Goal: Task Accomplishment & Management: Complete application form

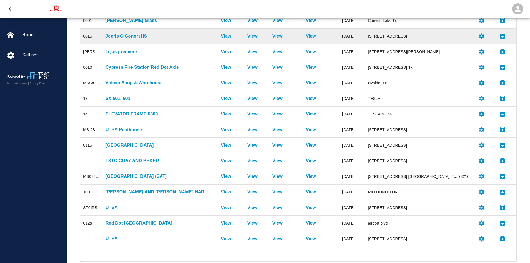
scroll to position [123, 0]
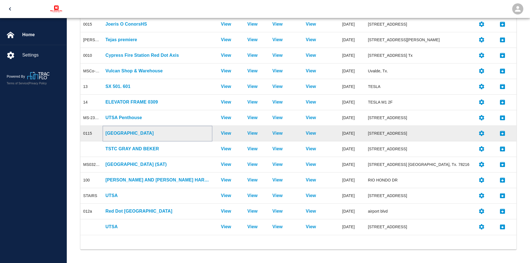
click at [134, 134] on p "[GEOGRAPHIC_DATA]" at bounding box center [158, 133] width 104 height 7
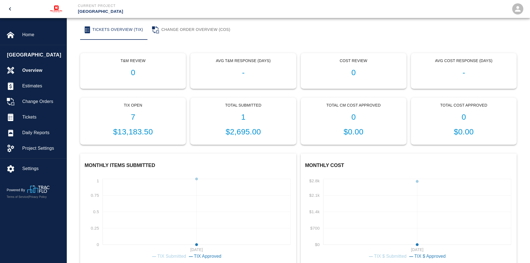
scroll to position [129, 0]
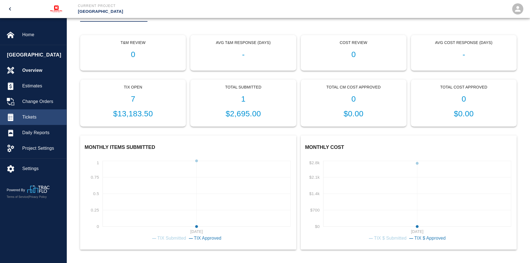
click at [29, 118] on span "Tickets" at bounding box center [42, 117] width 40 height 7
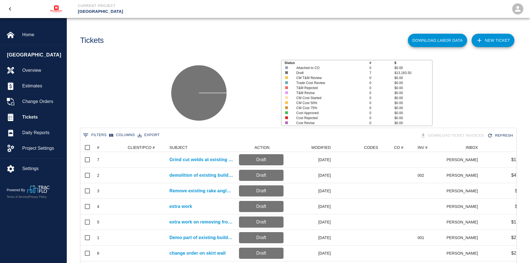
click at [491, 43] on link "NEW TICKET" at bounding box center [493, 40] width 43 height 13
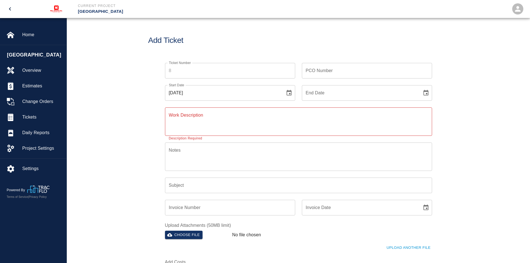
click at [315, 72] on div "PCO Number PCO Number" at bounding box center [367, 71] width 130 height 16
type input "2376"
click at [420, 93] on div "End Date" at bounding box center [367, 93] width 130 height 16
click at [424, 93] on icon "Choose date" at bounding box center [426, 93] width 5 height 6
click at [290, 93] on icon "Choose date, selected date is Aug 18, 2025" at bounding box center [289, 93] width 7 height 7
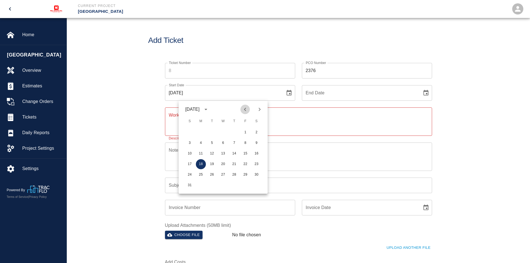
click at [244, 108] on icon "Previous month" at bounding box center [245, 109] width 7 height 7
click at [202, 175] on button "28" at bounding box center [201, 175] width 10 height 10
type input "[DATE]"
click at [333, 93] on input "End Date" at bounding box center [360, 93] width 116 height 16
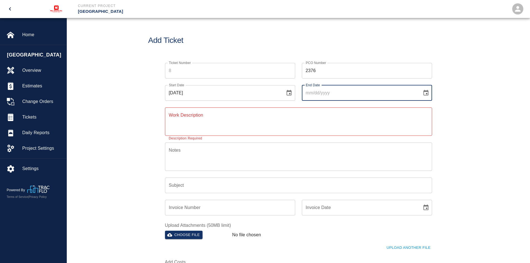
click at [427, 91] on icon "Choose date" at bounding box center [426, 93] width 5 height 6
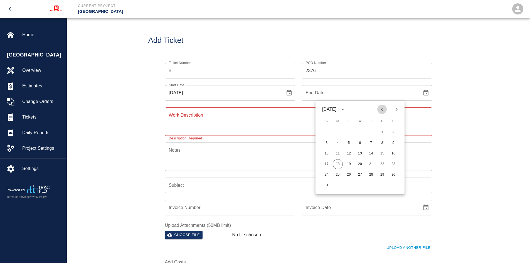
click at [382, 111] on icon "Previous month" at bounding box center [382, 109] width 7 height 7
click at [338, 175] on button "28" at bounding box center [338, 175] width 10 height 10
type input "[DATE]"
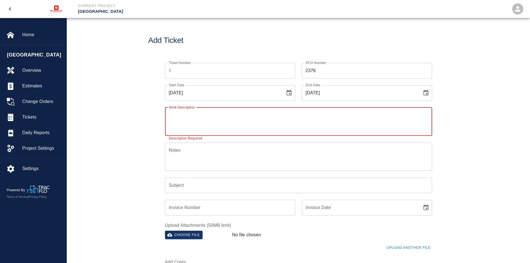
click at [222, 117] on textarea "Work Description" at bounding box center [298, 121] width 259 height 19
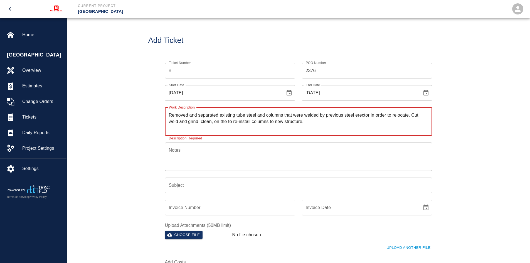
click at [220, 120] on textarea "Removed and separated existing tube steel and columns that were welded by previ…" at bounding box center [298, 121] width 259 height 19
click at [351, 121] on textarea "Removed and separated existing tube steel and columns that were welded by previ…" at bounding box center [298, 121] width 259 height 19
click at [390, 121] on textarea "Removed and separated existing tube steel and columns that were welded by previ…" at bounding box center [298, 121] width 259 height 19
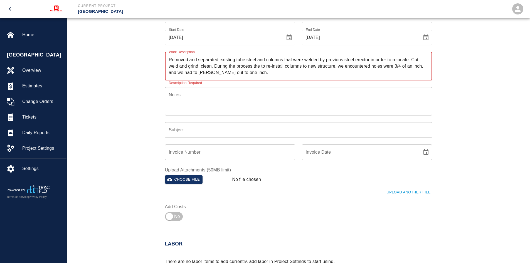
scroll to position [56, 0]
type textarea "Removed and separated existing tube steel and columns that were welded by previ…"
click at [208, 132] on input "Subject" at bounding box center [298, 130] width 267 height 16
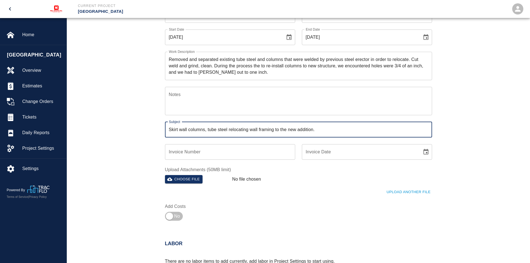
type input "Skirt wall columns, tube steel relocating wall framing to the new addition."
click at [202, 153] on input "Invoice Number" at bounding box center [230, 152] width 130 height 16
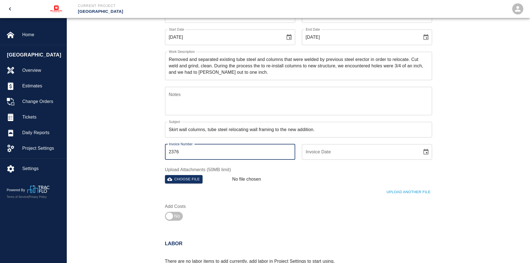
type input "2376"
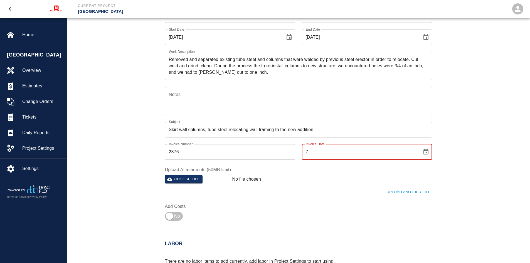
type input "7"
click at [273, 171] on label "Upload Attachments (50MB limit)" at bounding box center [298, 169] width 267 height 6
click at [317, 150] on input "28/20/25" at bounding box center [360, 152] width 116 height 16
click at [348, 150] on input "28/28/25" at bounding box center [360, 152] width 116 height 16
click at [310, 151] on input "28/28/25" at bounding box center [360, 152] width 116 height 16
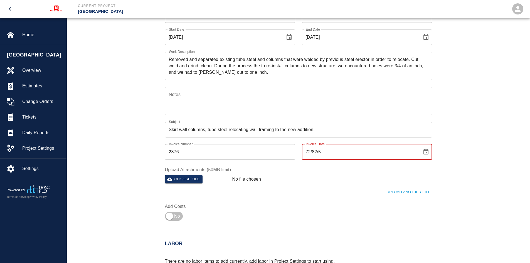
click at [331, 149] on input "72/82/5" at bounding box center [360, 152] width 116 height 16
type input "7"
type input "[DATE]"
click at [331, 149] on input "[DATE]" at bounding box center [360, 152] width 116 height 16
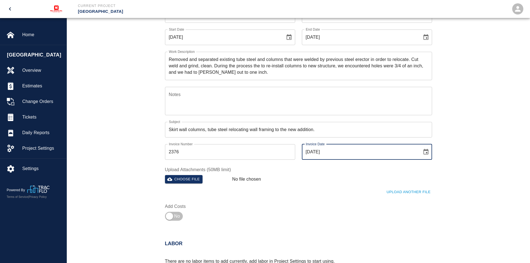
type input "[DATE]"
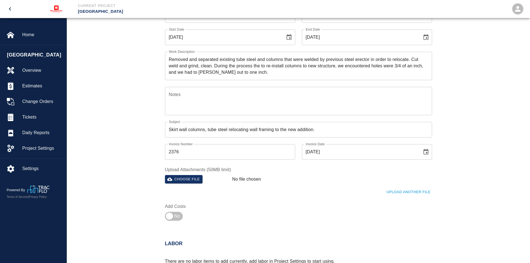
click at [282, 188] on div "Upload Another File" at bounding box center [295, 188] width 274 height 15
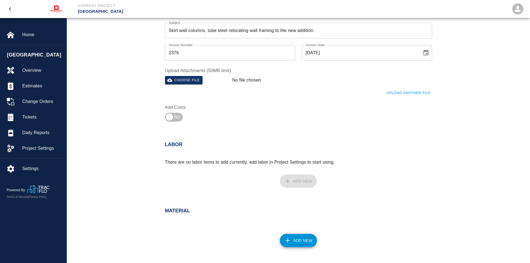
scroll to position [167, 0]
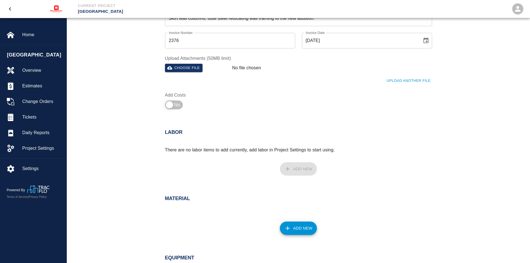
click at [171, 106] on input "checkbox" at bounding box center [170, 104] width 40 height 13
checkbox input "true"
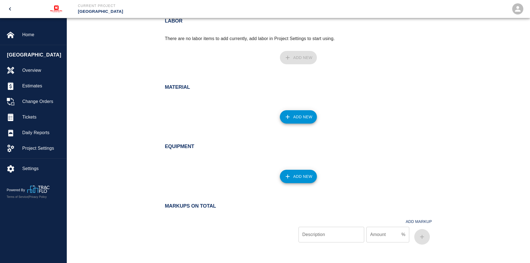
scroll to position [251, 0]
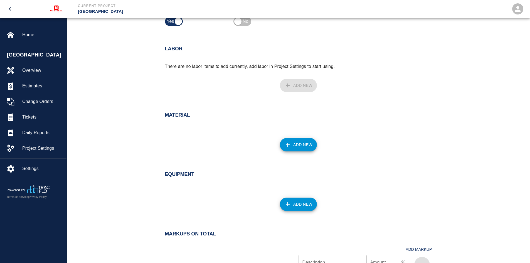
click at [295, 90] on div "Add New" at bounding box center [295, 82] width 274 height 25
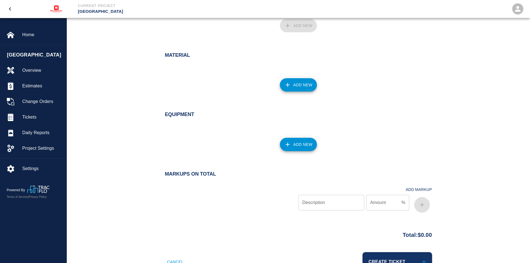
scroll to position [277, 0]
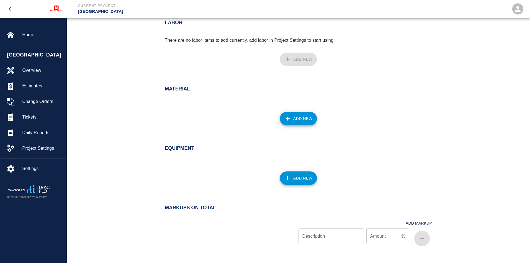
click at [303, 119] on button "Add New" at bounding box center [298, 118] width 37 height 13
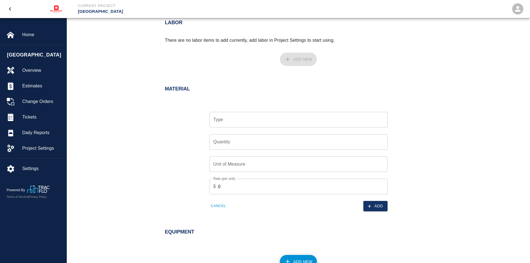
click at [269, 124] on input "Type" at bounding box center [298, 119] width 173 height 11
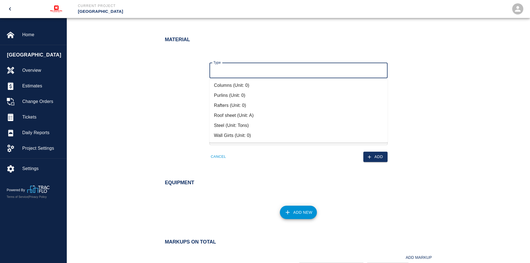
scroll to position [332, 0]
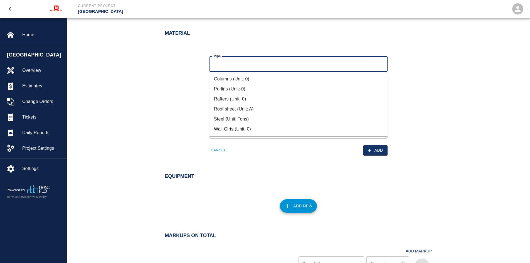
click at [268, 80] on li "Columns (Unit: 0)" at bounding box center [299, 79] width 178 height 10
type input "Columns (Unit: 0)"
type input "0"
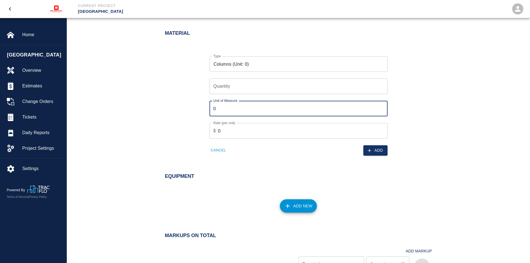
click at [254, 110] on input "0" at bounding box center [299, 109] width 178 height 16
click at [249, 131] on input "0" at bounding box center [303, 131] width 170 height 16
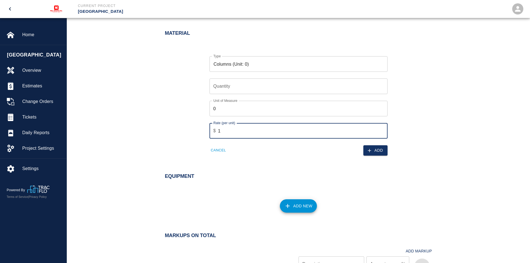
click at [383, 129] on input "1" at bounding box center [303, 131] width 170 height 16
type input "0"
click at [381, 132] on input "0" at bounding box center [303, 131] width 170 height 16
click at [372, 151] on icon "button" at bounding box center [370, 151] width 6 height 6
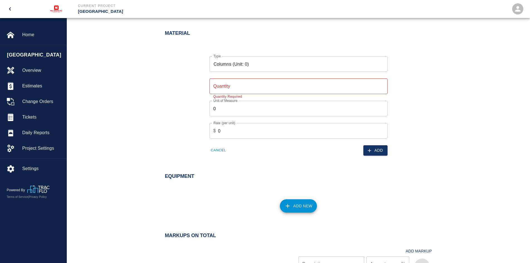
click at [257, 89] on input "Quantity" at bounding box center [299, 87] width 178 height 16
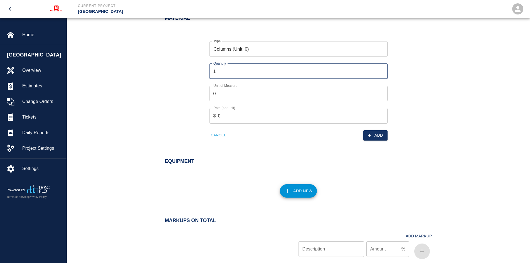
scroll to position [360, 0]
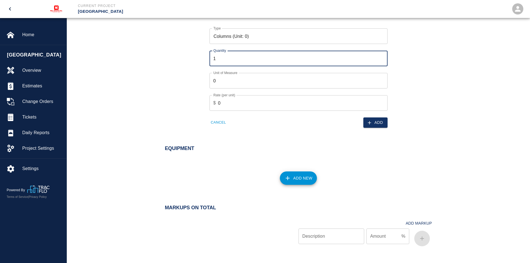
type input "1"
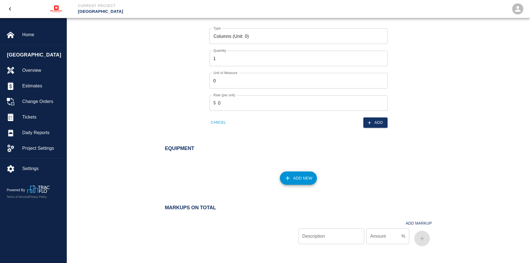
click at [297, 123] on div "Add" at bounding box center [341, 119] width 92 height 17
click at [374, 123] on button "Add" at bounding box center [376, 122] width 24 height 10
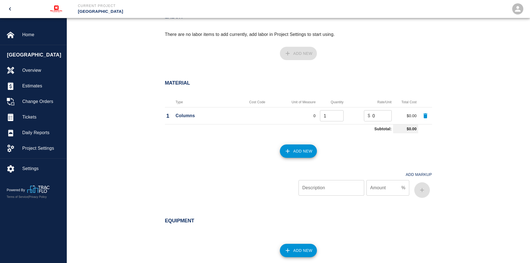
scroll to position [277, 0]
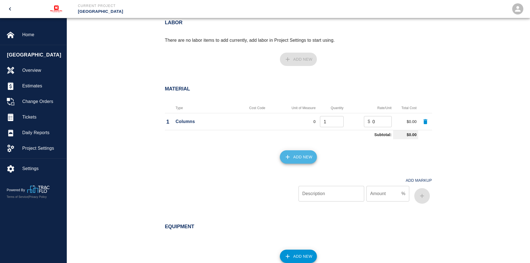
click at [290, 156] on icon "button" at bounding box center [288, 157] width 7 height 7
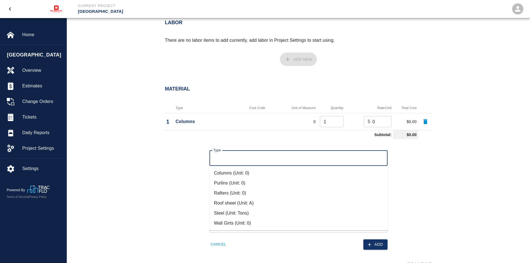
click at [268, 157] on input "Type" at bounding box center [298, 158] width 173 height 11
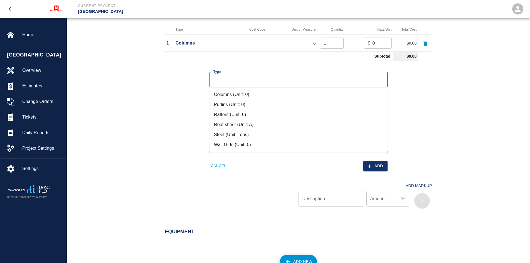
scroll to position [360, 0]
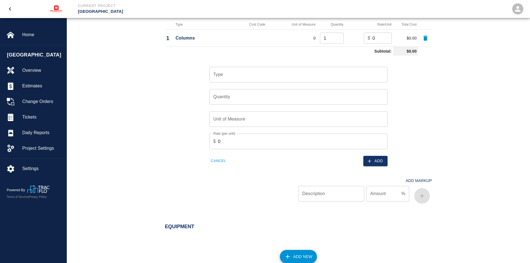
click at [180, 144] on div "Type Type Quantity Quantity Unit of Measure Unit of Measure Rate (per unit) $ 0…" at bounding box center [295, 112] width 274 height 108
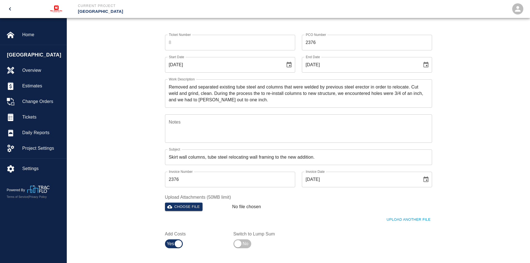
scroll to position [139, 0]
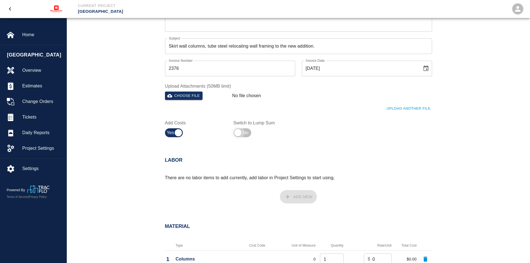
click at [237, 131] on input "checkbox" at bounding box center [238, 132] width 40 height 13
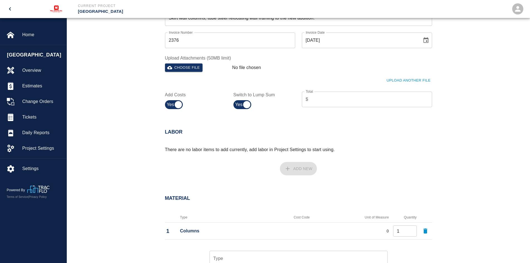
scroll to position [167, 0]
click at [245, 106] on input "checkbox" at bounding box center [247, 104] width 40 height 13
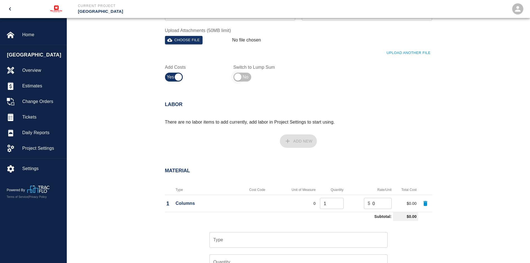
click at [238, 78] on input "checkbox" at bounding box center [238, 76] width 40 height 13
click at [239, 78] on input "checkbox" at bounding box center [247, 76] width 40 height 13
checkbox input "false"
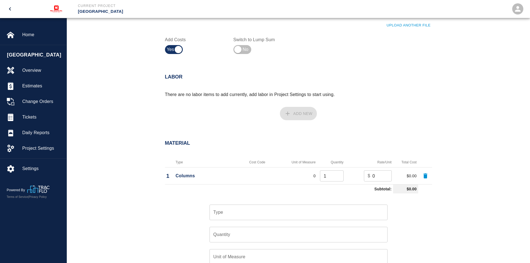
scroll to position [223, 0]
click at [296, 114] on div "Add New" at bounding box center [295, 110] width 274 height 25
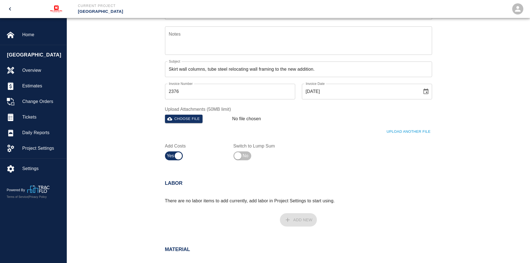
scroll to position [111, 0]
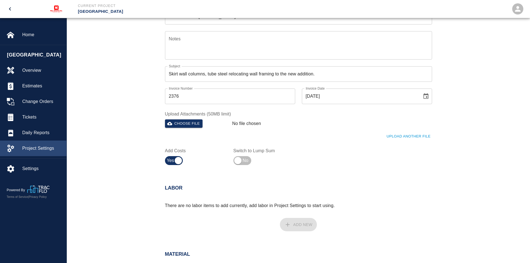
click at [38, 146] on span "Project Settings" at bounding box center [42, 148] width 40 height 7
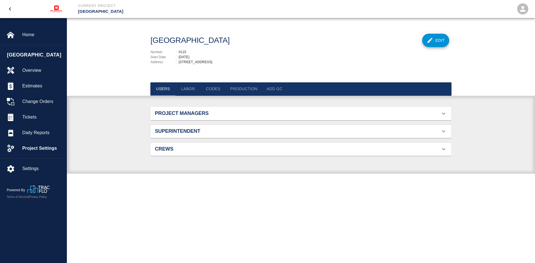
scroll to position [52, 288]
click at [189, 88] on button "Labor" at bounding box center [187, 88] width 25 height 13
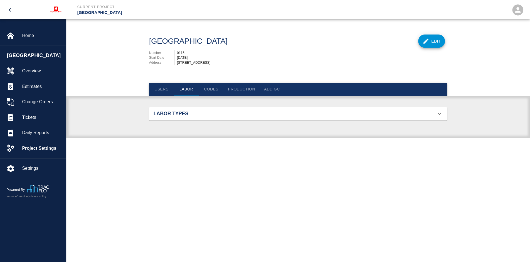
scroll to position [36, 288]
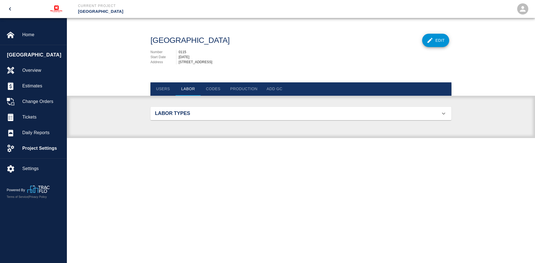
click at [172, 113] on h2 "Labor Types" at bounding box center [202, 114] width 95 height 6
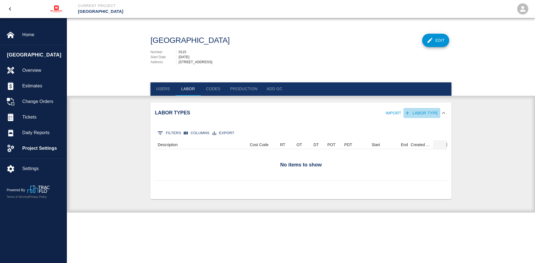
click at [432, 111] on button "Labor Type" at bounding box center [421, 113] width 37 height 10
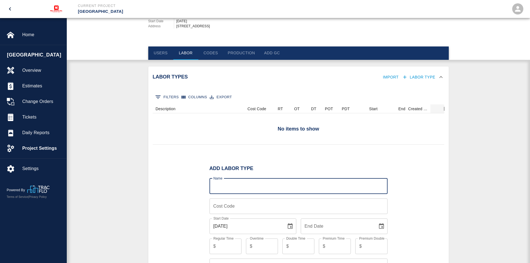
scroll to position [99, 0]
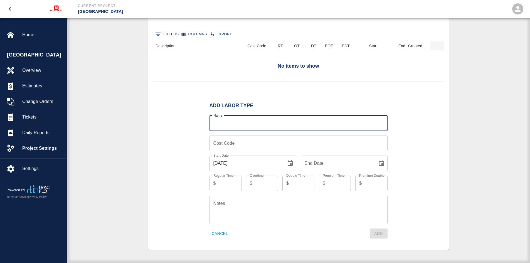
click at [223, 124] on input "Name" at bounding box center [299, 124] width 178 height 16
type input "[PERSON_NAME]"
click at [225, 183] on input "Regular Time" at bounding box center [229, 184] width 23 height 16
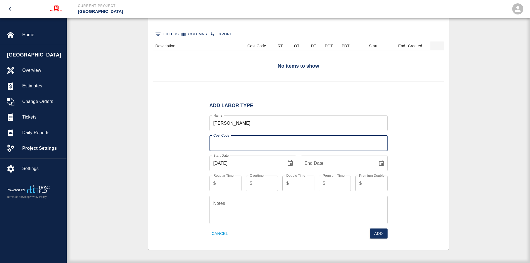
click at [241, 143] on input "Cost Code" at bounding box center [299, 144] width 178 height 16
type input "[PERSON_NAME]"
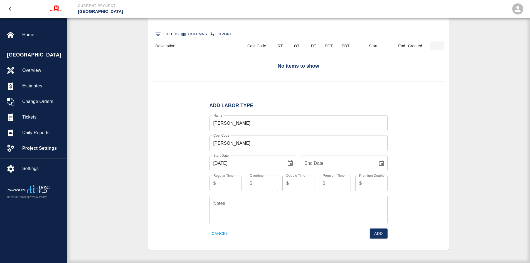
click at [198, 157] on div "Add Labor Type Name [PERSON_NAME] Name Cost Code [PERSON_NAME] Cost Code Start …" at bounding box center [299, 170] width 292 height 149
click at [280, 46] on div "RT" at bounding box center [280, 45] width 5 height 9
click at [227, 183] on input "Regular Time" at bounding box center [229, 184] width 23 height 16
type input "8"
type input "85"
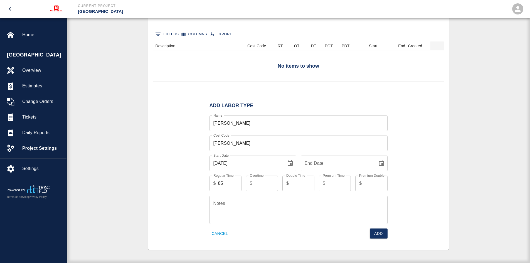
click at [176, 180] on div "Add Labor Type Name [PERSON_NAME] Name Cost Code [PERSON_NAME] Cost Code Start …" at bounding box center [299, 170] width 292 height 149
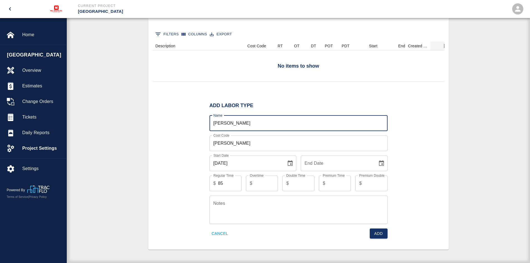
drag, startPoint x: 238, startPoint y: 123, endPoint x: 201, endPoint y: 123, distance: 37.0
click at [201, 123] on div "Add Labor Type Name [PERSON_NAME] Name Cost Code [PERSON_NAME] Cost Code Start …" at bounding box center [299, 170] width 292 height 149
type input "L"
type input "Ironworker"
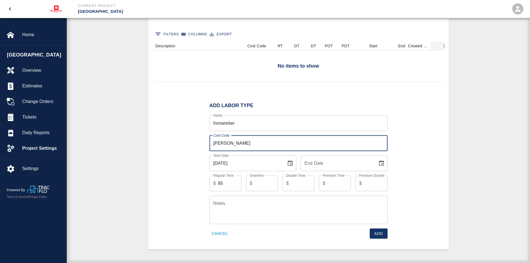
drag, startPoint x: 235, startPoint y: 140, endPoint x: 204, endPoint y: 143, distance: 31.0
click at [204, 143] on div "Add Labor Type Name Ironworker Name Cost Code [PERSON_NAME] Cost Code Start Dat…" at bounding box center [299, 170] width 292 height 149
type input "Ironworker"
click at [379, 236] on button "Add" at bounding box center [379, 234] width 18 height 10
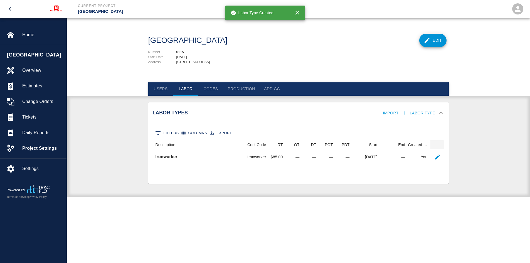
scroll to position [0, 0]
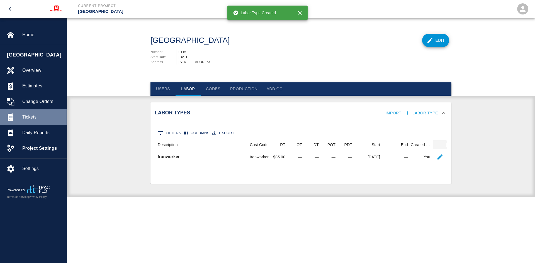
click at [29, 114] on span "Tickets" at bounding box center [42, 117] width 40 height 7
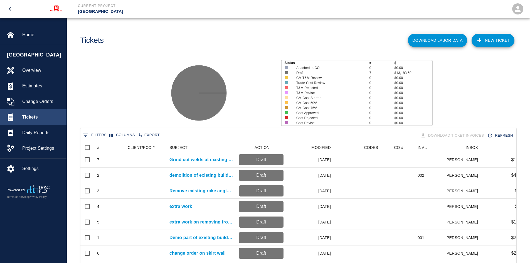
click at [35, 121] on div "Tickets" at bounding box center [33, 117] width 67 height 16
click at [491, 44] on link "NEW TICKET" at bounding box center [493, 40] width 43 height 13
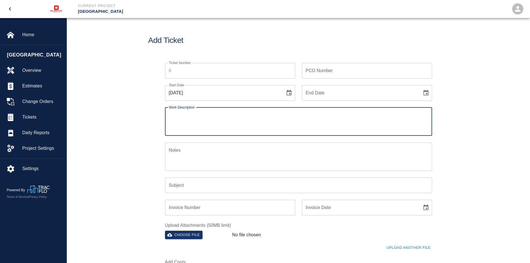
click at [185, 72] on input "Ticket Number" at bounding box center [230, 71] width 130 height 16
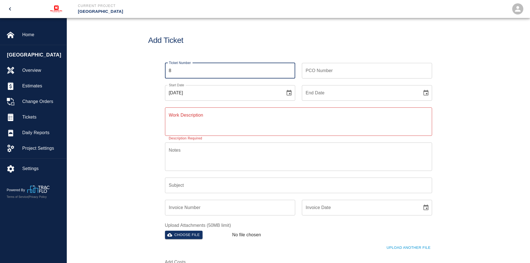
type input "8"
click at [291, 93] on icon "Choose date, selected date is Aug 18, 2025" at bounding box center [289, 93] width 7 height 7
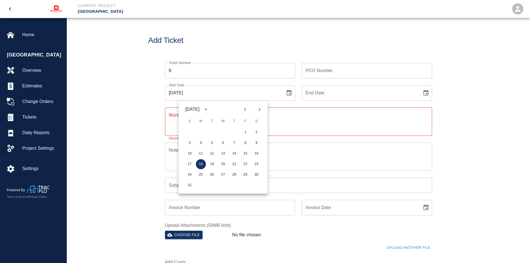
click at [243, 111] on icon "Previous month" at bounding box center [245, 109] width 7 height 7
click at [235, 165] on button "24" at bounding box center [234, 164] width 10 height 10
type input "[DATE]"
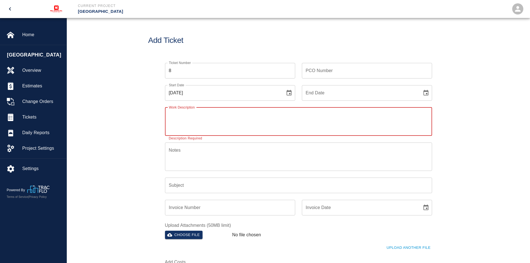
click at [192, 119] on textarea "Work Description" at bounding box center [298, 121] width 259 height 19
type textarea "Holes were 3/4 of an inch. We had to [PERSON_NAME] to one inch."
click at [183, 184] on input "Subject" at bounding box center [298, 186] width 267 height 16
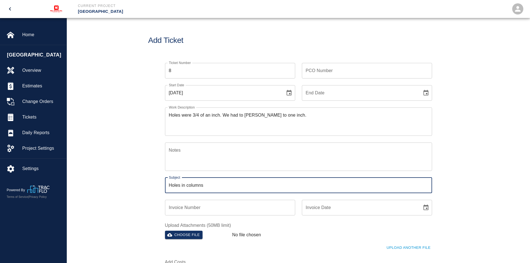
type input "Holes in columns"
click at [191, 210] on input "Invoice Number" at bounding box center [230, 208] width 130 height 16
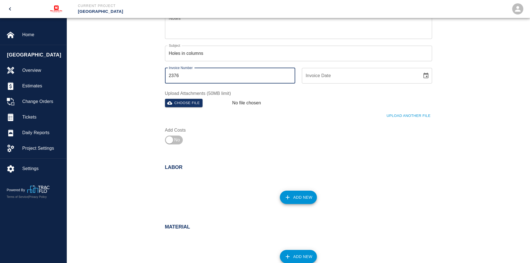
scroll to position [139, 0]
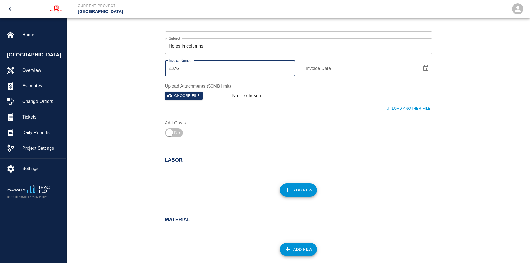
type input "2376"
click at [400, 72] on input "Invoice Date" at bounding box center [360, 69] width 116 height 16
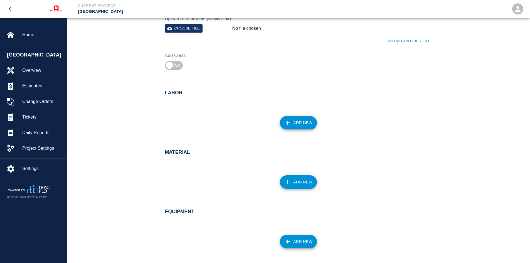
scroll to position [223, 0]
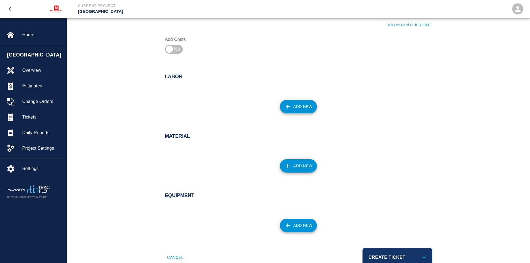
type input "[DATE]"
click at [298, 104] on button "Add New" at bounding box center [298, 106] width 37 height 13
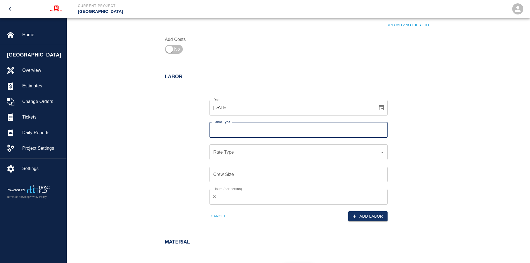
click at [241, 128] on input "Labor Type" at bounding box center [298, 130] width 173 height 11
click at [238, 141] on li "Ironworker (Valid: [DATE])" at bounding box center [299, 145] width 178 height 10
type input "Ironworker"
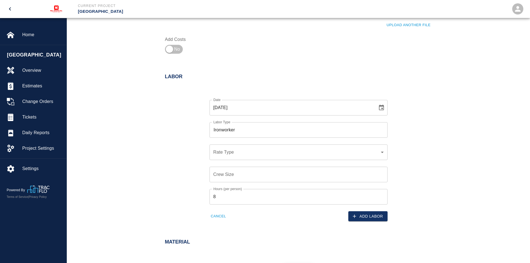
click at [264, 147] on div "​ Rate Type" at bounding box center [299, 152] width 178 height 16
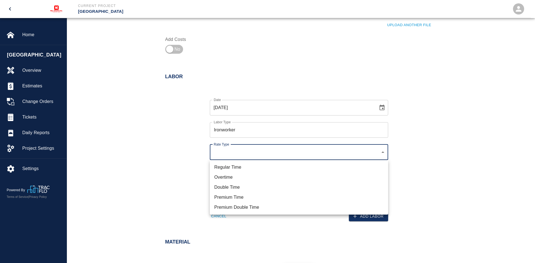
click at [235, 164] on li "Regular Time" at bounding box center [299, 167] width 178 height 10
type input "rate_rt"
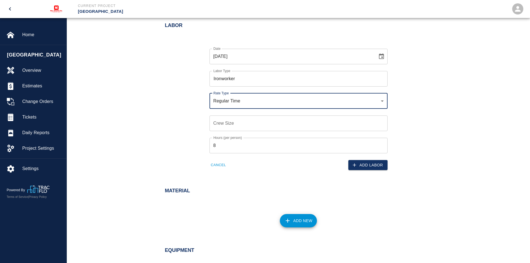
scroll to position [278, 0]
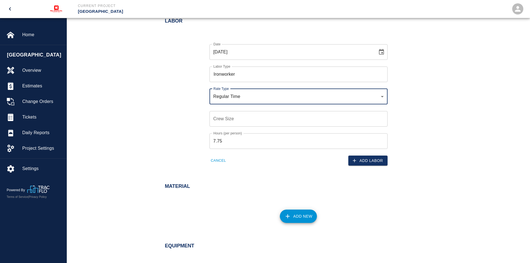
click at [382, 143] on input "7.75" at bounding box center [299, 141] width 178 height 16
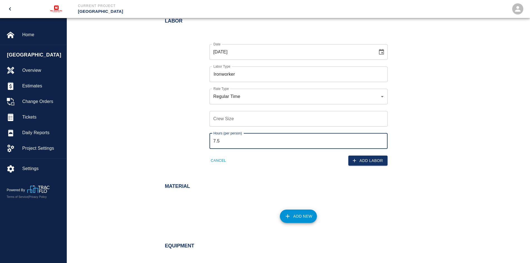
click at [382, 143] on input "7.5" at bounding box center [299, 141] width 178 height 16
click at [382, 143] on input "7.25" at bounding box center [299, 141] width 178 height 16
click at [382, 143] on input "7" at bounding box center [299, 141] width 178 height 16
click at [382, 143] on input "6.75" at bounding box center [299, 141] width 178 height 16
click at [382, 143] on input "6.5" at bounding box center [299, 141] width 178 height 16
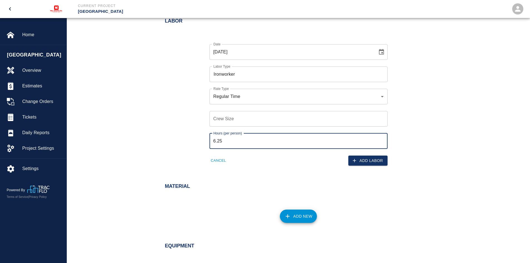
click at [382, 143] on input "6.25" at bounding box center [299, 141] width 178 height 16
click at [382, 143] on input "6" at bounding box center [299, 141] width 178 height 16
click at [382, 143] on input "5.75" at bounding box center [299, 141] width 178 height 16
click at [382, 143] on input "5.5" at bounding box center [299, 141] width 178 height 16
click at [382, 143] on input "5.25" at bounding box center [299, 141] width 178 height 16
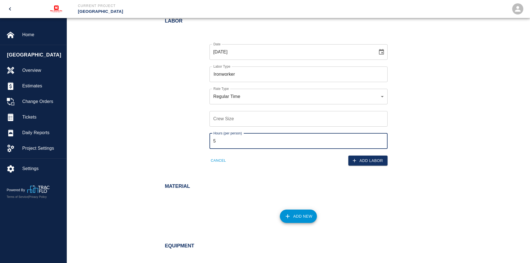
type input "5"
click at [382, 143] on input "5" at bounding box center [299, 141] width 178 height 16
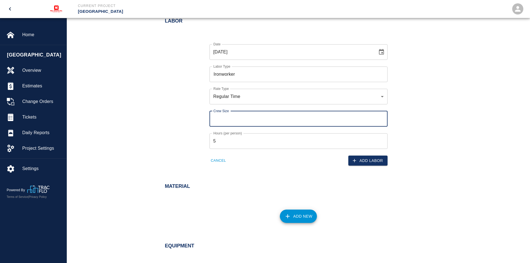
click at [329, 119] on input "Crew Size" at bounding box center [299, 119] width 178 height 16
click at [382, 117] on input "1" at bounding box center [299, 119] width 178 height 16
click at [382, 117] on input "2" at bounding box center [299, 119] width 178 height 16
type input "3"
click at [382, 117] on input "3" at bounding box center [299, 119] width 178 height 16
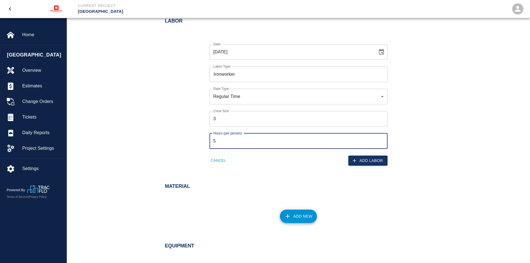
click at [347, 138] on input "5" at bounding box center [299, 141] width 178 height 16
type input "3.20"
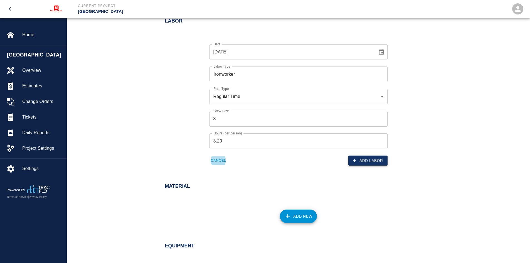
click at [358, 160] on button "Add Labor" at bounding box center [368, 161] width 39 height 10
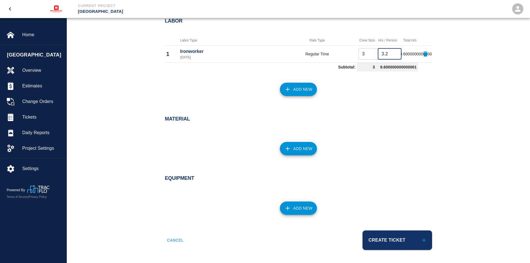
click at [387, 53] on input "3.2" at bounding box center [390, 53] width 24 height 11
type input "3.33"
click at [395, 82] on div "Add New" at bounding box center [295, 86] width 274 height 25
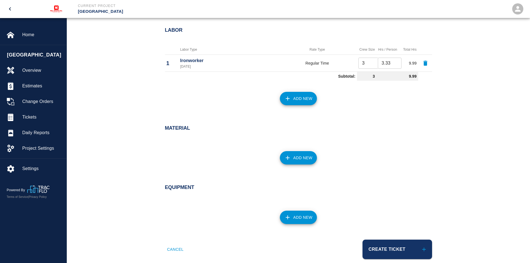
scroll to position [279, 0]
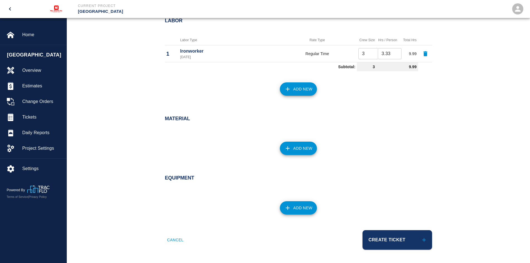
click at [286, 148] on icon "button" at bounding box center [288, 148] width 7 height 7
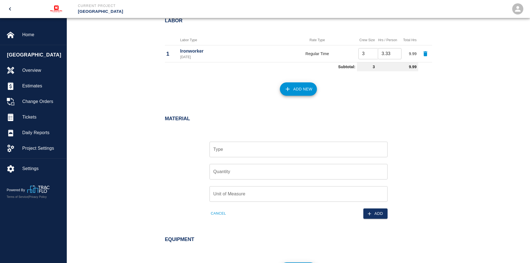
click at [281, 150] on input "Type" at bounding box center [298, 149] width 173 height 11
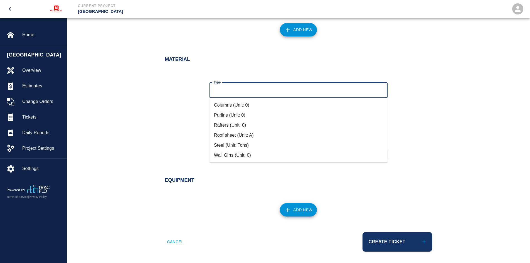
scroll to position [340, 0]
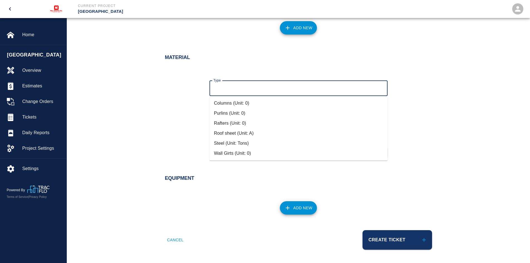
click at [240, 106] on li "Columns (Unit: 0)" at bounding box center [299, 103] width 178 height 10
type input "Columns (Unit: 0)"
type input "0"
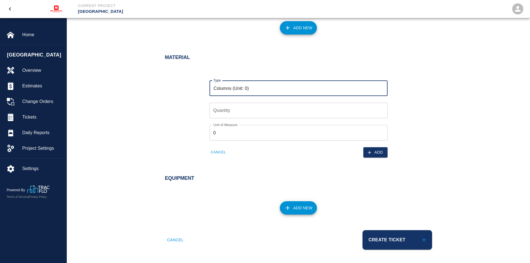
click at [269, 108] on input "Quantity" at bounding box center [299, 111] width 178 height 16
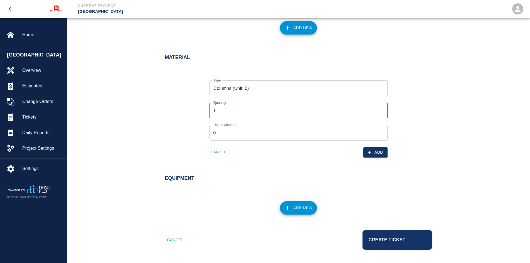
click at [383, 107] on input "1" at bounding box center [299, 111] width 178 height 16
click at [383, 107] on input "2" at bounding box center [299, 111] width 178 height 16
click at [382, 108] on input "3" at bounding box center [299, 111] width 178 height 16
click at [382, 108] on input "4" at bounding box center [299, 111] width 178 height 16
click at [382, 108] on input "5" at bounding box center [299, 111] width 178 height 16
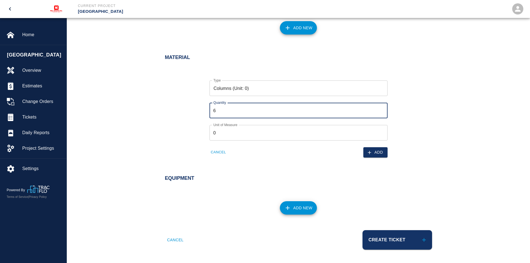
type input "6"
click at [382, 108] on input "6" at bounding box center [299, 111] width 178 height 16
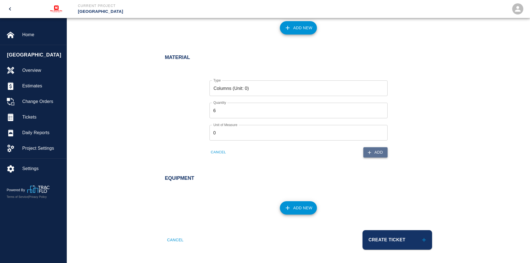
click at [374, 152] on button "Add" at bounding box center [376, 152] width 24 height 10
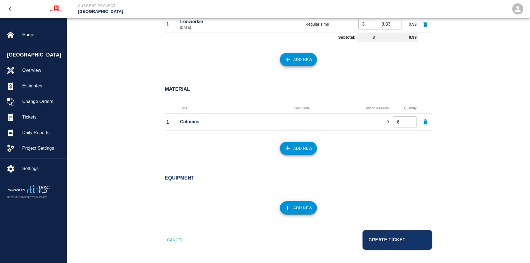
click at [296, 209] on button "Add New" at bounding box center [298, 207] width 37 height 13
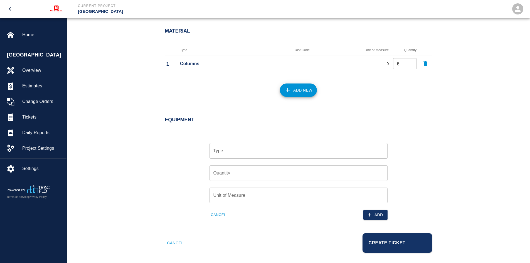
scroll to position [369, 0]
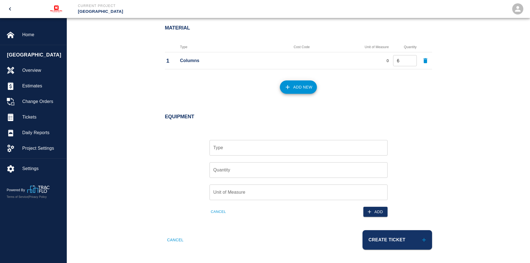
click at [239, 150] on input "Type" at bounding box center [298, 148] width 173 height 11
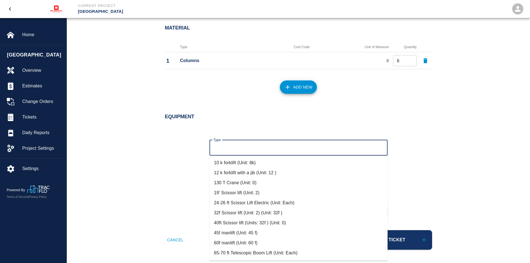
click at [240, 163] on li "10 k forklift (Unit: 8k)" at bounding box center [299, 163] width 178 height 10
type input "10 k forklift (Unit: 8k)"
type input "8k"
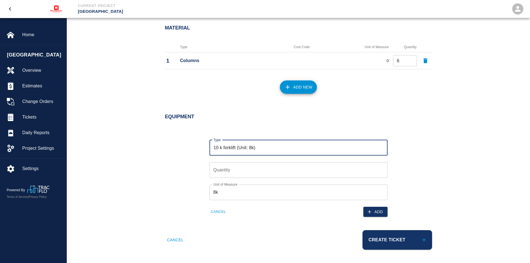
click at [268, 167] on input "Quantity" at bounding box center [299, 170] width 178 height 16
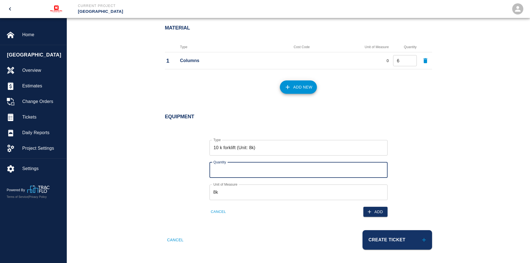
type input "1"
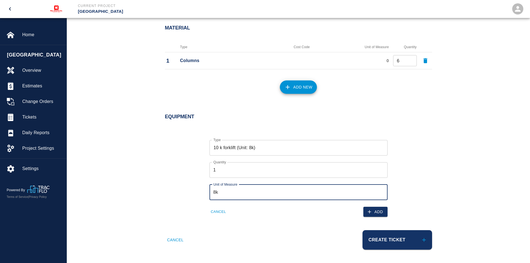
click at [234, 194] on input "8k" at bounding box center [299, 193] width 178 height 16
drag, startPoint x: 234, startPoint y: 194, endPoint x: 214, endPoint y: 193, distance: 20.4
click at [214, 193] on input "8k" at bounding box center [299, 193] width 178 height 16
type input "10k"
click at [369, 210] on icon "button" at bounding box center [369, 211] width 3 height 3
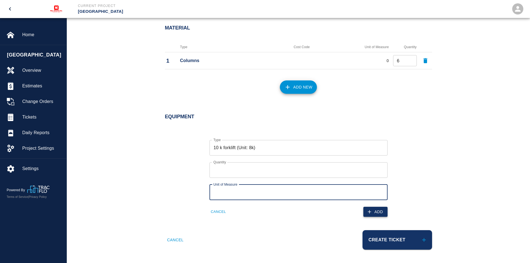
scroll to position [338, 0]
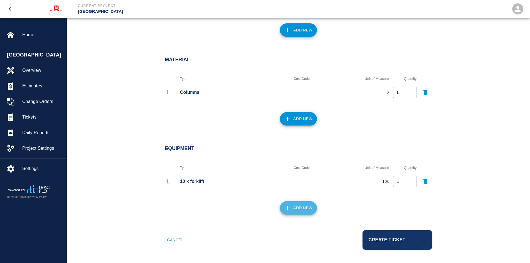
click at [291, 206] on icon "button" at bounding box center [288, 208] width 7 height 7
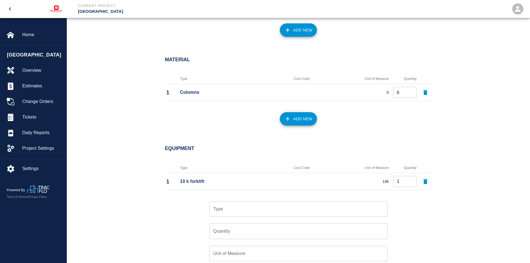
click at [249, 208] on input "Type" at bounding box center [298, 209] width 173 height 11
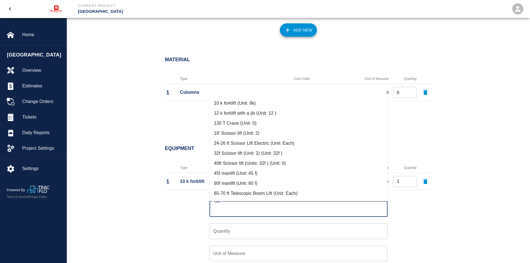
click at [255, 194] on li "65-70 ft Telescopic Boom Lift (Unit: Each)" at bounding box center [299, 193] width 178 height 10
type input "65-70 ft Telescopic Boom Lift (Unit: Each)"
type input "Each"
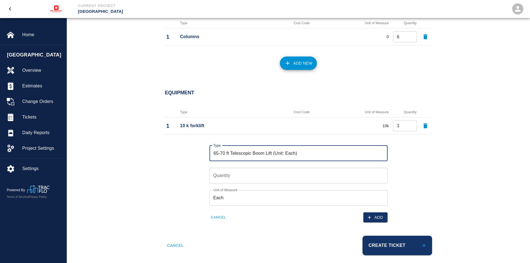
scroll to position [399, 0]
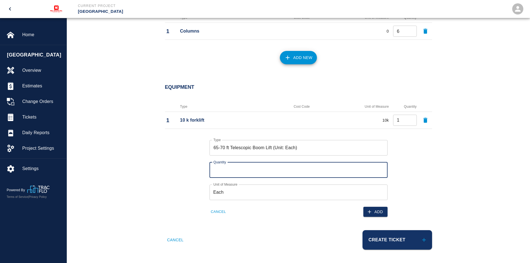
click at [249, 172] on input "Quantity" at bounding box center [299, 170] width 178 height 16
type input "1"
click at [263, 217] on div "Cancel" at bounding box center [249, 208] width 92 height 17
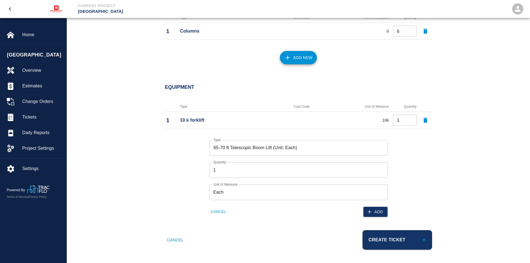
click at [298, 213] on div "Add" at bounding box center [341, 208] width 92 height 17
click at [376, 211] on button "Add" at bounding box center [376, 212] width 24 height 10
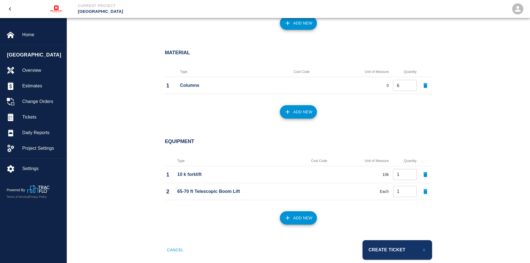
scroll to position [355, 0]
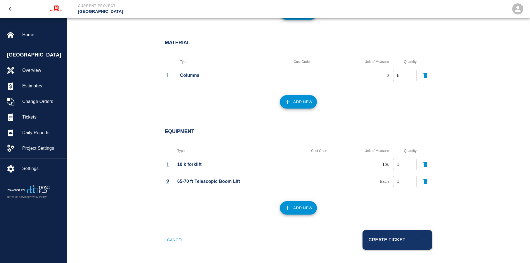
click at [393, 231] on button "Create Ticket" at bounding box center [398, 239] width 70 height 19
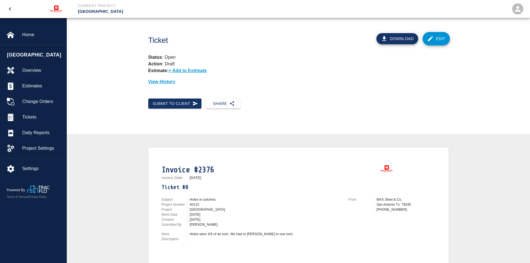
click at [436, 42] on link "Edit" at bounding box center [436, 38] width 27 height 13
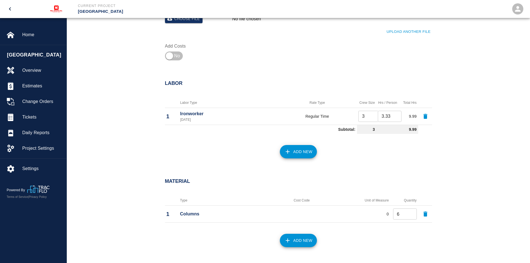
scroll to position [223, 0]
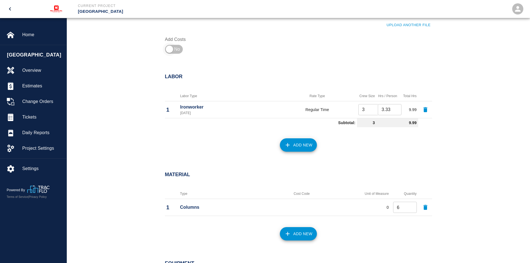
click at [170, 48] on input "checkbox" at bounding box center [170, 49] width 40 height 13
checkbox input "true"
type input "3"
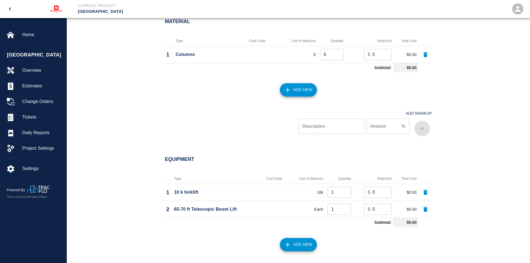
scroll to position [418, 0]
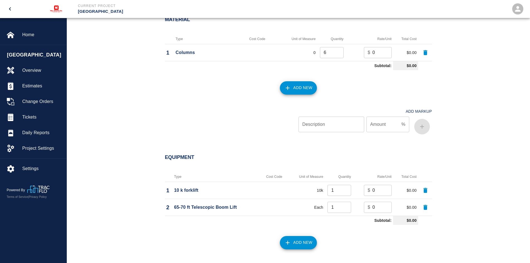
click at [376, 190] on input "0" at bounding box center [382, 190] width 19 height 11
drag, startPoint x: 376, startPoint y: 190, endPoint x: 368, endPoint y: 190, distance: 8.1
click at [368, 190] on div "$ 0 ​" at bounding box center [378, 190] width 28 height 11
type input "250"
click at [377, 208] on input "0" at bounding box center [382, 207] width 19 height 11
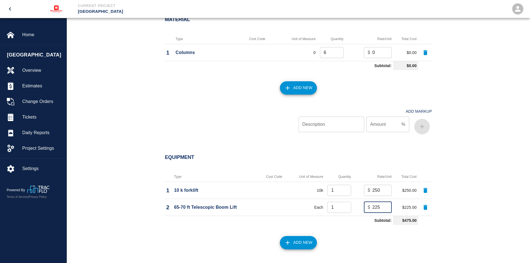
type input "225"
click at [466, 171] on div "Equipment Type Cost Code Unit of Measure Quantity Rate/Unit Total Cost 1 10 k f…" at bounding box center [299, 223] width 464 height 161
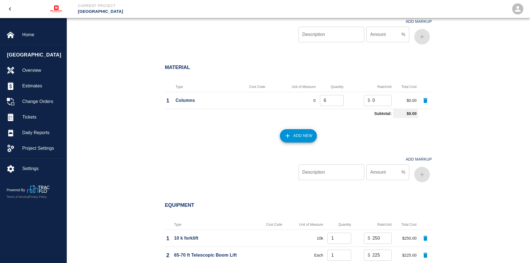
scroll to position [362, 0]
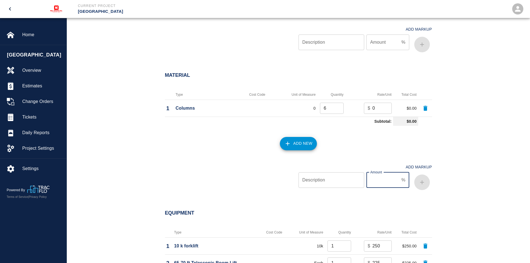
click at [390, 178] on input "Amount" at bounding box center [383, 180] width 33 height 16
click at [399, 178] on input "1" at bounding box center [383, 180] width 33 height 16
click at [398, 178] on input "2" at bounding box center [383, 180] width 33 height 16
click at [398, 178] on input "3" at bounding box center [383, 180] width 33 height 16
click at [398, 178] on input "4" at bounding box center [383, 180] width 33 height 16
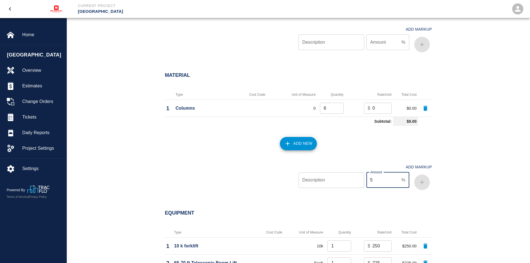
click at [398, 178] on input "5" at bounding box center [383, 180] width 33 height 16
click at [398, 178] on input "6" at bounding box center [383, 180] width 33 height 16
click at [398, 178] on input "7" at bounding box center [383, 180] width 33 height 16
click at [398, 178] on input "8" at bounding box center [383, 180] width 33 height 16
click at [398, 178] on input "9" at bounding box center [383, 180] width 33 height 16
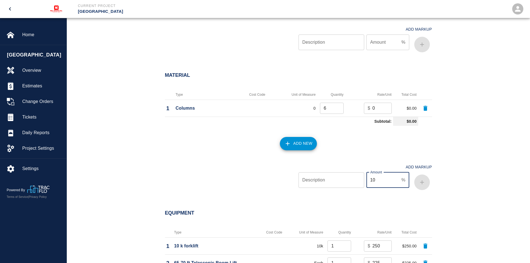
type input "10"
click at [398, 178] on input "10" at bounding box center [383, 180] width 33 height 16
click at [317, 179] on input "Description" at bounding box center [332, 180] width 66 height 16
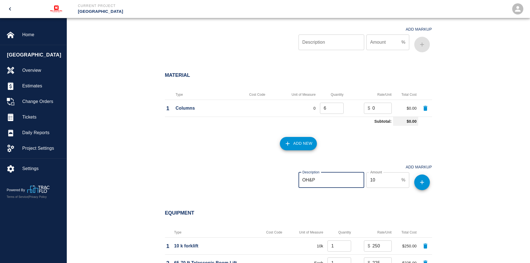
type input "OH&P"
click at [425, 206] on div "Equipment" at bounding box center [295, 210] width 274 height 22
click at [421, 184] on icon "button" at bounding box center [422, 182] width 7 height 7
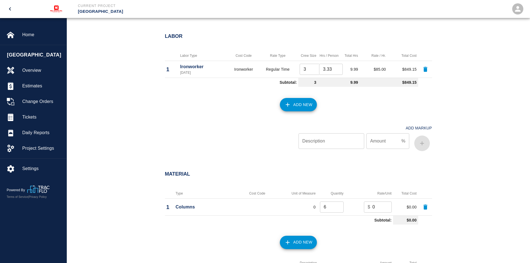
scroll to position [251, 0]
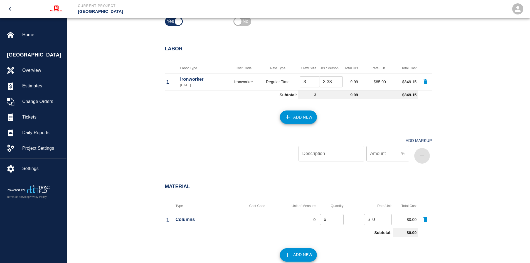
click at [321, 153] on input "Description" at bounding box center [332, 154] width 66 height 16
type input "OH&P"
click at [419, 181] on div "Material" at bounding box center [295, 184] width 274 height 22
click at [388, 155] on input "Amount" at bounding box center [383, 154] width 33 height 16
type input "10"
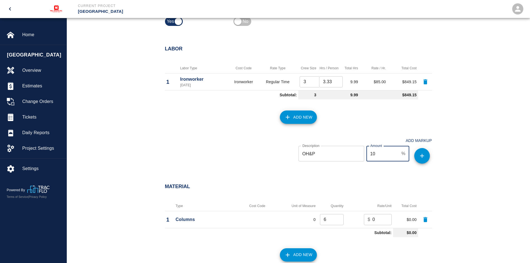
click at [422, 156] on icon "button" at bounding box center [422, 156] width 4 height 4
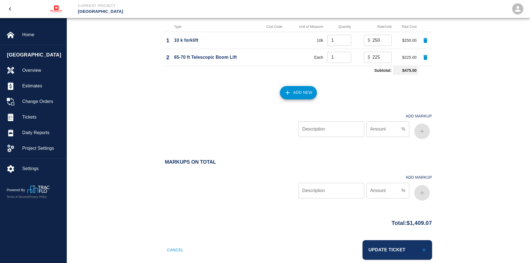
scroll to position [655, 0]
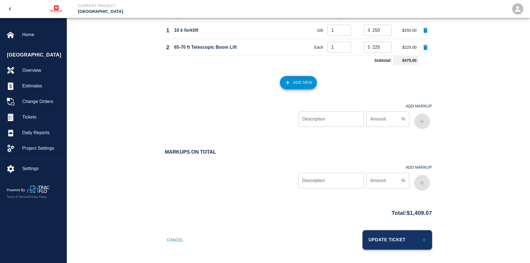
click at [391, 236] on button "Update Ticket" at bounding box center [398, 239] width 70 height 19
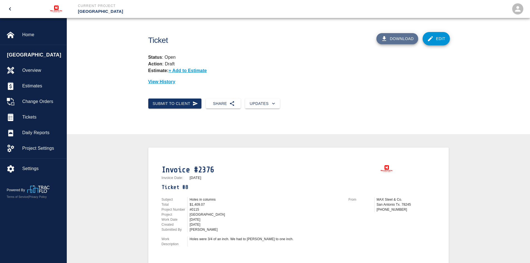
click at [399, 37] on button "Download" at bounding box center [398, 38] width 42 height 11
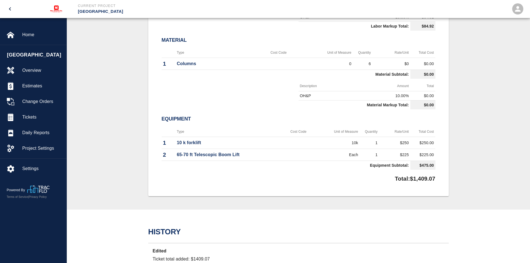
scroll to position [92, 0]
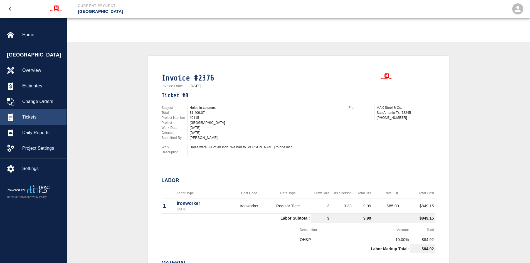
click at [31, 117] on span "Tickets" at bounding box center [42, 117] width 40 height 7
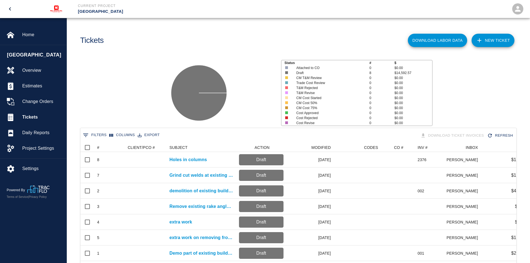
click at [494, 40] on link "NEW TICKET" at bounding box center [493, 40] width 43 height 13
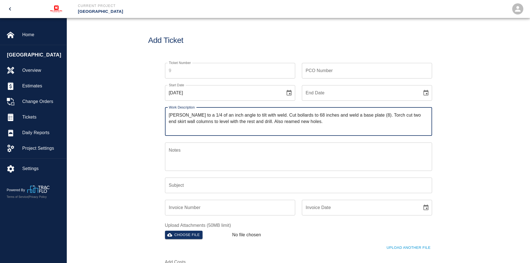
type textarea "[PERSON_NAME] to a 1/4 of an inch angle to tilt with weld. Cut bollards to 68 i…"
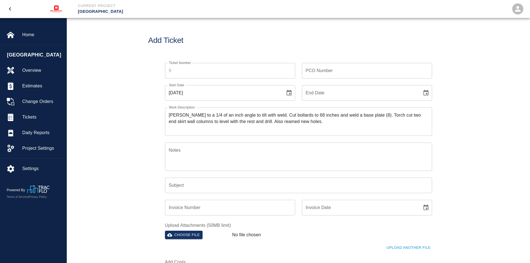
scroll to position [28, 0]
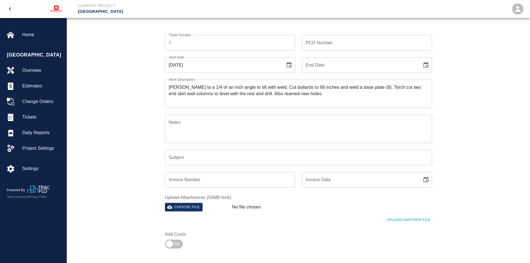
click at [231, 124] on textarea "Notes" at bounding box center [298, 128] width 259 height 19
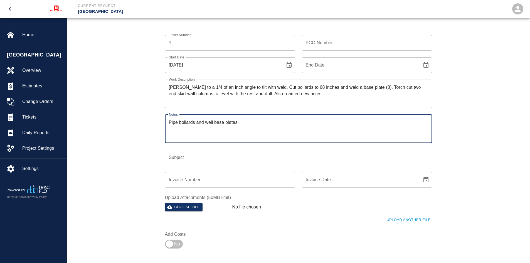
type textarea "Pipe bollards and well base plates."
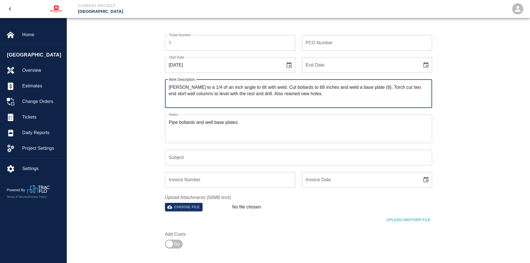
click at [190, 88] on textarea "[PERSON_NAME] to a 1/4 of an inch angle to tilt with weld. Cut bollards to 68 i…" at bounding box center [298, 93] width 259 height 19
click at [184, 87] on textarea "[PERSON_NAME] to a 1/4 of an inch angle to tilt with weld. Cut bollards to 68 i…" at bounding box center [298, 93] width 259 height 19
type textarea "Grind bollards to a 1/4 of an inch angle to tilt with weld. Cut bollards to 68 …"
click at [257, 124] on textarea "Pipe bollards and well base plates." at bounding box center [298, 128] width 259 height 19
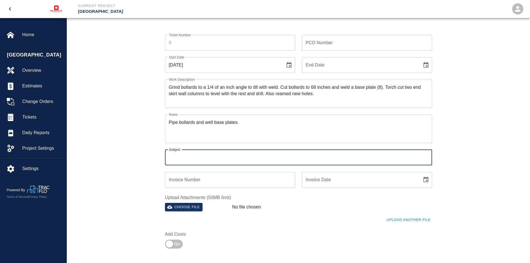
click at [211, 158] on input "Subject" at bounding box center [298, 158] width 267 height 16
type input "Bollards and weld plates"
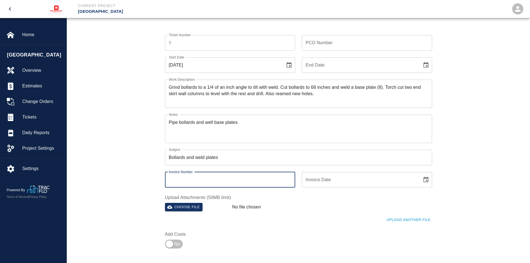
click at [213, 177] on input "Invoice Number" at bounding box center [230, 180] width 130 height 16
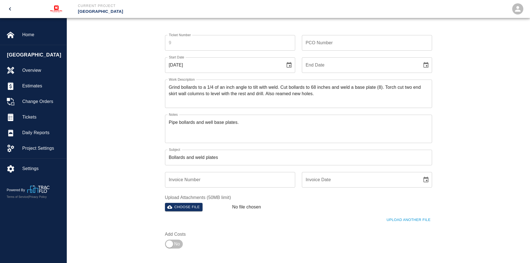
click at [183, 180] on input "Invoice Number" at bounding box center [230, 180] width 130 height 16
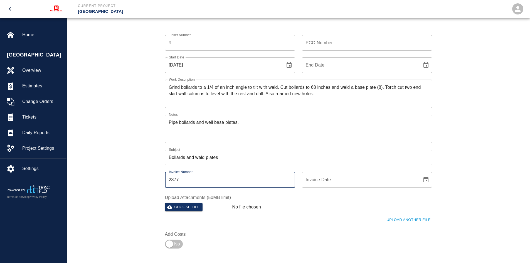
type input "2377"
click at [344, 183] on input "Invoice Date" at bounding box center [360, 180] width 116 height 16
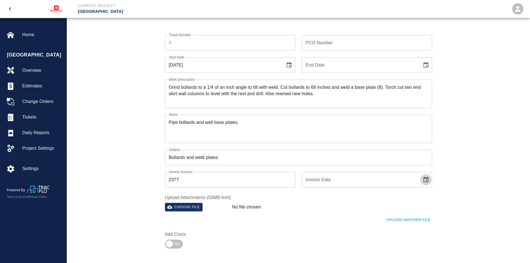
click at [426, 180] on icon "Choose date" at bounding box center [426, 180] width 7 height 7
click at [381, 87] on icon "Previous month" at bounding box center [382, 87] width 7 height 7
click at [340, 151] on button "28" at bounding box center [338, 153] width 10 height 10
type input "[DATE]"
click at [319, 201] on div "No file chosen" at bounding box center [308, 206] width 157 height 11
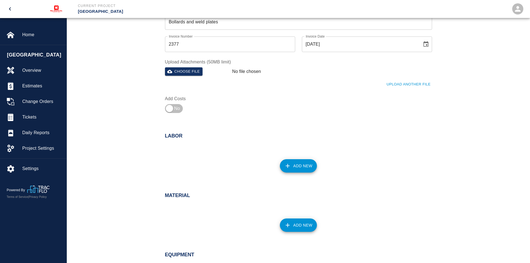
scroll to position [167, 0]
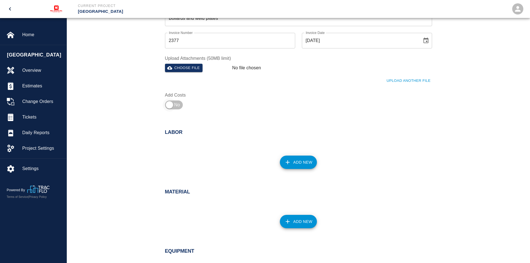
click at [169, 106] on input "checkbox" at bounding box center [170, 104] width 40 height 13
checkbox input "true"
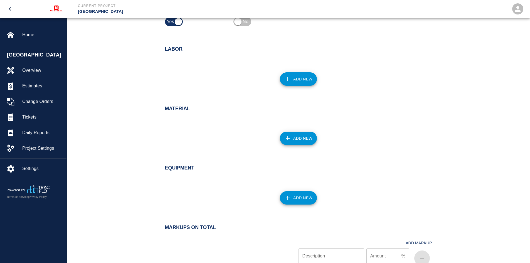
scroll to position [251, 0]
click at [305, 77] on button "Add New" at bounding box center [298, 78] width 37 height 13
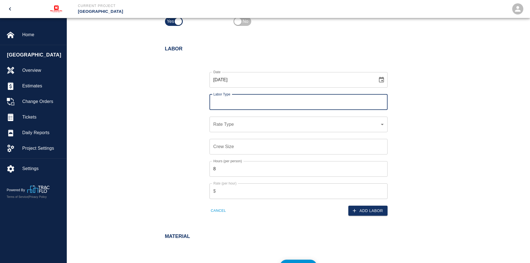
click at [241, 103] on input "Labor Type" at bounding box center [298, 102] width 173 height 11
click at [240, 118] on li "Ironworker (Valid: [DATE])" at bounding box center [299, 117] width 178 height 10
type input "Ironworker"
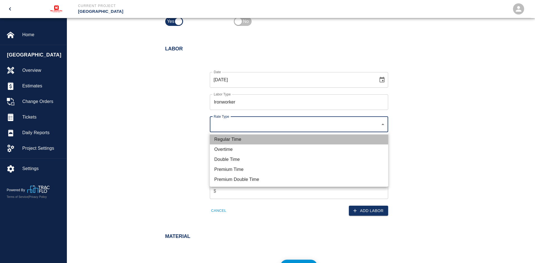
click at [232, 138] on li "Regular Time" at bounding box center [299, 139] width 178 height 10
type input "rate_rt"
type input "85.00"
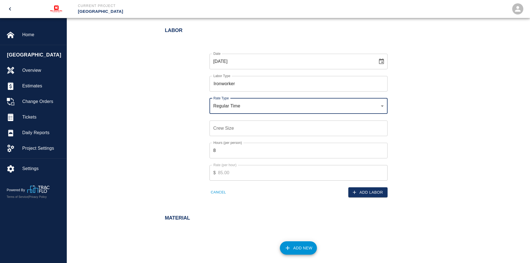
scroll to position [278, 0]
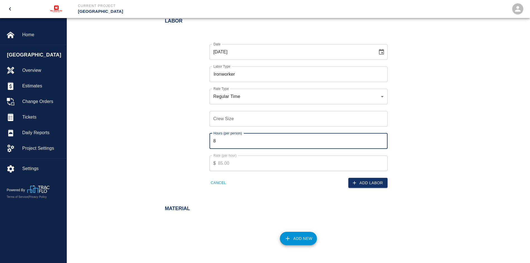
drag, startPoint x: 240, startPoint y: 143, endPoint x: 204, endPoint y: 142, distance: 36.5
click at [204, 142] on div "Hours (per person) 8 Hours (per person)" at bounding box center [295, 138] width 185 height 22
type input "3.33"
click at [258, 175] on div "Cancel" at bounding box center [249, 179] width 92 height 17
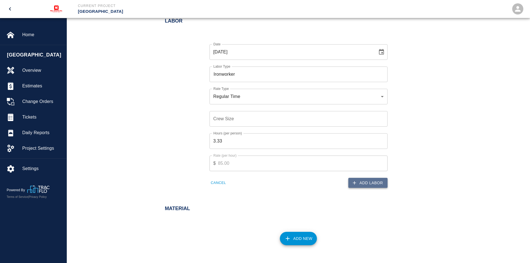
click at [353, 182] on icon "button" at bounding box center [355, 183] width 6 height 6
click at [226, 120] on input "Crew Size" at bounding box center [299, 119] width 178 height 16
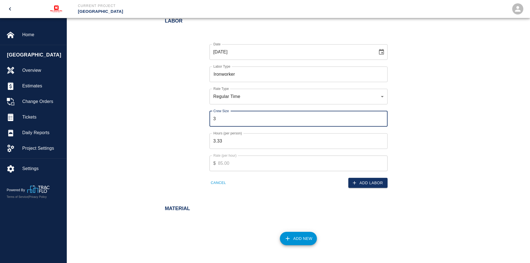
type input "3"
click at [278, 187] on div "Cancel" at bounding box center [249, 179] width 92 height 17
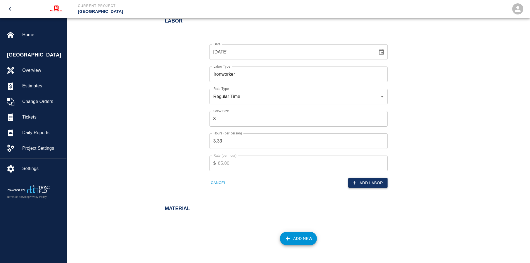
click at [371, 185] on button "Add Labor" at bounding box center [368, 183] width 39 height 10
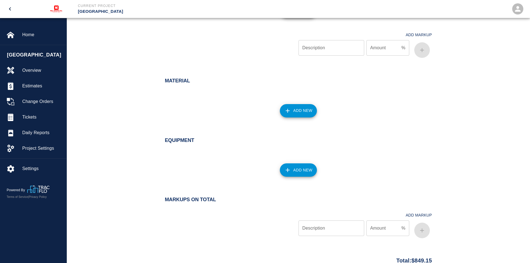
scroll to position [362, 0]
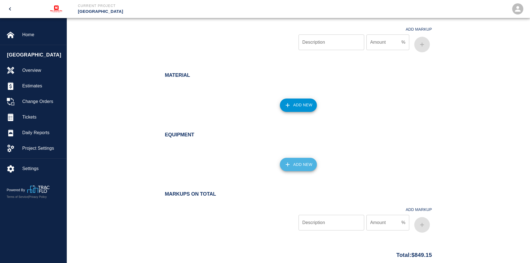
click at [301, 165] on button "Add New" at bounding box center [298, 164] width 37 height 13
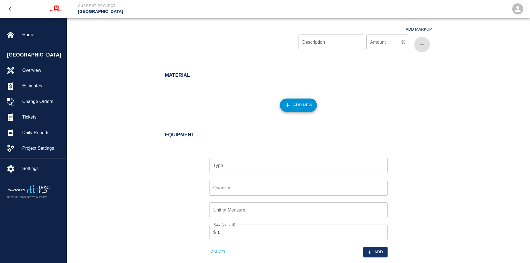
click at [287, 164] on input "Type" at bounding box center [298, 165] width 173 height 11
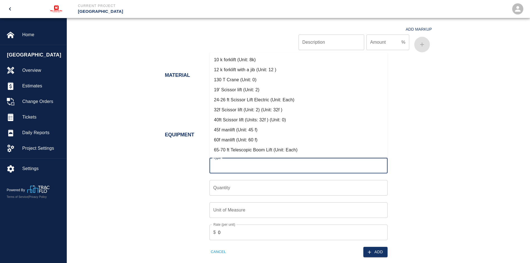
click at [251, 57] on li "10 k forklift (Unit: 8k)" at bounding box center [299, 60] width 178 height 10
type input "10 k forklift (Unit: 8k)"
type input "8k"
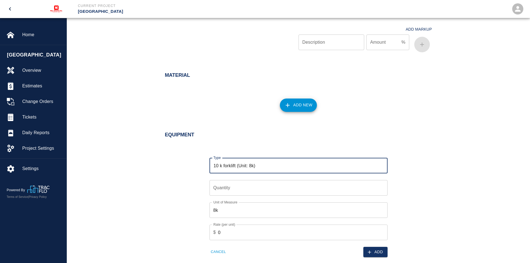
click at [239, 189] on input "Quantity" at bounding box center [299, 188] width 178 height 16
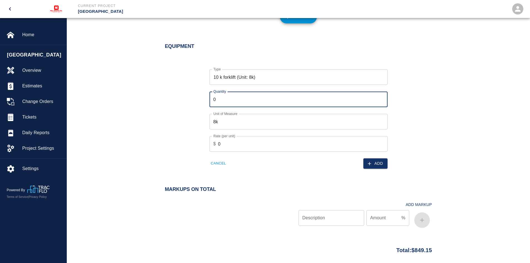
scroll to position [473, 0]
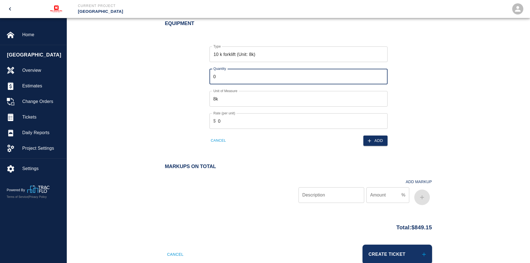
type input "0"
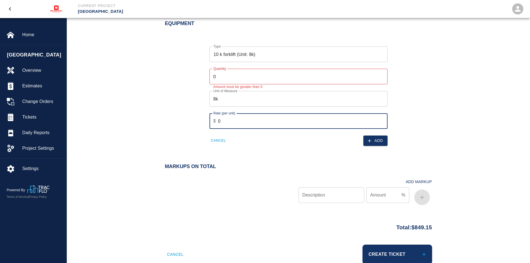
click at [246, 123] on input "0" at bounding box center [303, 121] width 170 height 16
type input "250"
click at [263, 139] on div "Cancel" at bounding box center [249, 137] width 92 height 17
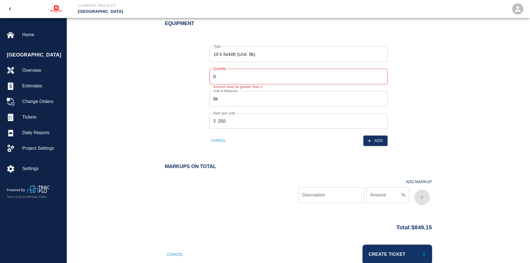
click at [220, 72] on input "0" at bounding box center [299, 77] width 178 height 16
click at [219, 75] on input "0" at bounding box center [299, 77] width 178 height 16
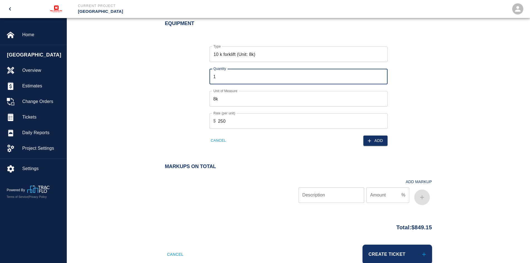
type input "1"
click at [382, 75] on input "1" at bounding box center [299, 77] width 178 height 16
click at [379, 140] on button "Add" at bounding box center [376, 141] width 24 height 10
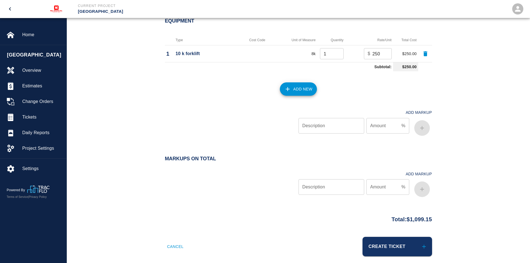
scroll to position [482, 0]
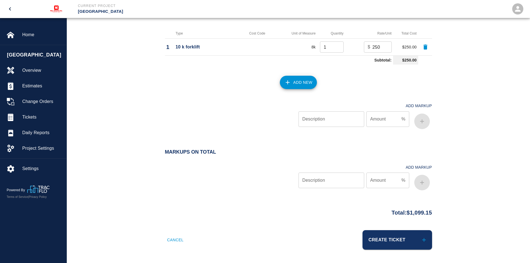
click at [295, 81] on button "Add New" at bounding box center [298, 82] width 37 height 13
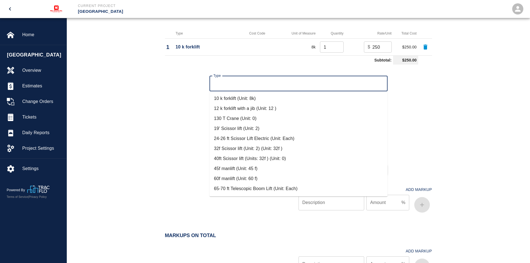
click at [244, 85] on input "Type" at bounding box center [298, 83] width 173 height 11
click at [238, 188] on li "65-70 ft Telescopic Boom Lift (Unit: Each)" at bounding box center [299, 189] width 178 height 10
type input "65-70 ft Telescopic Boom Lift (Unit: Each)"
type input "Each"
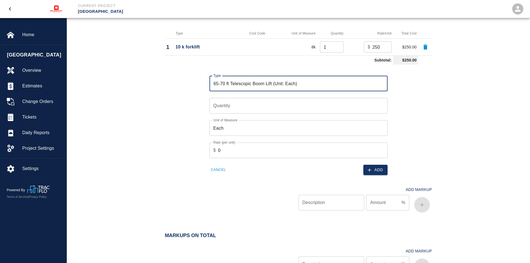
click at [253, 107] on input "Quantity" at bounding box center [299, 106] width 178 height 16
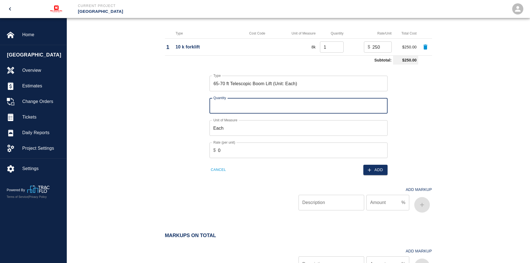
type input "1"
click at [342, 151] on input "0" at bounding box center [303, 151] width 170 height 16
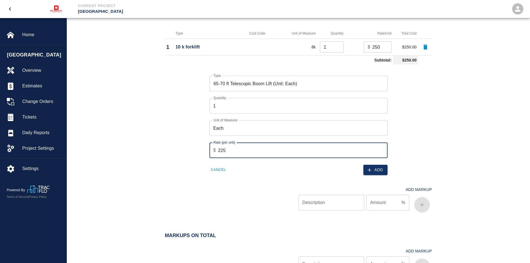
type input "225"
click at [286, 179] on div "Add Markup Description Description Amount % Amount" at bounding box center [295, 195] width 274 height 40
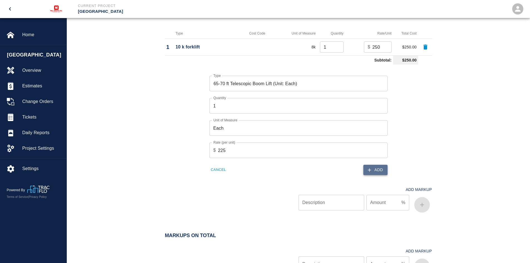
click at [377, 168] on button "Add" at bounding box center [376, 170] width 24 height 10
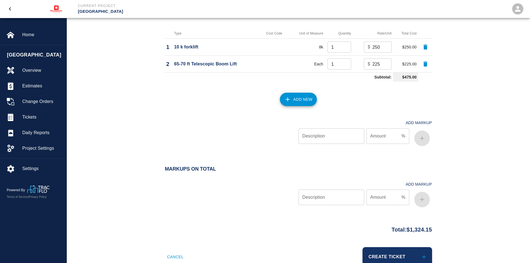
click at [306, 97] on button "Add New" at bounding box center [298, 99] width 37 height 13
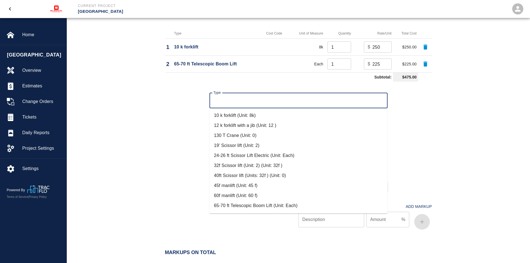
click at [237, 101] on input "Type" at bounding box center [298, 100] width 173 height 11
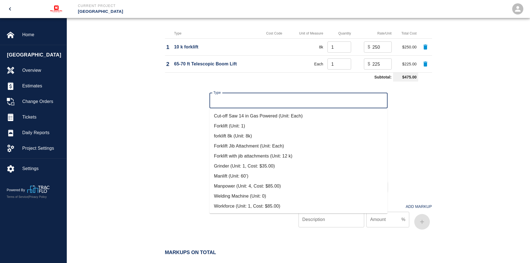
scroll to position [510, 0]
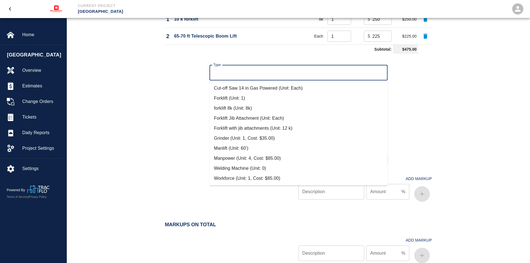
click at [262, 139] on li "Grinder (Unit: 1, Cost: $35.00)" at bounding box center [299, 138] width 178 height 10
type input "Grinder (Unit: 1, Cost: $35.00)"
type input "1"
type input "35"
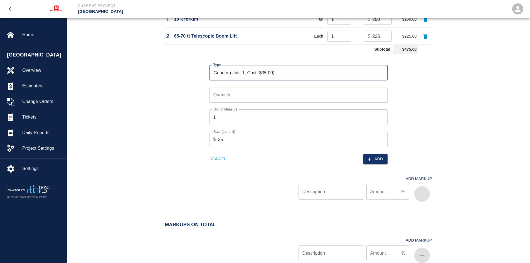
click at [309, 95] on input "Quantity" at bounding box center [299, 95] width 178 height 16
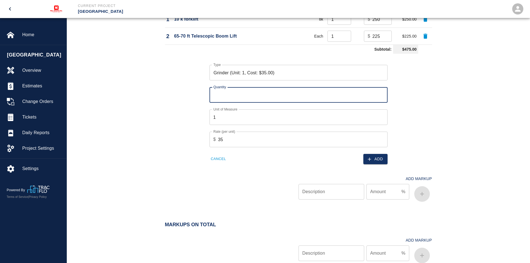
type input "1"
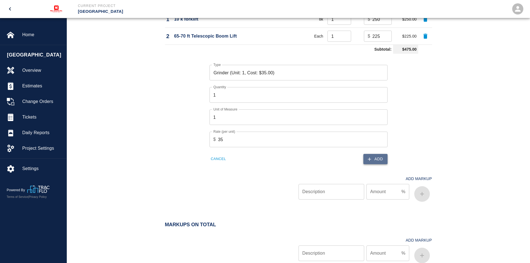
click at [376, 159] on button "Add" at bounding box center [376, 159] width 24 height 10
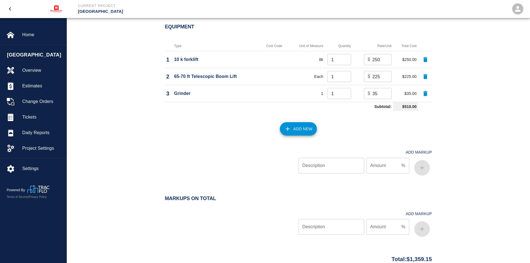
scroll to position [455, 0]
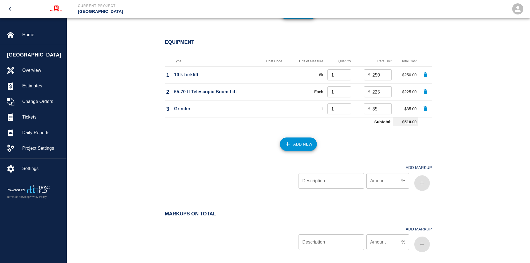
click at [297, 145] on button "Add New" at bounding box center [298, 144] width 37 height 13
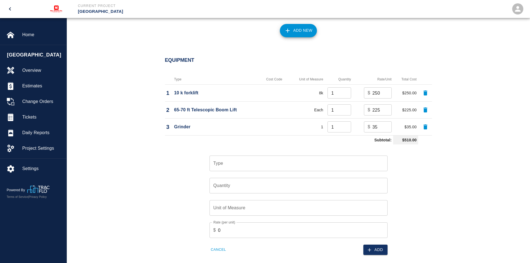
scroll to position [427, 0]
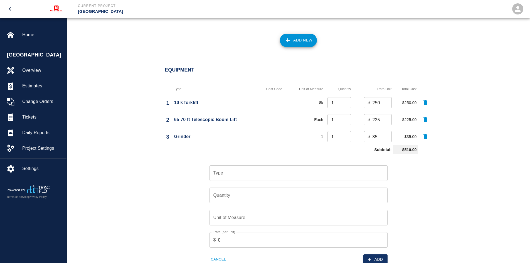
click at [244, 170] on input "Type" at bounding box center [298, 173] width 173 height 11
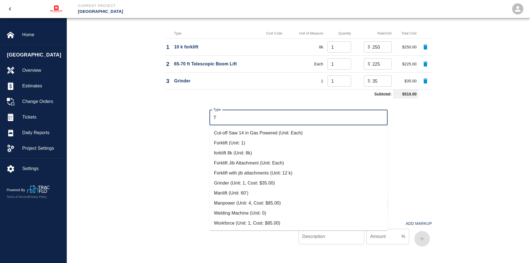
scroll to position [0, 0]
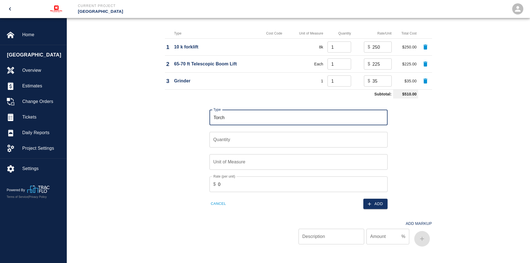
type input "Torch"
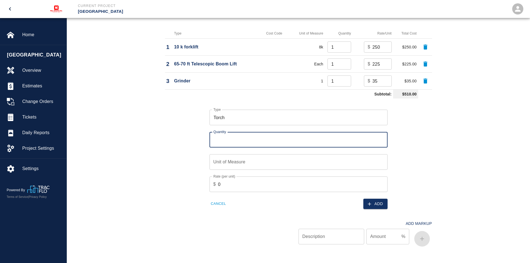
click at [246, 144] on input "Quantity" at bounding box center [299, 140] width 178 height 16
type input "1"
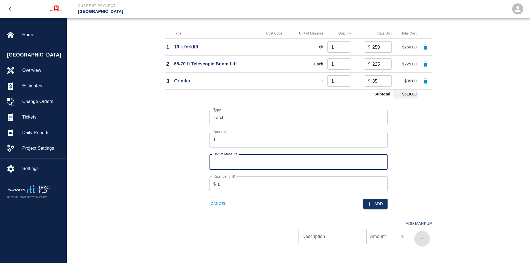
click at [242, 160] on input "Unit of Measure" at bounding box center [299, 162] width 178 height 16
type input "Each"
click at [240, 181] on input "0" at bounding box center [303, 185] width 170 height 16
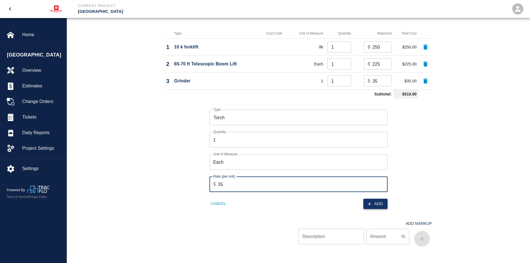
type input "35"
click at [375, 205] on button "Add" at bounding box center [376, 204] width 24 height 10
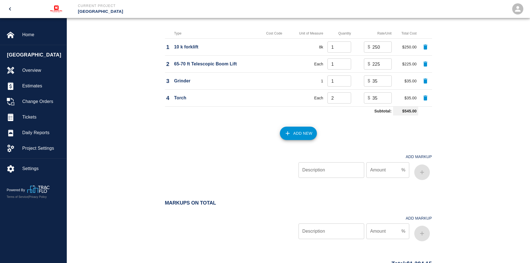
click at [345, 97] on input "2" at bounding box center [340, 97] width 24 height 11
type input "3"
click at [345, 96] on input "3" at bounding box center [340, 97] width 24 height 11
type input "2"
click at [346, 79] on input "2" at bounding box center [340, 80] width 24 height 11
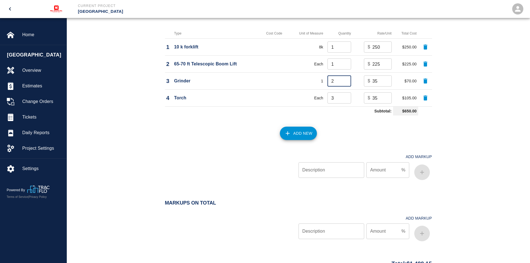
click at [342, 119] on div "Add New" at bounding box center [295, 130] width 274 height 25
click at [458, 128] on div "Equipment Type Cost Code Unit of Measure Quantity Rate/Unit Total Cost 1 10 k f…" at bounding box center [299, 97] width 464 height 195
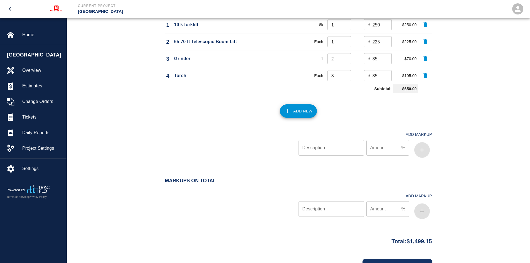
scroll to position [533, 0]
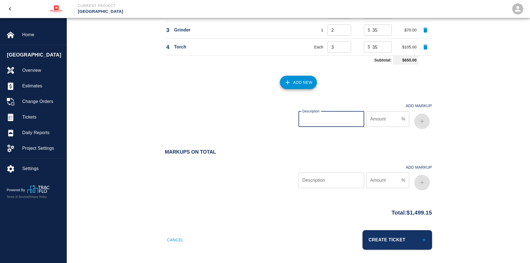
click at [332, 119] on input "Description" at bounding box center [332, 119] width 66 height 16
type input "OH&P"
click at [390, 117] on input "Amount" at bounding box center [383, 119] width 33 height 16
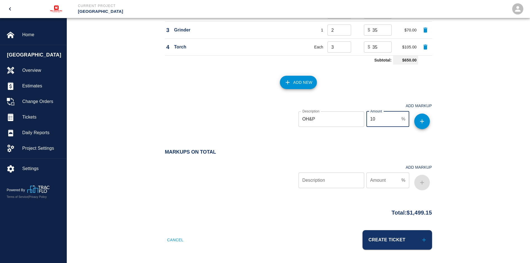
type input "10"
click at [425, 119] on icon "button" at bounding box center [422, 121] width 7 height 7
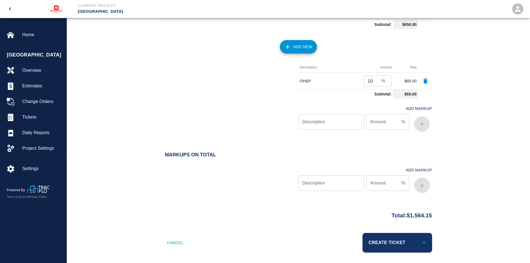
scroll to position [572, 0]
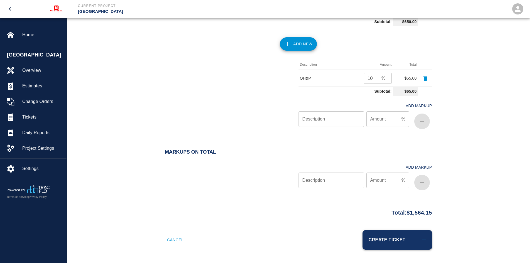
click at [400, 240] on button "Create Ticket" at bounding box center [398, 239] width 70 height 19
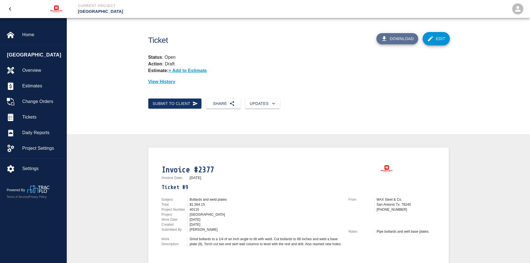
click at [396, 39] on button "Download" at bounding box center [398, 38] width 42 height 11
click at [438, 40] on link "Edit" at bounding box center [436, 38] width 27 height 13
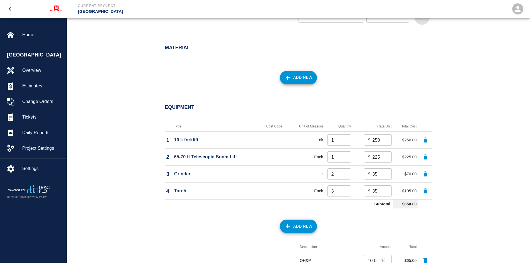
scroll to position [390, 0]
click at [302, 224] on button "Add New" at bounding box center [298, 225] width 37 height 13
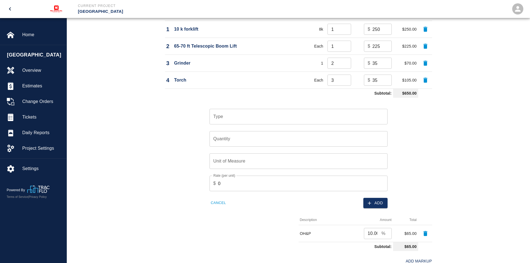
scroll to position [501, 0]
click at [224, 117] on input "Type" at bounding box center [298, 116] width 173 height 11
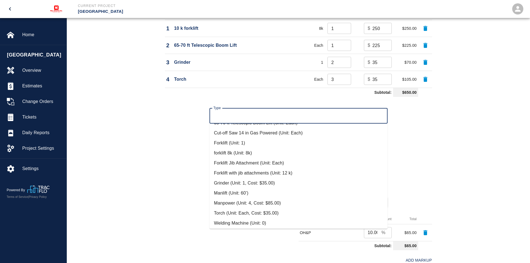
scroll to position [110, 0]
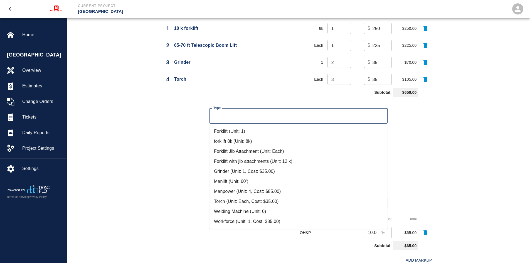
click at [258, 210] on li "Welding Machine (Unit: 0)" at bounding box center [299, 212] width 178 height 10
type input "Welding Machine (Unit: 0)"
type input "0"
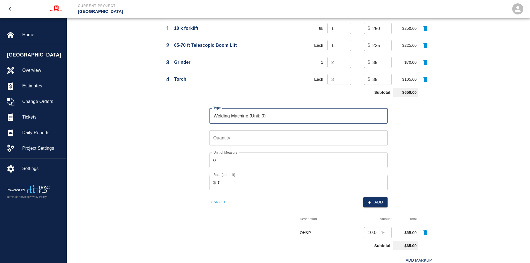
click at [232, 136] on input "Quantity" at bounding box center [299, 138] width 178 height 16
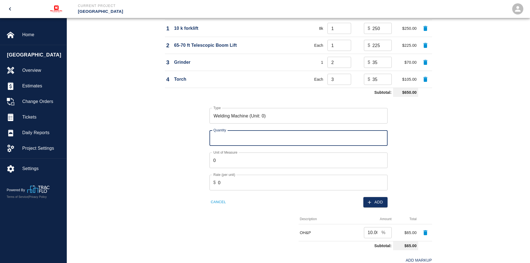
type input "1"
click at [230, 161] on input "0" at bounding box center [299, 161] width 178 height 16
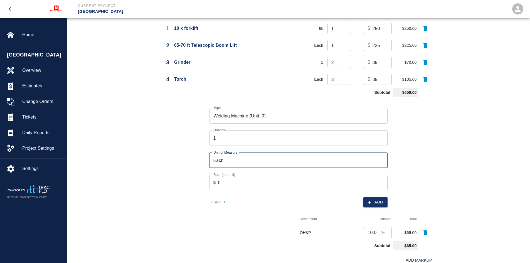
type input "Each"
click at [232, 181] on input "0" at bounding box center [303, 183] width 170 height 16
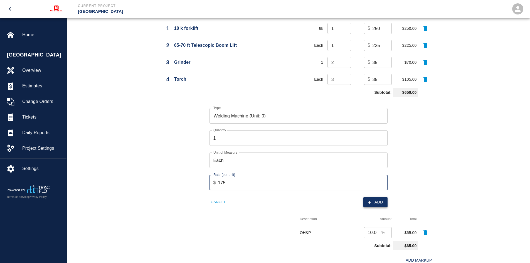
type input "175"
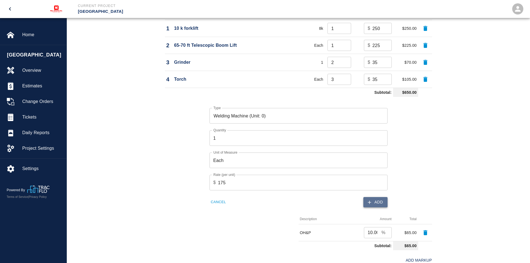
click at [377, 202] on button "Add" at bounding box center [376, 202] width 24 height 10
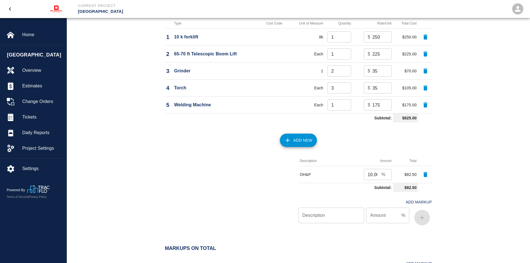
scroll to position [501, 0]
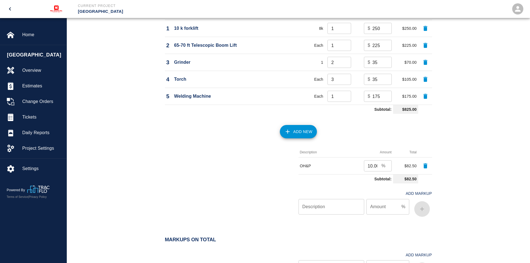
click at [380, 96] on input "175" at bounding box center [382, 96] width 19 height 11
type input "1"
type input "200"
click at [460, 126] on div "Equipment Type Cost Code Unit of Measure Quantity Rate/Unit Total Cost 1 10 k f…" at bounding box center [299, 107] width 464 height 251
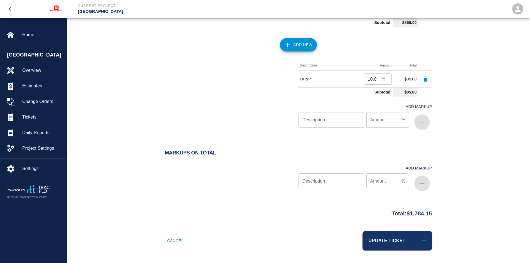
scroll to position [589, 0]
click at [389, 239] on button "Update Ticket" at bounding box center [398, 239] width 70 height 19
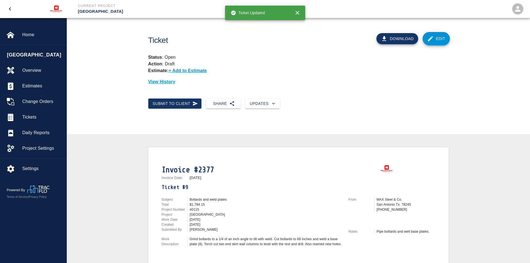
click at [401, 40] on button "Download" at bounding box center [398, 38] width 42 height 11
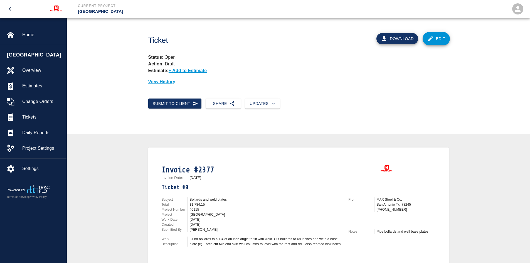
click at [435, 41] on link "Edit" at bounding box center [436, 38] width 27 height 13
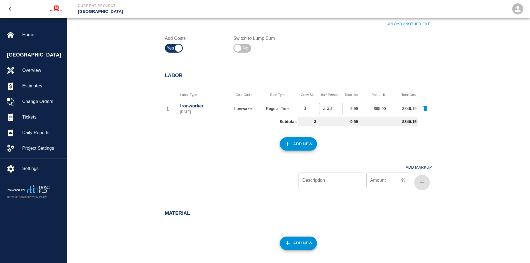
scroll to position [278, 0]
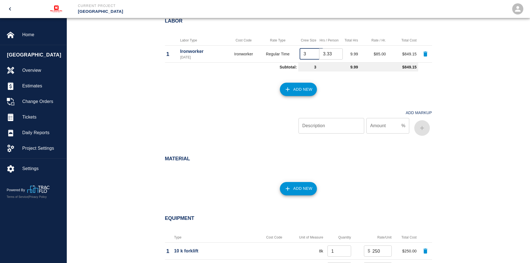
click at [306, 55] on input "3" at bounding box center [312, 53] width 24 height 11
type input "4"
click at [459, 78] on div "Labor Labor Type Cost Code Rate Type Crew Size Hrs / Person Total Hrs Rate / Hr…" at bounding box center [299, 79] width 464 height 144
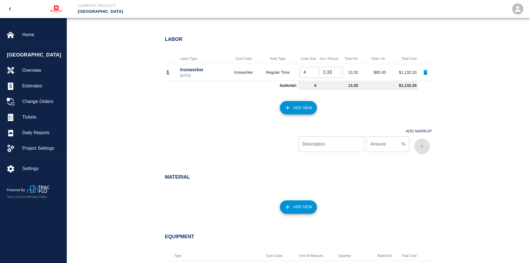
scroll to position [251, 0]
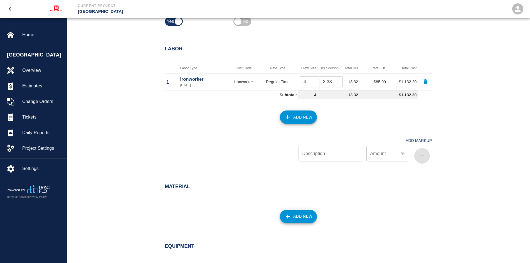
click at [307, 82] on input "4" at bounding box center [312, 81] width 24 height 11
type input "3"
click at [231, 139] on div at bounding box center [232, 149] width 134 height 33
click at [39, 146] on span "Project Settings" at bounding box center [42, 148] width 40 height 7
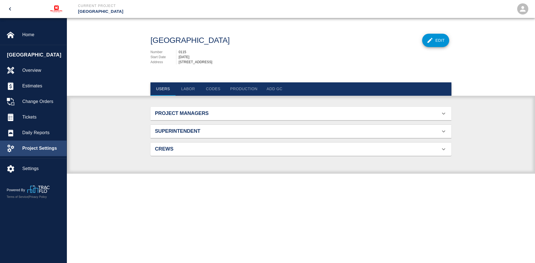
scroll to position [52, 288]
click at [191, 88] on button "Labor" at bounding box center [187, 88] width 25 height 13
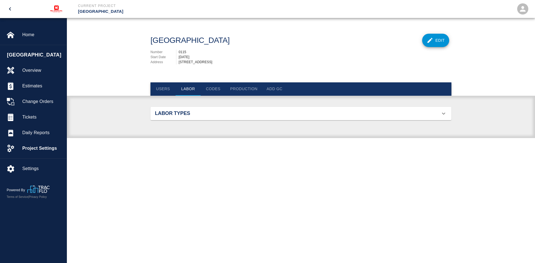
scroll to position [20, 288]
click at [193, 113] on h2 "Labor Types" at bounding box center [202, 114] width 95 height 6
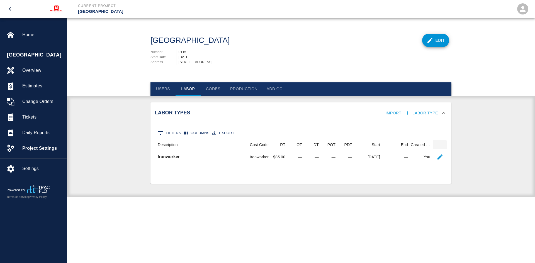
click at [422, 111] on button "Labor Type" at bounding box center [421, 113] width 37 height 10
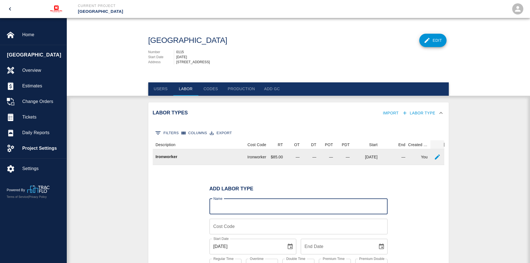
scroll to position [0, 0]
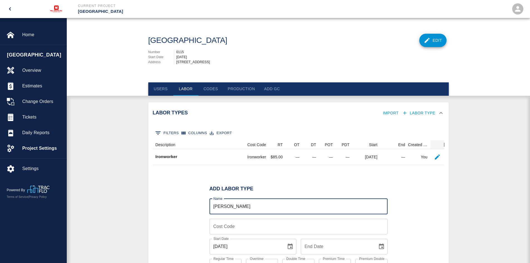
type input "[PERSON_NAME]"
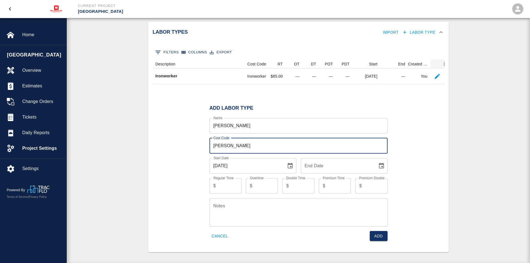
scroll to position [83, 0]
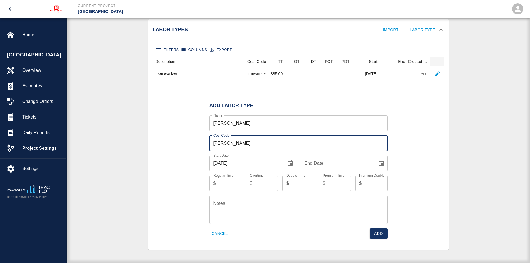
type input "[PERSON_NAME]"
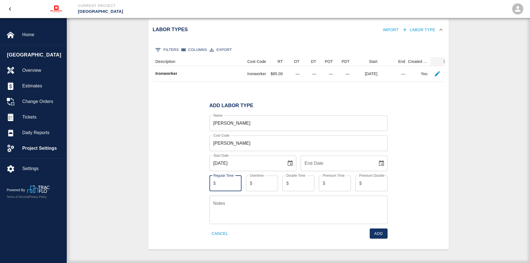
click at [226, 182] on input "Regular Time" at bounding box center [229, 184] width 23 height 16
type input "95"
click at [377, 233] on button "Add" at bounding box center [379, 234] width 18 height 10
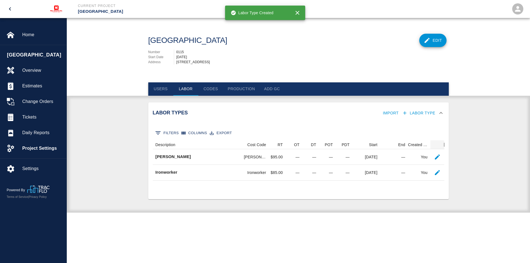
scroll to position [0, 0]
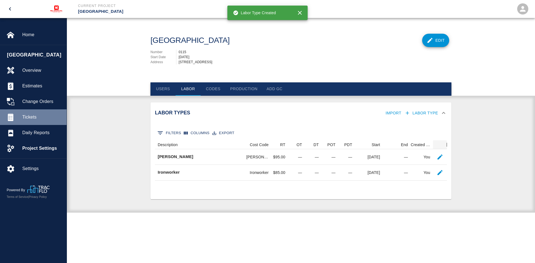
click at [33, 115] on span "Tickets" at bounding box center [42, 117] width 40 height 7
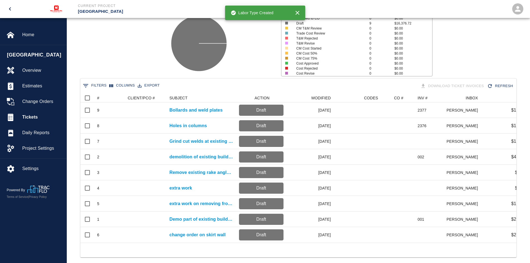
scroll to position [56, 0]
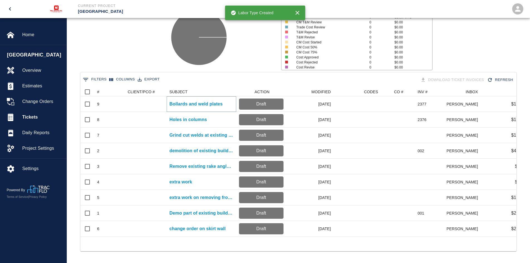
drag, startPoint x: 199, startPoint y: 104, endPoint x: 205, endPoint y: 105, distance: 5.4
click at [199, 104] on p "Bollards and weld plates" at bounding box center [196, 104] width 53 height 7
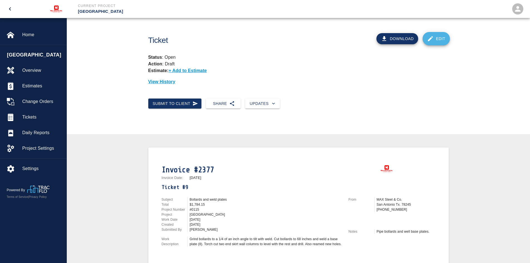
click at [440, 42] on link "Edit" at bounding box center [436, 38] width 27 height 13
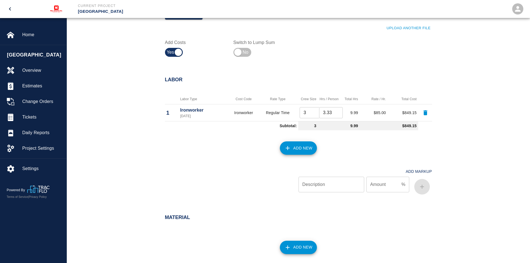
scroll to position [223, 0]
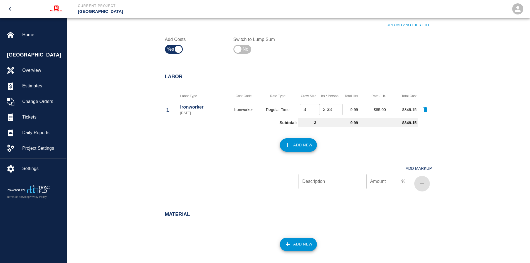
click at [303, 144] on button "Add New" at bounding box center [298, 144] width 37 height 13
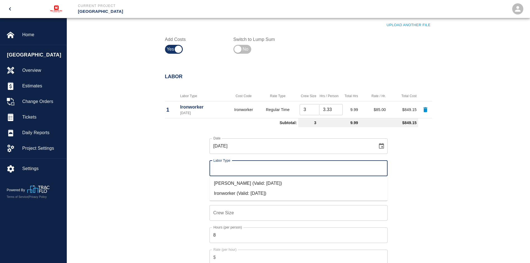
click at [221, 167] on input "Labor Type" at bounding box center [298, 168] width 173 height 11
click at [226, 182] on li "[PERSON_NAME] (Valid: [DATE])" at bounding box center [299, 183] width 178 height 10
type input "[PERSON_NAME]"
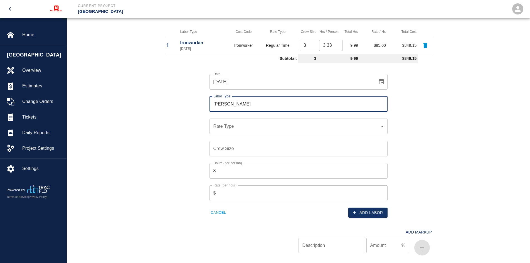
scroll to position [334, 0]
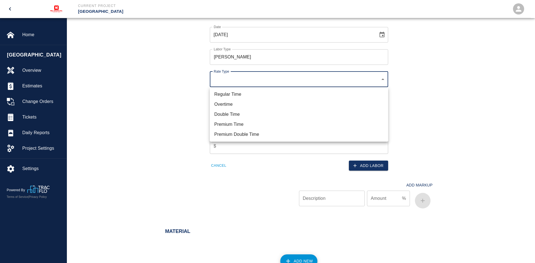
click at [224, 96] on li "Regular Time" at bounding box center [299, 94] width 178 height 10
type input "rate_rt"
type input "95.00"
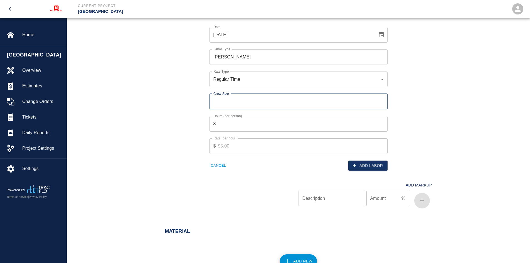
click at [225, 102] on input "Crew Size" at bounding box center [299, 102] width 178 height 16
type input "1"
click at [221, 126] on input "8" at bounding box center [299, 124] width 178 height 16
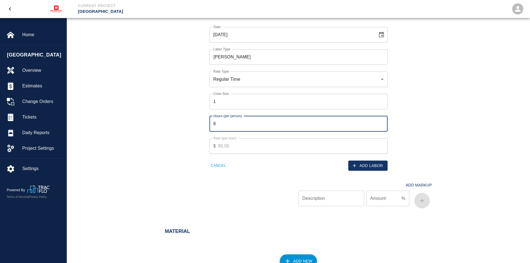
drag, startPoint x: 221, startPoint y: 126, endPoint x: 213, endPoint y: 126, distance: 8.1
click at [213, 126] on input "8" at bounding box center [299, 124] width 178 height 16
type input "3.33"
click at [361, 164] on button "Add Labor" at bounding box center [368, 166] width 39 height 10
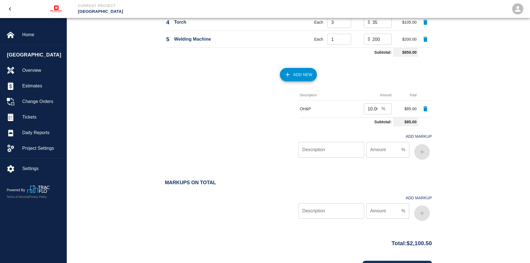
scroll to position [606, 0]
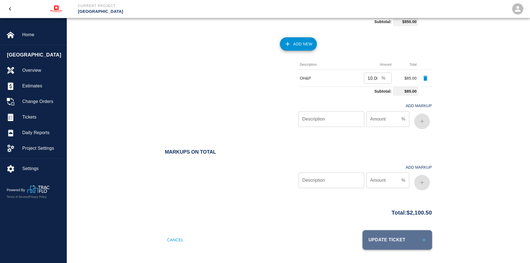
click at [384, 245] on button "Update Ticket" at bounding box center [398, 239] width 70 height 19
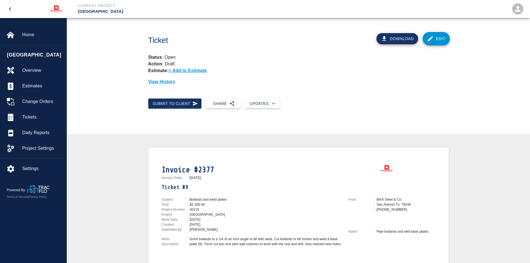
click at [395, 40] on button "Download" at bounding box center [398, 38] width 42 height 11
click at [31, 118] on span "Tickets" at bounding box center [42, 117] width 40 height 7
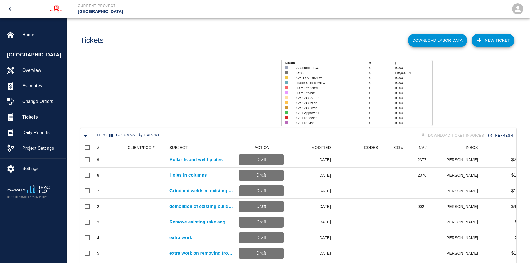
scroll to position [149, 432]
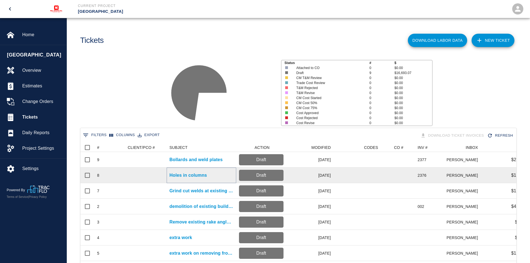
click at [191, 174] on p "Holes in columns" at bounding box center [189, 175] width 38 height 7
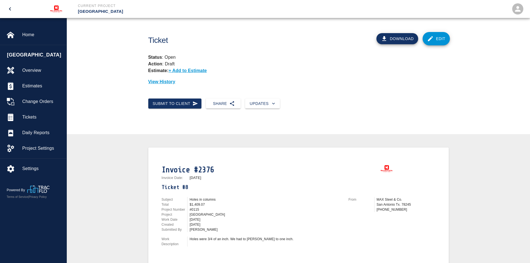
click at [437, 40] on link "Edit" at bounding box center [436, 38] width 27 height 13
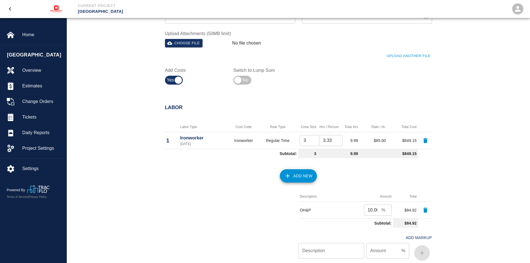
scroll to position [195, 0]
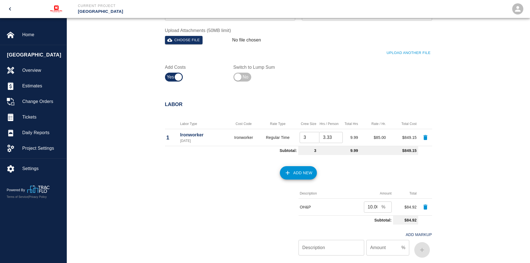
click at [308, 139] on input "3" at bounding box center [312, 137] width 24 height 11
type input "2"
click at [347, 172] on div "Add New" at bounding box center [295, 169] width 274 height 25
click at [294, 176] on button "Add New" at bounding box center [298, 172] width 37 height 13
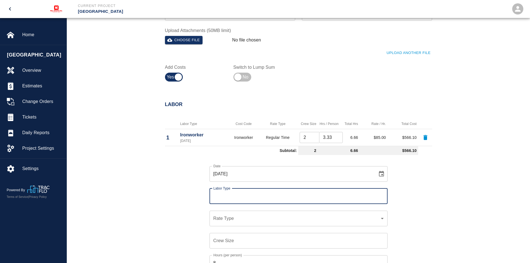
click at [225, 193] on input "Labor Type" at bounding box center [298, 196] width 173 height 11
click at [227, 213] on li "[PERSON_NAME] (Valid: [DATE])" at bounding box center [299, 211] width 178 height 10
type input "[PERSON_NAME]"
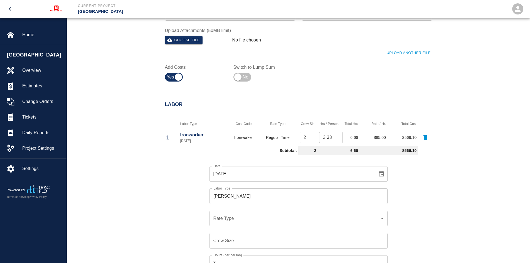
click at [419, 196] on div "Date [DATE] Date Labor Type [PERSON_NAME] Labor Type Rate Type ​ Rate Type Crew…" at bounding box center [295, 233] width 274 height 153
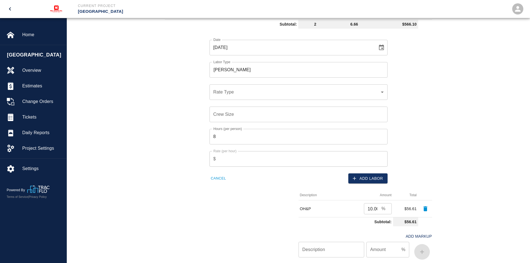
scroll to position [334, 0]
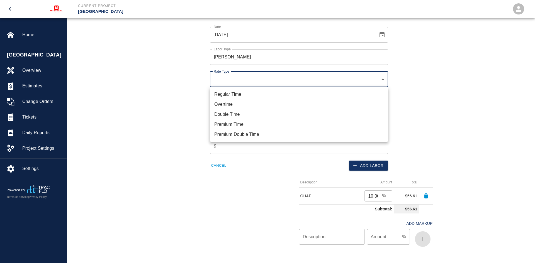
click at [221, 97] on li "Regular Time" at bounding box center [299, 94] width 178 height 10
type input "rate_rt"
type input "95.00"
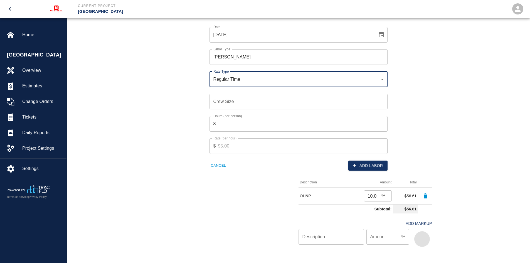
click at [222, 121] on input "8" at bounding box center [299, 124] width 178 height 16
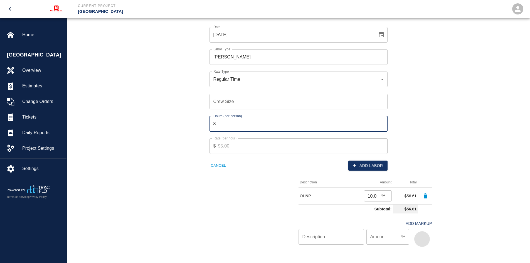
click at [222, 121] on input "8" at bounding box center [299, 124] width 178 height 16
click at [187, 146] on div "Date [DATE] Date Labor Type [PERSON_NAME] Labor Type Rate Type Regular Time rat…" at bounding box center [295, 94] width 274 height 153
drag, startPoint x: 221, startPoint y: 125, endPoint x: 209, endPoint y: 126, distance: 12.3
click at [209, 126] on div "Hours (per person) 1 Hours (per person)" at bounding box center [295, 120] width 185 height 22
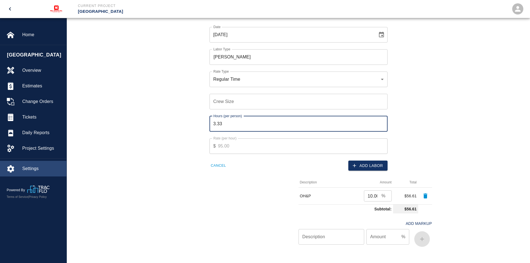
type input "3.33"
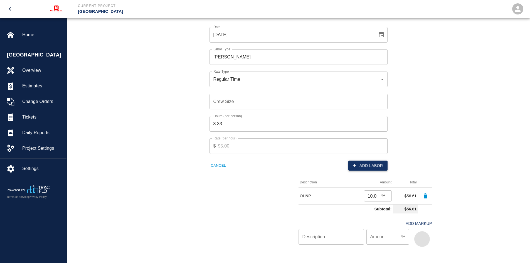
click at [366, 169] on button "Add Labor" at bounding box center [368, 166] width 39 height 10
click at [232, 101] on input "Crew Size" at bounding box center [299, 102] width 178 height 16
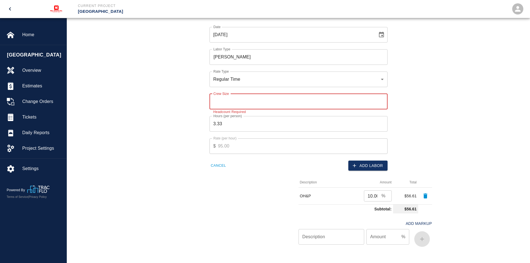
type input "1"
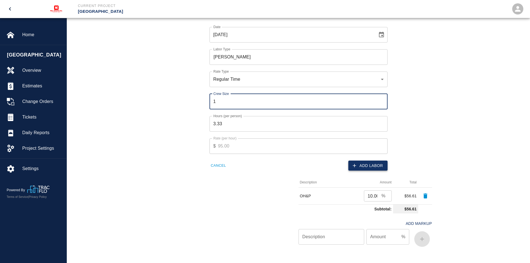
click at [360, 166] on button "Add Labor" at bounding box center [368, 166] width 39 height 10
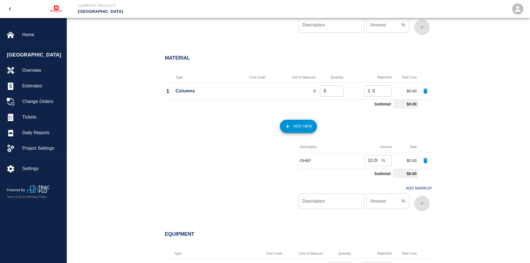
scroll to position [445, 0]
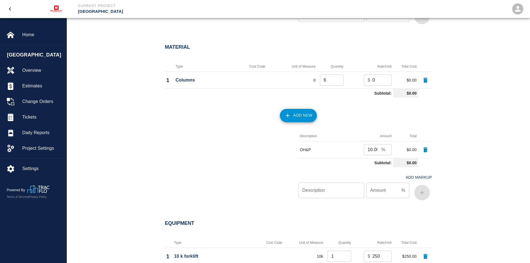
click at [448, 106] on div "Material Type Cost Code Unit of Measure Quantity Rate/Unit Total Cost 1 Columns…" at bounding box center [298, 118] width 301 height 170
click at [425, 80] on icon "button" at bounding box center [426, 80] width 4 height 5
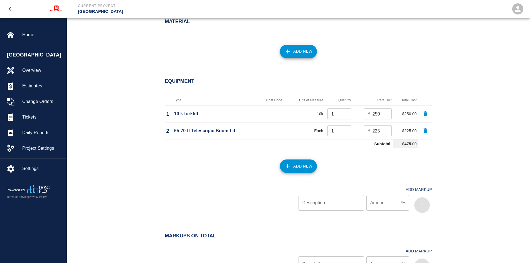
scroll to position [473, 0]
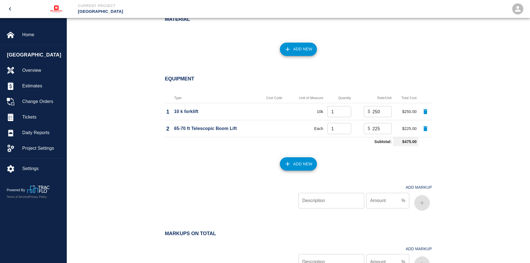
click at [297, 164] on button "Add New" at bounding box center [298, 163] width 37 height 13
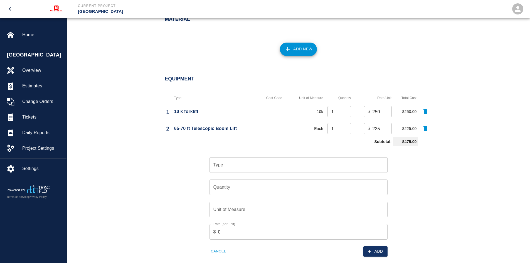
click at [252, 163] on input "Type" at bounding box center [298, 165] width 173 height 11
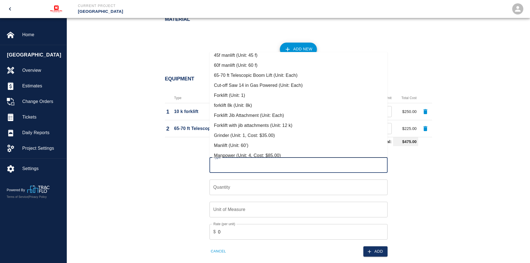
scroll to position [84, 0]
click at [258, 128] on li "Grinder (Unit: 1, Cost: $35.00)" at bounding box center [299, 126] width 178 height 10
type input "Grinder (Unit: 1, Cost: $35.00)"
type input "1"
type input "35"
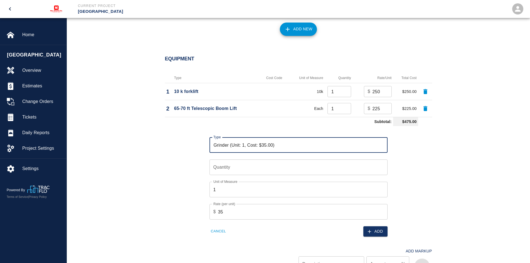
scroll to position [529, 0]
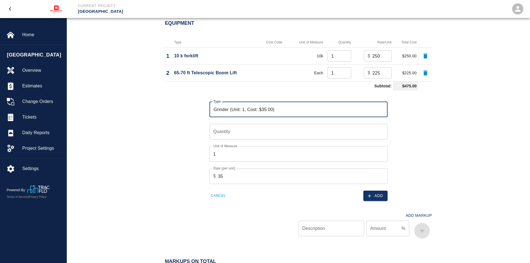
click at [222, 153] on input "1" at bounding box center [299, 154] width 178 height 16
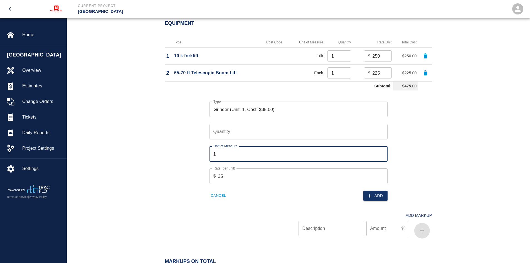
click at [222, 153] on input "1" at bounding box center [299, 154] width 178 height 16
type input "2"
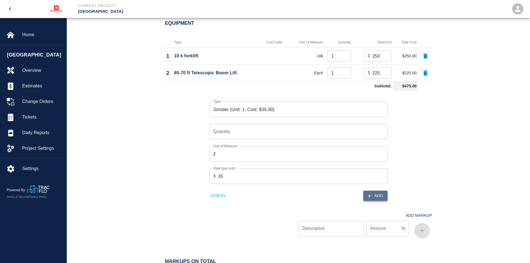
click at [379, 191] on button "Add" at bounding box center [376, 196] width 24 height 10
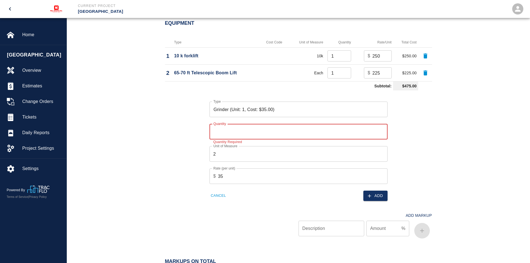
click at [230, 129] on input "Quantity" at bounding box center [299, 132] width 178 height 16
click at [219, 134] on input "Quantity" at bounding box center [299, 132] width 178 height 16
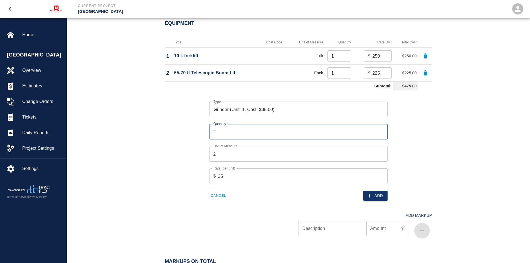
type input "2"
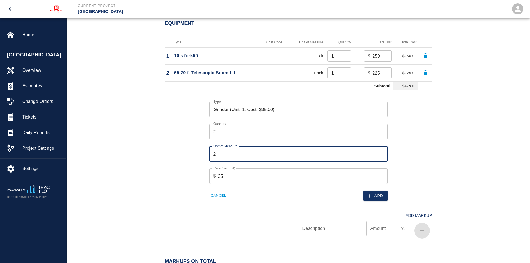
click at [217, 152] on input "2" at bounding box center [299, 154] width 178 height 16
type input "each"
click at [370, 193] on icon "button" at bounding box center [370, 196] width 6 height 6
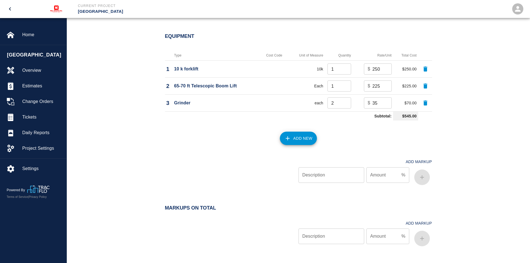
scroll to position [516, 0]
click at [302, 137] on button "Add New" at bounding box center [298, 137] width 37 height 13
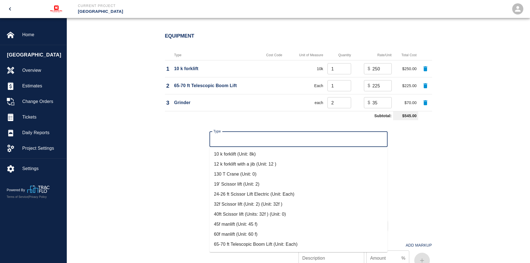
click at [225, 143] on input "Type" at bounding box center [298, 139] width 173 height 11
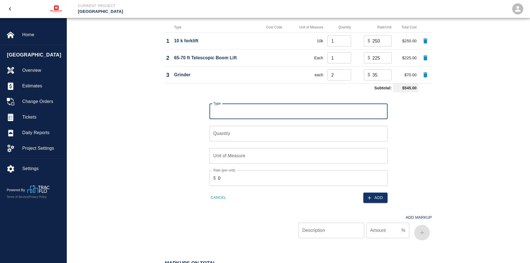
click at [231, 113] on input "Type" at bounding box center [298, 111] width 173 height 11
type input "Reamer/Drill"
click at [222, 136] on input "Quantity" at bounding box center [299, 134] width 178 height 16
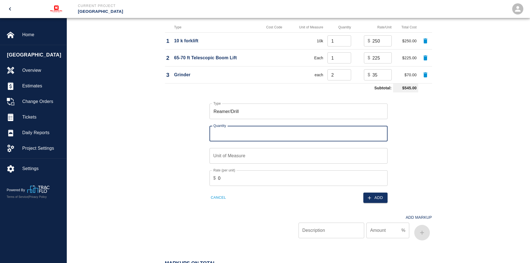
type input "1"
click at [228, 155] on input "Unit of Measure" at bounding box center [299, 156] width 178 height 16
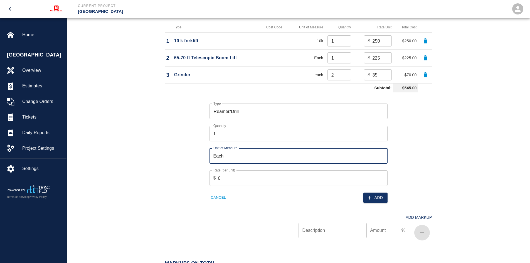
type input "Each"
click at [230, 176] on input "0" at bounding box center [303, 178] width 170 height 16
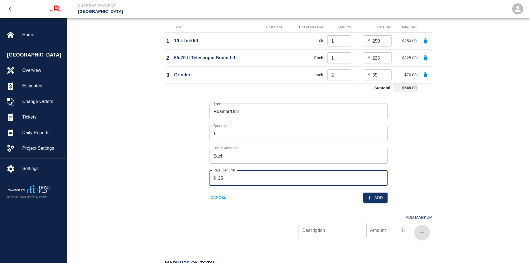
type input "35"
click at [220, 133] on input "1" at bounding box center [299, 134] width 178 height 16
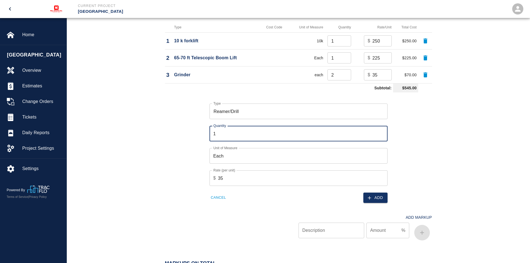
click at [220, 133] on input "1" at bounding box center [299, 134] width 178 height 16
type input "2"
click at [426, 166] on div "Type Reamer/Drill Type Quantity 2 Quantity Unit of Measure Each Unit of Measure…" at bounding box center [295, 149] width 274 height 108
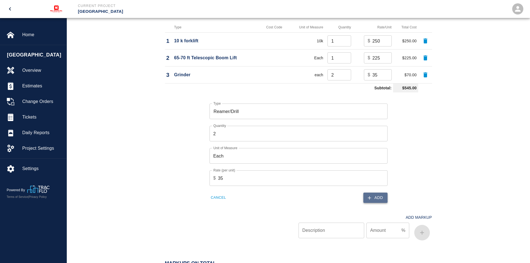
click at [381, 196] on button "Add" at bounding box center [376, 198] width 24 height 10
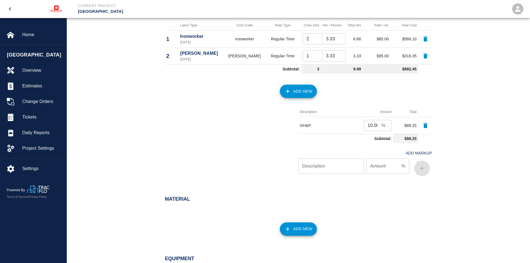
scroll to position [266, 0]
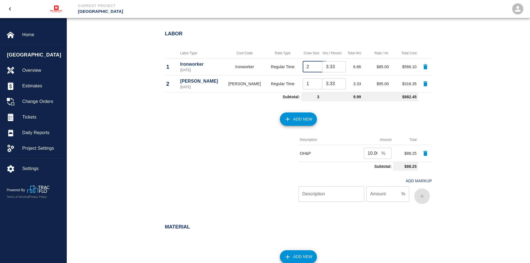
click at [304, 66] on input "2" at bounding box center [315, 66] width 24 height 11
type input "3"
type input "2"
drag, startPoint x: 333, startPoint y: 66, endPoint x: 322, endPoint y: 66, distance: 11.1
click at [322, 66] on input "3.33" at bounding box center [334, 66] width 24 height 11
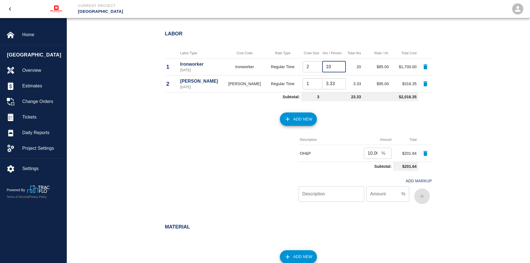
type input "10"
click at [254, 112] on div "Add New" at bounding box center [295, 116] width 274 height 25
click at [330, 83] on input "3.33" at bounding box center [334, 83] width 24 height 11
drag, startPoint x: 331, startPoint y: 83, endPoint x: 323, endPoint y: 84, distance: 8.2
click at [323, 84] on input "3.33" at bounding box center [334, 83] width 24 height 11
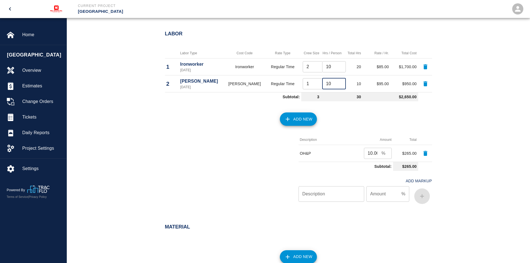
type input "10"
click at [246, 121] on div "Add New" at bounding box center [295, 116] width 274 height 25
click at [469, 125] on div "Labor Labor Type Cost Code Rate Type Crew Size Hrs / Person Total Hrs Rate / Hr…" at bounding box center [299, 120] width 464 height 200
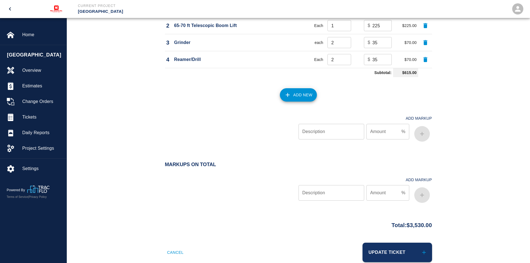
scroll to position [589, 0]
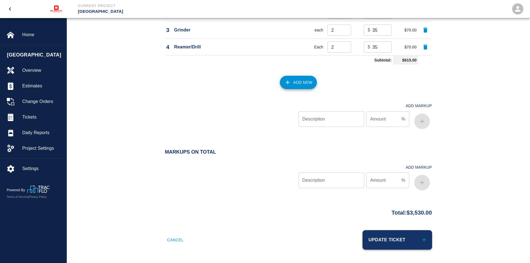
click at [393, 239] on button "Update Ticket" at bounding box center [398, 239] width 70 height 19
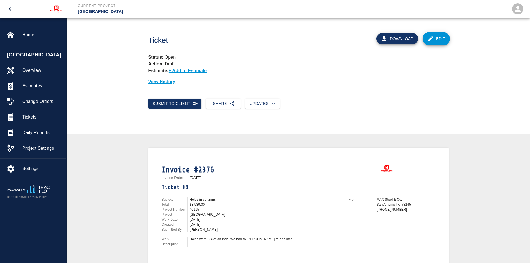
click at [398, 38] on button "Download" at bounding box center [398, 38] width 42 height 11
click at [37, 114] on span "Tickets" at bounding box center [42, 117] width 40 height 7
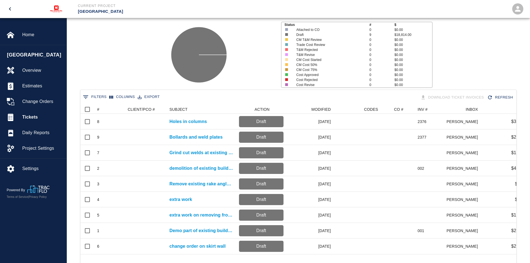
scroll to position [56, 0]
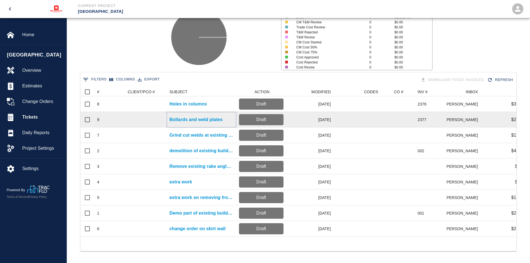
click at [194, 118] on p "Bollards and weld plates" at bounding box center [196, 119] width 53 height 7
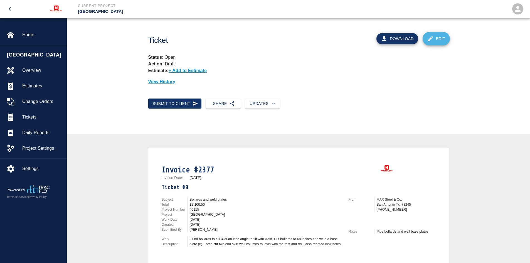
click at [439, 41] on link "Edit" at bounding box center [436, 38] width 27 height 13
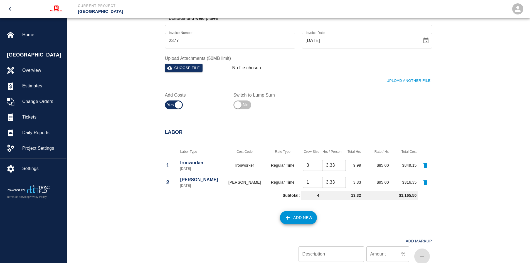
scroll to position [278, 0]
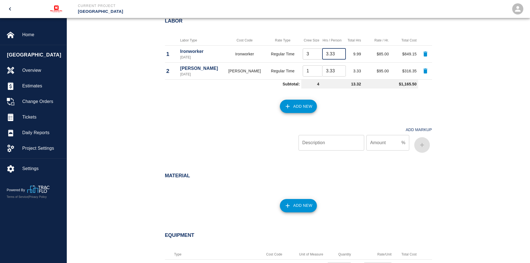
drag, startPoint x: 332, startPoint y: 53, endPoint x: 320, endPoint y: 53, distance: 12.0
click at [322, 53] on input "3.33" at bounding box center [334, 53] width 24 height 11
type input "10"
click at [327, 111] on div "Add New" at bounding box center [295, 103] width 274 height 25
drag, startPoint x: 332, startPoint y: 70, endPoint x: 321, endPoint y: 71, distance: 11.0
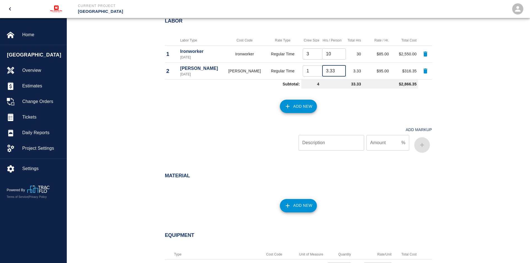
click at [322, 71] on input "3.33" at bounding box center [334, 70] width 24 height 11
type input "10"
click at [453, 102] on div "Labor Labor Type Cost Code Rate Type Crew Size Hrs / Person Total Hrs Rate / Hr…" at bounding box center [299, 87] width 464 height 161
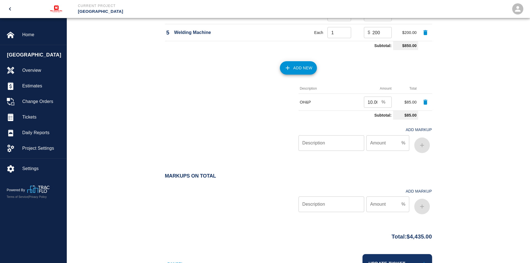
scroll to position [606, 0]
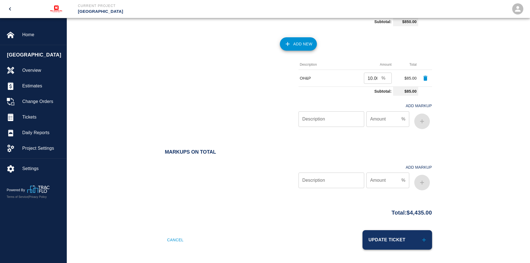
click at [388, 242] on button "Update Ticket" at bounding box center [398, 239] width 70 height 19
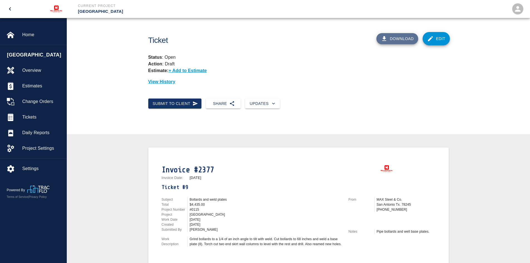
click at [397, 40] on button "Download" at bounding box center [398, 38] width 42 height 11
click at [33, 115] on span "Tickets" at bounding box center [42, 117] width 40 height 7
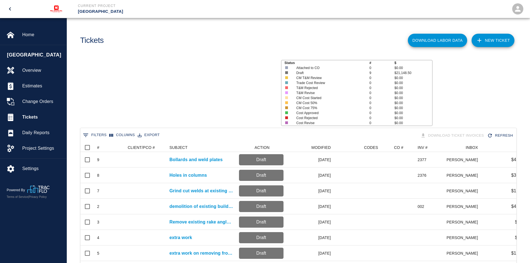
scroll to position [149, 432]
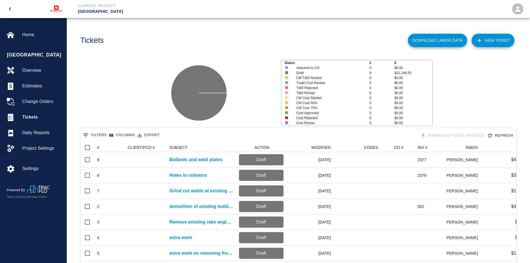
click at [497, 38] on link "NEW TICKET" at bounding box center [493, 40] width 43 height 13
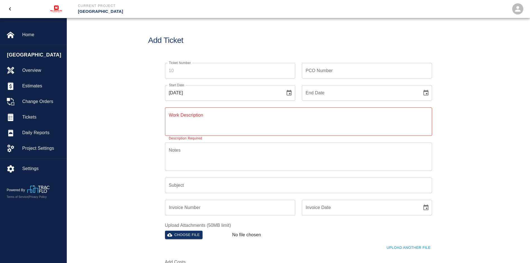
click at [183, 207] on input "Invoice Number" at bounding box center [230, 208] width 130 height 16
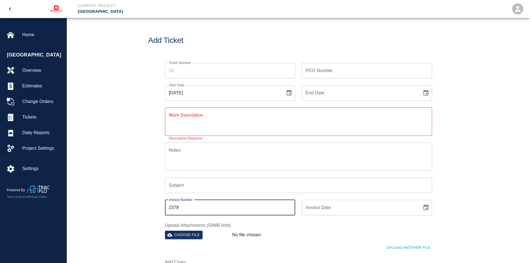
type input "2378"
click at [180, 125] on textarea "Work Description" at bounding box center [298, 121] width 259 height 19
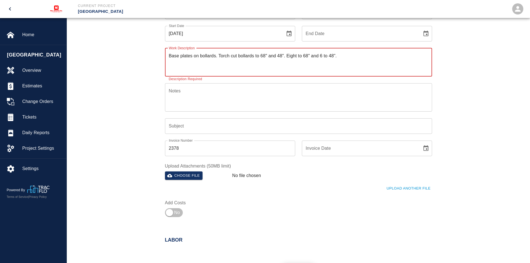
scroll to position [84, 0]
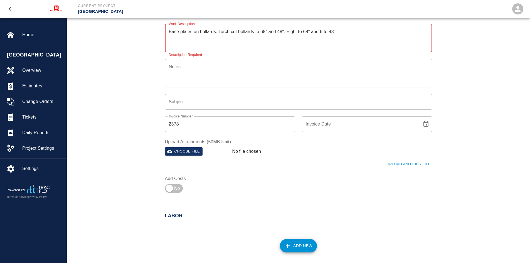
type textarea "Base plates on bollards. Torch cut bollards to 68" and 48". Eight to 68" and 6 …"
click at [191, 104] on input "Subject" at bounding box center [298, 102] width 267 height 16
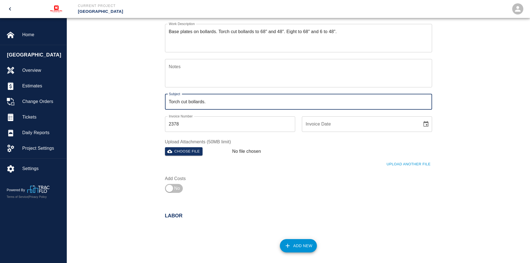
type input "Torch cut bollards."
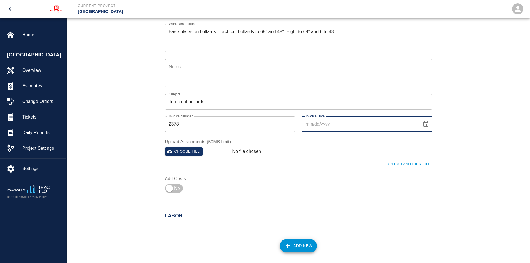
click at [337, 126] on input "Invoice Date" at bounding box center [360, 124] width 116 height 16
click at [328, 123] on input "Invoice Date" at bounding box center [360, 124] width 116 height 16
click at [427, 124] on icon "Choose date" at bounding box center [426, 124] width 7 height 7
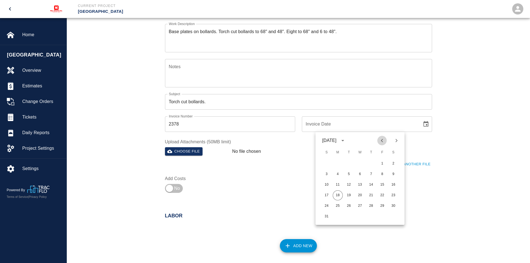
click at [381, 142] on icon "Previous month" at bounding box center [382, 140] width 7 height 7
click at [360, 205] on button "30" at bounding box center [360, 206] width 10 height 10
type input "[DATE]"
click at [294, 166] on div "Upload Another File" at bounding box center [295, 160] width 274 height 15
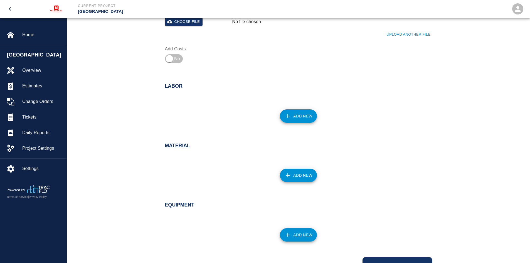
scroll to position [223, 0]
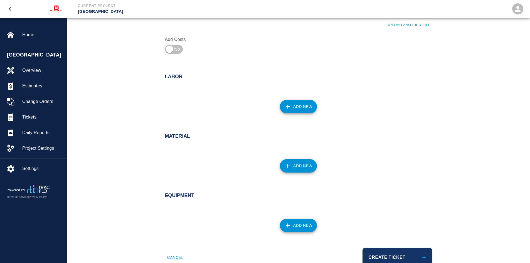
click at [172, 46] on input "checkbox" at bounding box center [170, 49] width 40 height 13
checkbox input "true"
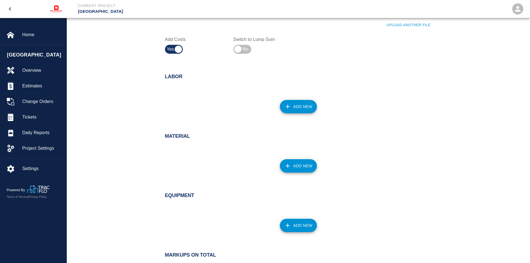
scroll to position [251, 0]
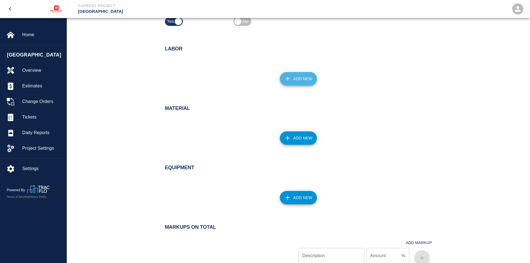
click at [305, 80] on button "Add New" at bounding box center [298, 78] width 37 height 13
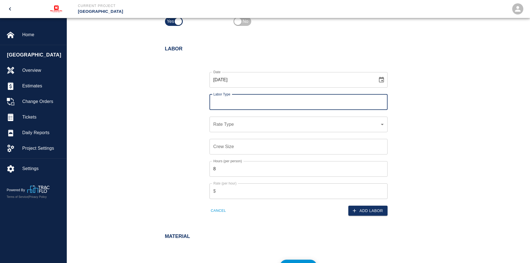
click at [232, 106] on input "Labor Type" at bounding box center [298, 102] width 173 height 11
click at [230, 118] on li "[PERSON_NAME] (Valid: [DATE])" at bounding box center [299, 117] width 178 height 10
type input "[PERSON_NAME]"
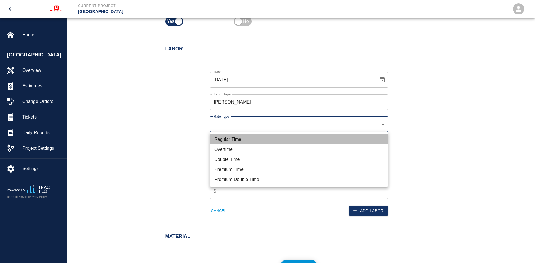
click at [227, 138] on li "Regular Time" at bounding box center [299, 139] width 178 height 10
type input "rate_rt"
type input "95.00"
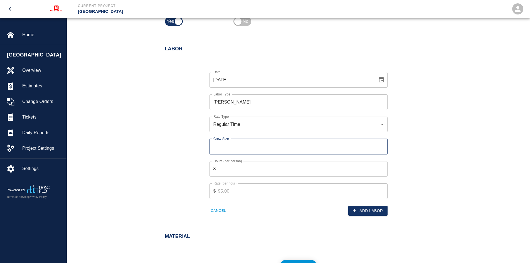
click at [226, 144] on input "Crew Size" at bounding box center [299, 147] width 178 height 16
type input "1"
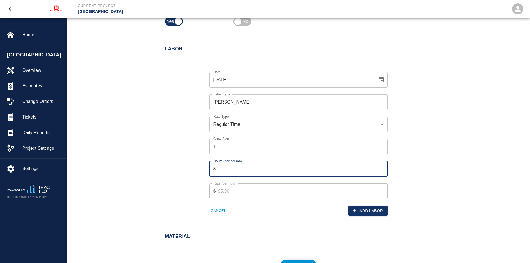
drag, startPoint x: 222, startPoint y: 171, endPoint x: 207, endPoint y: 171, distance: 15.0
click at [207, 171] on div "Hours (per person) 8 Hours (per person)" at bounding box center [295, 166] width 185 height 22
type input "10"
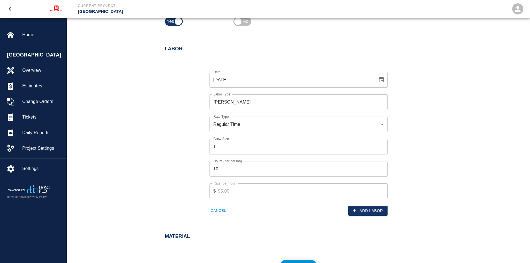
click at [195, 181] on div "Date [DATE] Date Labor Type [PERSON_NAME] Labor Type Rate Type Regular Time rat…" at bounding box center [295, 139] width 274 height 153
click at [365, 208] on button "Add Labor" at bounding box center [368, 211] width 39 height 10
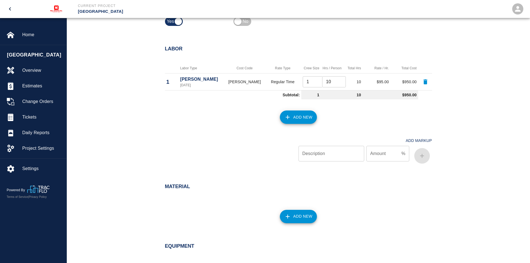
click at [299, 119] on button "Add New" at bounding box center [298, 117] width 37 height 13
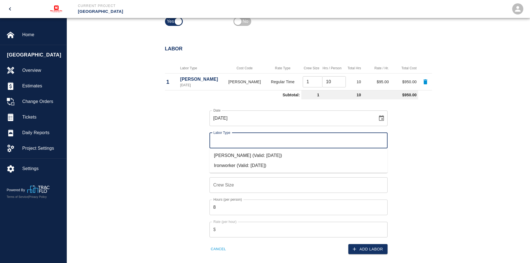
click at [219, 143] on input "Labor Type" at bounding box center [298, 140] width 173 height 11
click at [223, 165] on li "Ironworker (Valid: [DATE])" at bounding box center [299, 166] width 178 height 10
type input "Ironworker"
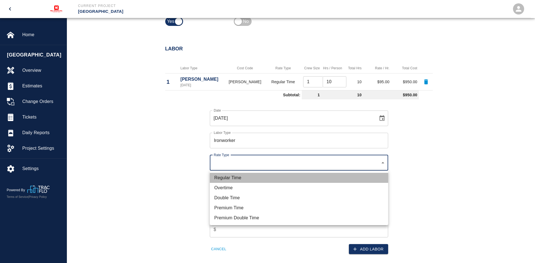
click at [232, 178] on li "Regular Time" at bounding box center [299, 178] width 178 height 10
type input "rate_rt"
type input "85.00"
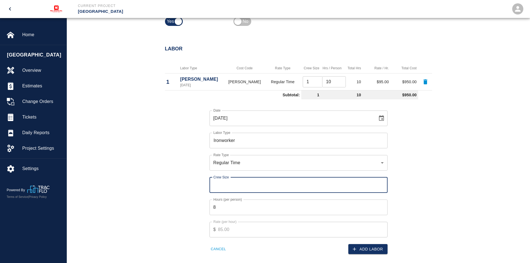
click at [231, 188] on input "Crew Size" at bounding box center [299, 185] width 178 height 16
type input "3"
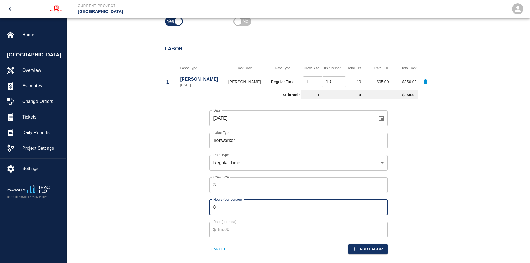
drag, startPoint x: 225, startPoint y: 206, endPoint x: 207, endPoint y: 207, distance: 17.3
click at [207, 207] on div "Hours (per person) 8 Hours (per person)" at bounding box center [295, 204] width 185 height 22
type input "10"
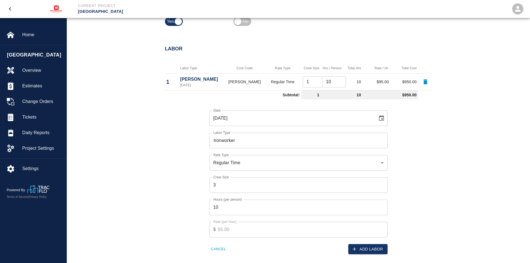
click at [168, 205] on div "Date [DATE] Date Labor Type Ironworker Labor Type Rate Type Regular Time rate_r…" at bounding box center [295, 178] width 274 height 153
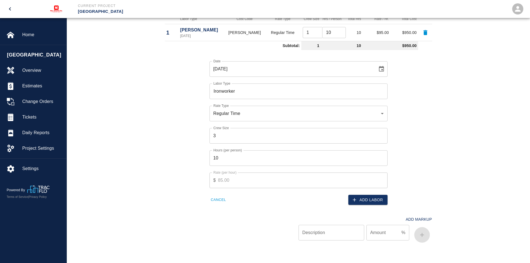
scroll to position [362, 0]
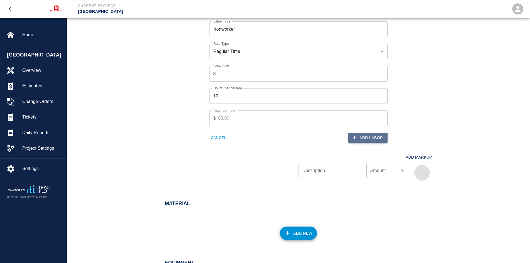
click at [356, 136] on icon "button" at bounding box center [355, 138] width 6 height 6
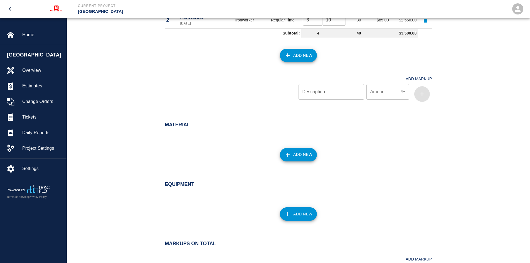
scroll to position [334, 0]
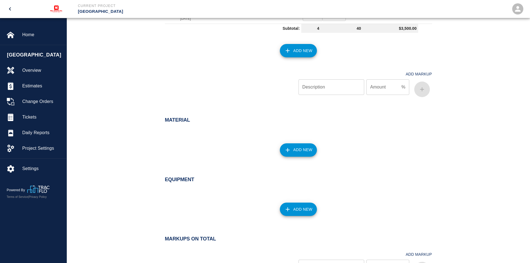
click at [298, 149] on button "Add New" at bounding box center [298, 149] width 37 height 13
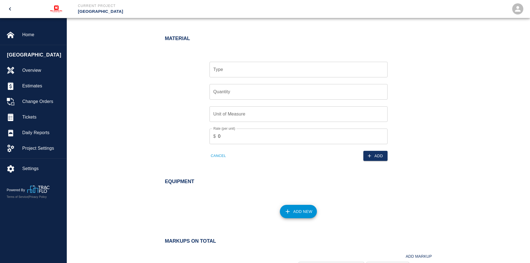
scroll to position [418, 0]
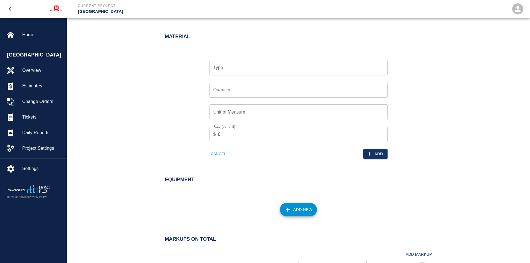
click at [220, 156] on button "Cancel" at bounding box center [219, 154] width 18 height 9
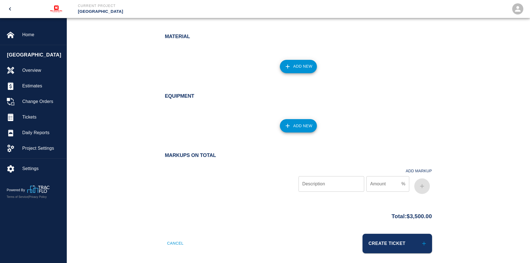
click at [299, 127] on button "Add New" at bounding box center [298, 125] width 37 height 13
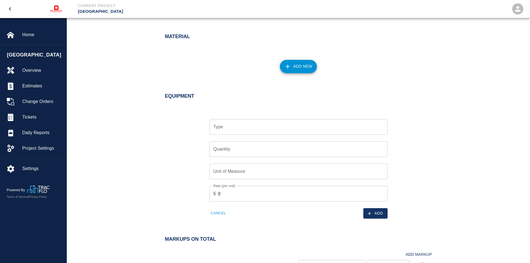
click at [226, 129] on input "Type" at bounding box center [298, 127] width 173 height 11
click at [244, 127] on input "Type" at bounding box center [298, 127] width 173 height 11
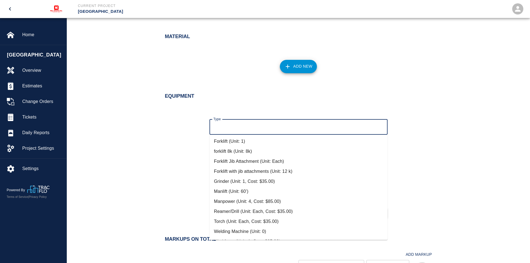
scroll to position [120, 0]
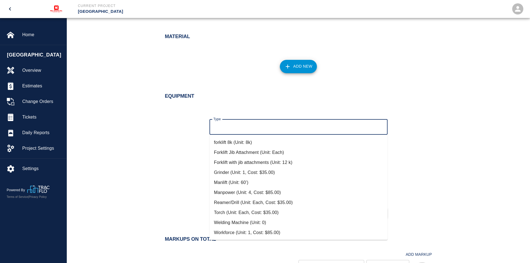
click at [235, 222] on li "Welding Machine (Unit: 0)" at bounding box center [299, 223] width 178 height 10
type input "Welding Machine (Unit: 0)"
type input "0"
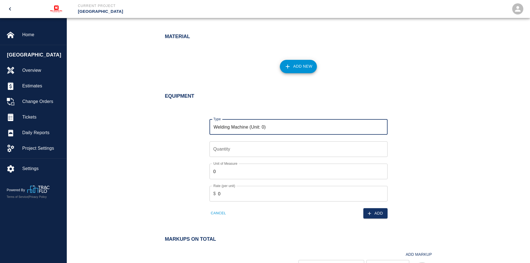
click at [243, 145] on input "Quantity" at bounding box center [299, 149] width 178 height 16
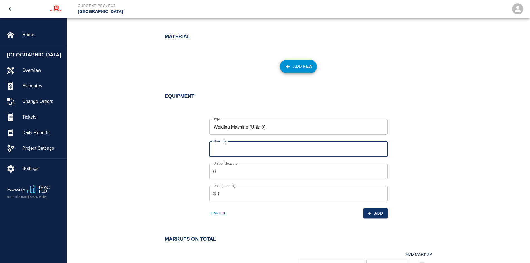
type input "1"
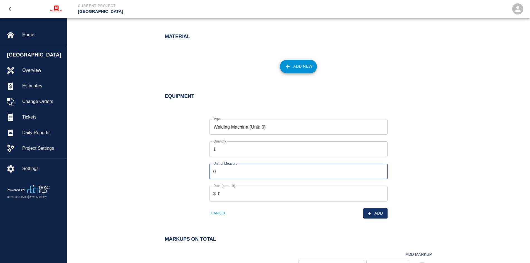
click at [229, 172] on input "0" at bounding box center [299, 172] width 178 height 16
click at [228, 172] on input "0" at bounding box center [299, 172] width 178 height 16
type input "Each"
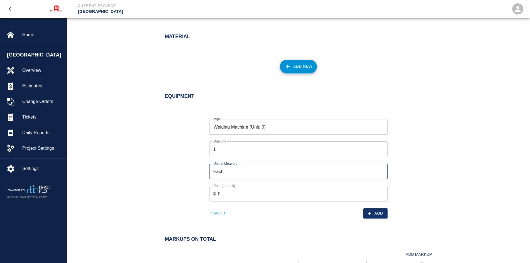
click at [226, 194] on input "0" at bounding box center [303, 194] width 170 height 16
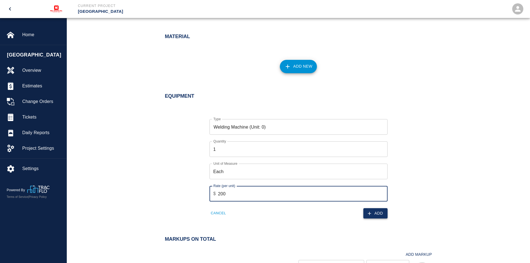
type input "200"
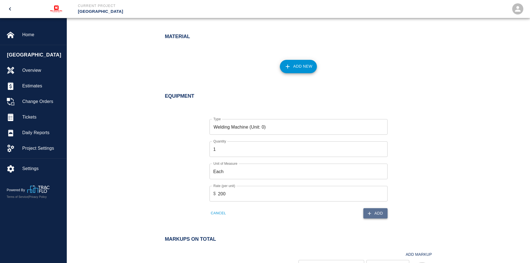
click at [377, 213] on button "Add" at bounding box center [376, 213] width 24 height 10
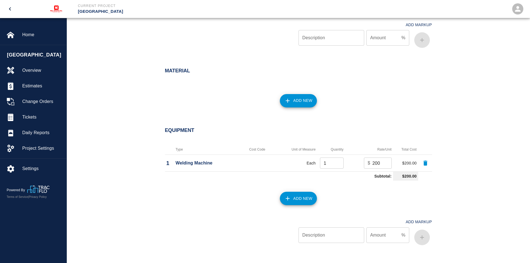
scroll to position [388, 0]
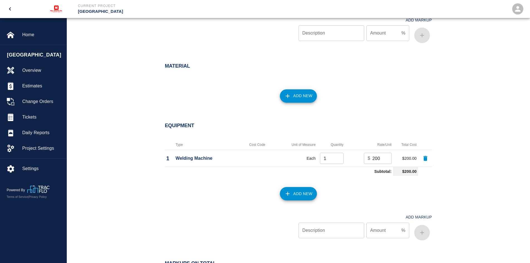
click at [300, 192] on button "Add New" at bounding box center [298, 193] width 37 height 13
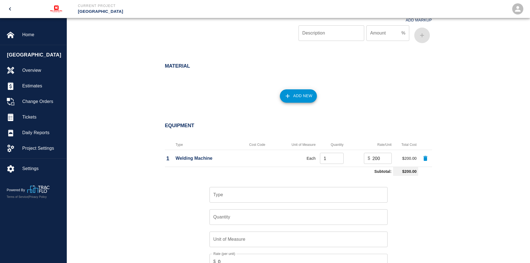
click at [240, 192] on input "Type" at bounding box center [298, 195] width 173 height 11
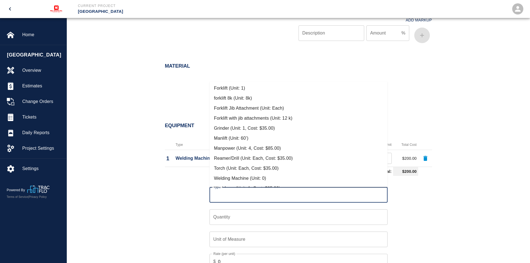
scroll to position [111, 0]
click at [243, 169] on li "Torch (Unit: Each, Cost: $35.00)" at bounding box center [299, 168] width 178 height 10
type input "Torch (Unit: Each, Cost: $35.00)"
type input "Each"
type input "35"
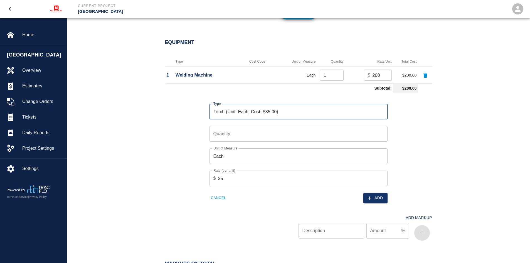
scroll to position [472, 0]
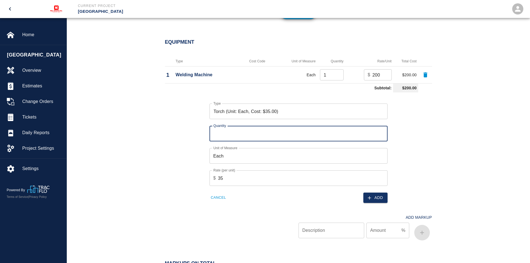
click at [226, 134] on input "Quantity" at bounding box center [299, 134] width 178 height 16
type input "2"
click at [187, 150] on div "Type Torch (Unit: Each, Cost: $35.00) Type Quantity 2 Quantity Unit of Measure …" at bounding box center [295, 149] width 274 height 108
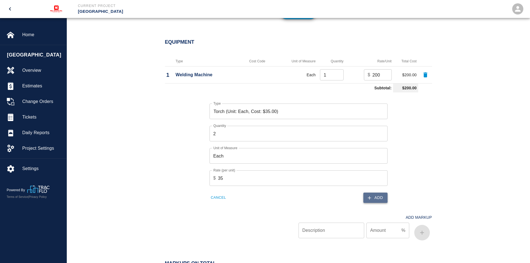
click at [376, 198] on button "Add" at bounding box center [376, 198] width 24 height 10
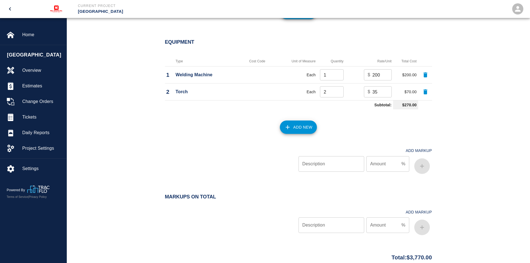
click at [300, 126] on button "Add New" at bounding box center [298, 127] width 37 height 13
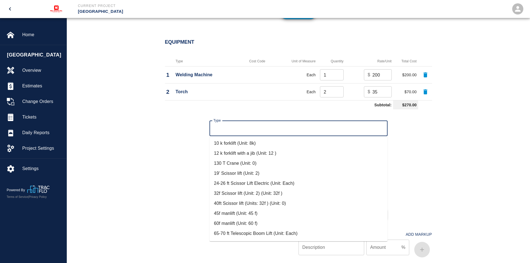
click at [236, 127] on input "Type" at bounding box center [298, 128] width 173 height 11
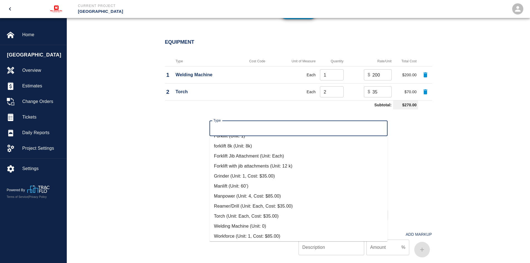
scroll to position [120, 0]
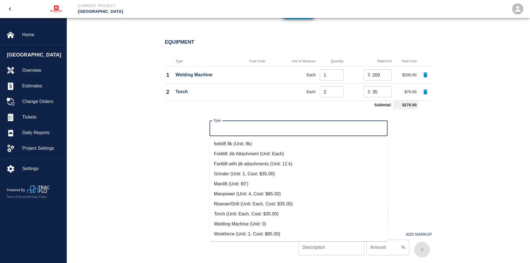
click at [245, 172] on li "Grinder (Unit: 1, Cost: $35.00)" at bounding box center [299, 174] width 178 height 10
type input "Grinder (Unit: 1, Cost: $35.00)"
type input "1"
type input "35"
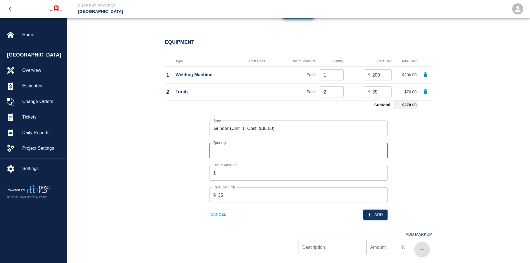
click at [229, 151] on input "Quantity" at bounding box center [299, 151] width 178 height 16
type input "2"
click at [217, 171] on input "1" at bounding box center [299, 173] width 178 height 16
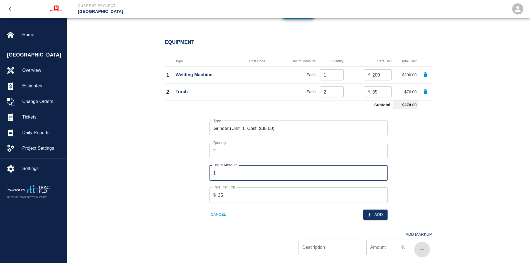
click at [216, 171] on input "1" at bounding box center [299, 173] width 178 height 16
drag, startPoint x: 216, startPoint y: 171, endPoint x: 212, endPoint y: 172, distance: 3.8
click at [212, 172] on input "1" at bounding box center [299, 173] width 178 height 16
type input "Each"
click at [389, 219] on div "Type Grinder (Unit: 1, Cost: $35.00) Type Quantity 2 Quantity Unit of Measure E…" at bounding box center [295, 166] width 274 height 108
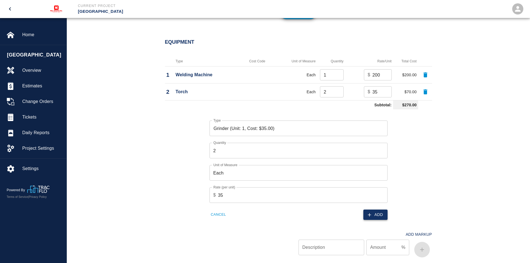
click at [383, 217] on button "Add" at bounding box center [376, 215] width 24 height 10
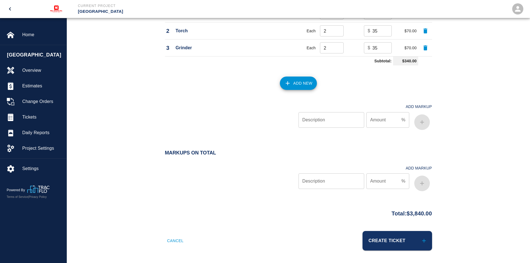
scroll to position [533, 0]
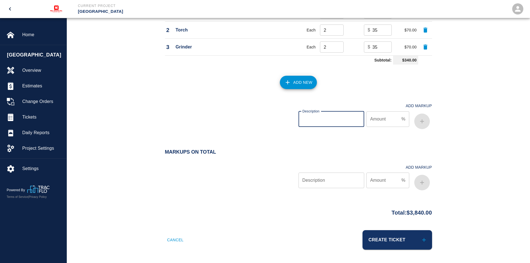
click at [332, 122] on input "Description" at bounding box center [332, 119] width 66 height 16
type input "OH&P"
click at [380, 121] on input "Amount" at bounding box center [383, 119] width 33 height 16
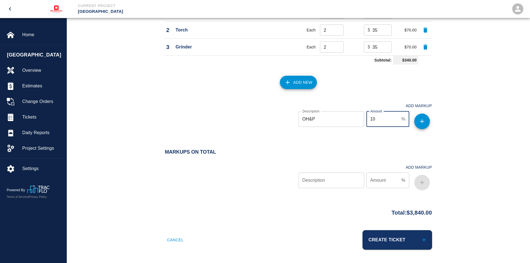
type input "10"
click at [420, 123] on icon "button" at bounding box center [422, 121] width 7 height 7
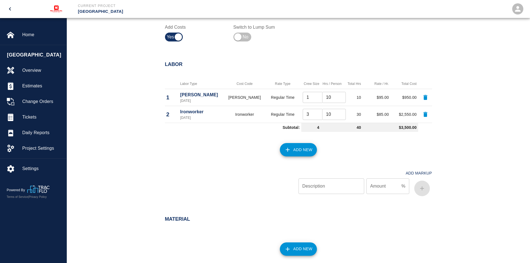
scroll to position [227, 0]
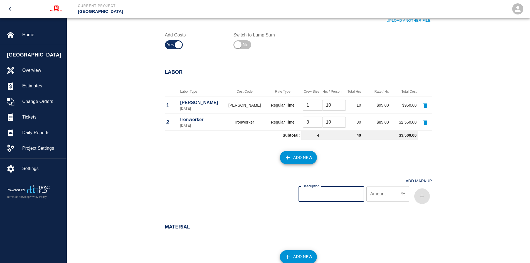
click at [330, 195] on input "Description" at bounding box center [332, 194] width 66 height 16
type input "OH&P"
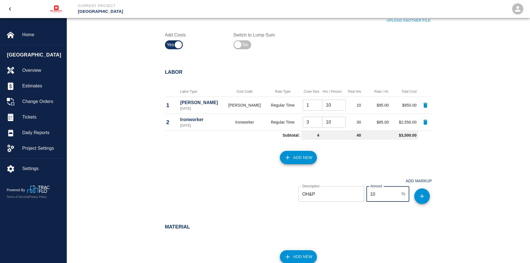
type input "10"
click at [422, 195] on icon "button" at bounding box center [422, 196] width 7 height 7
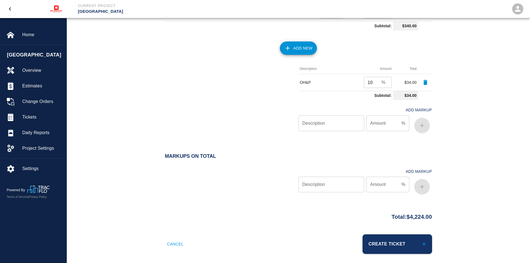
scroll to position [610, 0]
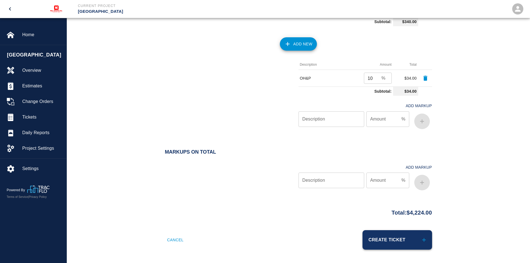
click at [392, 239] on button "Create Ticket" at bounding box center [398, 239] width 70 height 19
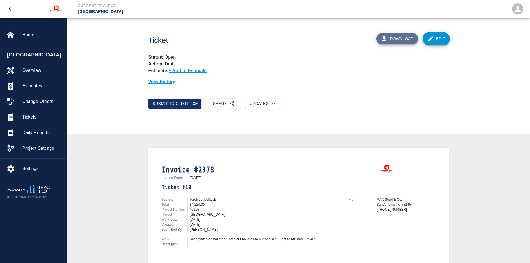
click at [391, 36] on button "Download" at bounding box center [398, 38] width 42 height 11
click at [35, 115] on span "Tickets" at bounding box center [42, 117] width 40 height 7
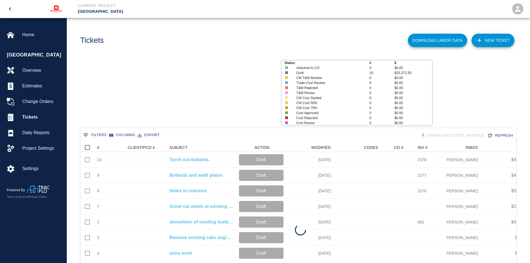
scroll to position [165, 432]
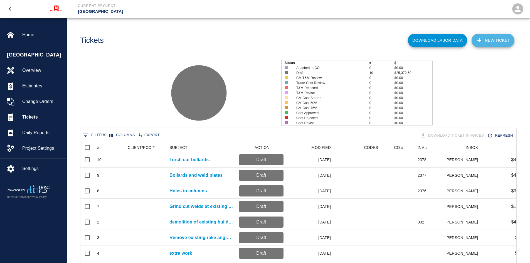
click at [489, 41] on link "NEW TICKET" at bounding box center [493, 40] width 43 height 13
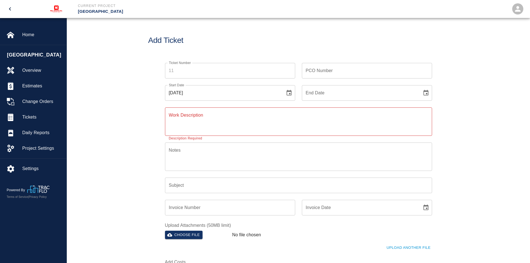
click at [289, 91] on icon "Choose date, selected date is Aug 18, 2025" at bounding box center [289, 93] width 5 height 6
click at [245, 108] on icon "Previous month" at bounding box center [245, 109] width 7 height 7
click at [223, 176] on button "30" at bounding box center [223, 175] width 10 height 10
type input "[DATE]"
click at [182, 121] on textarea "Work Description" at bounding box center [298, 121] width 259 height 19
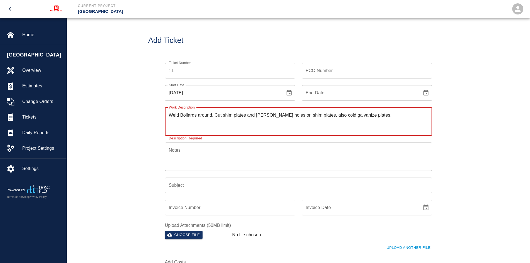
type textarea "Weld Bollards around. Cut shim plates and [PERSON_NAME] holes on shim plates, a…"
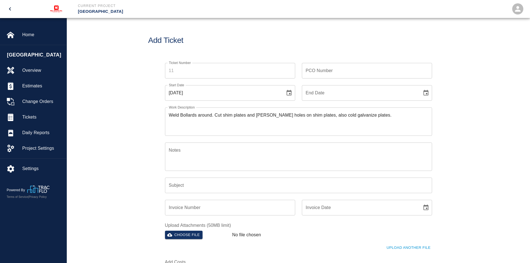
click at [200, 186] on input "Subject" at bounding box center [298, 186] width 267 height 16
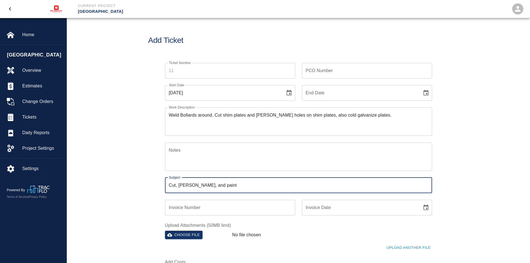
click at [171, 185] on input "Cut, [PERSON_NAME], and paint" at bounding box center [298, 186] width 267 height 16
type input "Weld, cut, [PERSON_NAME], and paint"
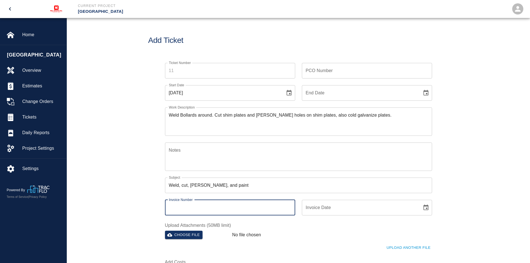
click at [206, 208] on input "Invoice Number" at bounding box center [230, 208] width 130 height 16
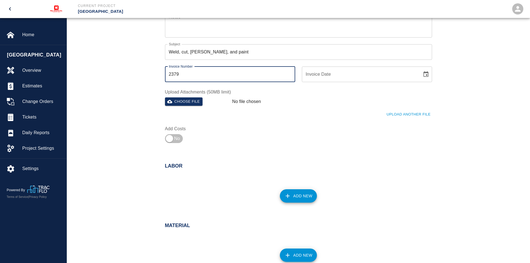
scroll to position [139, 0]
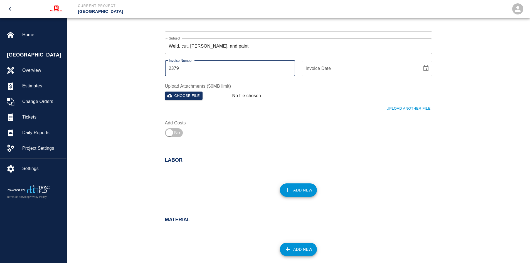
type input "2379"
click at [429, 69] on icon "Choose date" at bounding box center [426, 68] width 7 height 7
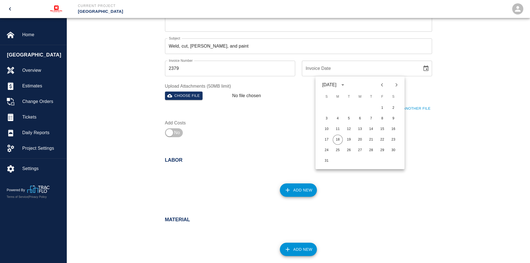
click at [381, 84] on icon "Previous month" at bounding box center [382, 85] width 7 height 7
click at [359, 151] on button "30" at bounding box center [360, 150] width 10 height 10
type input "[DATE]"
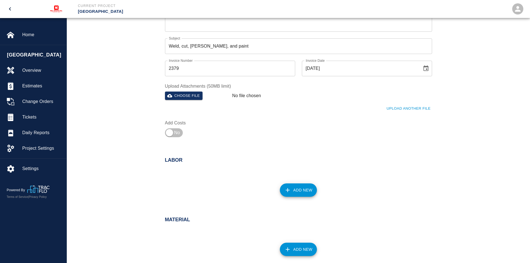
click at [253, 127] on div "Ticket Number Ticket Number PCO Number PCO Number Start Date [DATE] Start Date …" at bounding box center [295, 28] width 274 height 223
click at [172, 131] on input "checkbox" at bounding box center [170, 132] width 40 height 13
checkbox input "true"
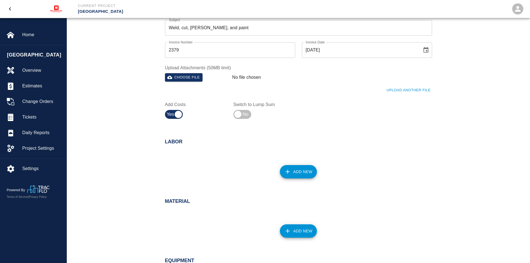
scroll to position [195, 0]
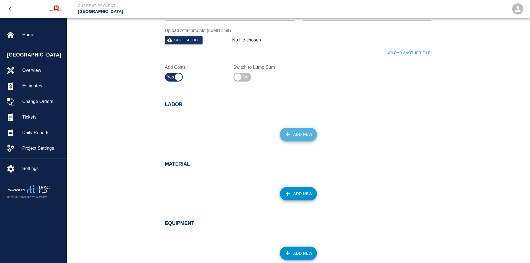
click at [302, 131] on button "Add New" at bounding box center [298, 134] width 37 height 13
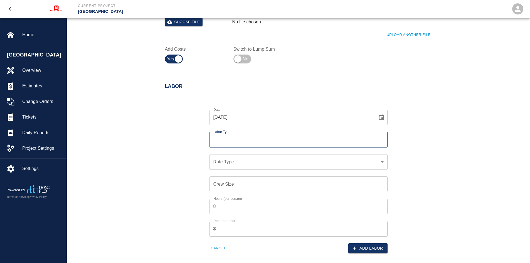
scroll to position [223, 0]
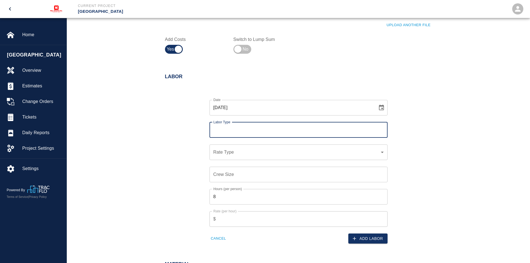
click at [234, 130] on input "Labor Type" at bounding box center [298, 130] width 173 height 11
click at [227, 143] on li "[PERSON_NAME] (Valid: [DATE])" at bounding box center [299, 145] width 178 height 10
type input "[PERSON_NAME]"
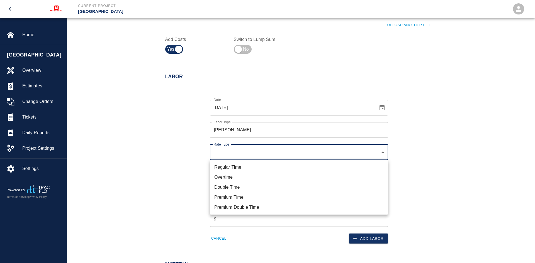
click at [225, 166] on li "Regular Time" at bounding box center [299, 167] width 178 height 10
type input "rate_rt"
type input "95.00"
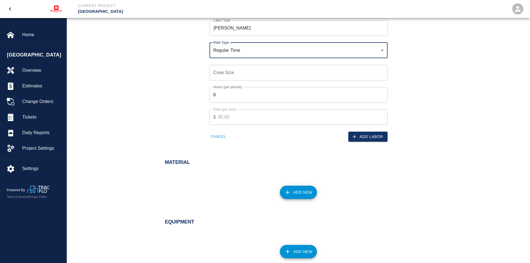
scroll to position [334, 0]
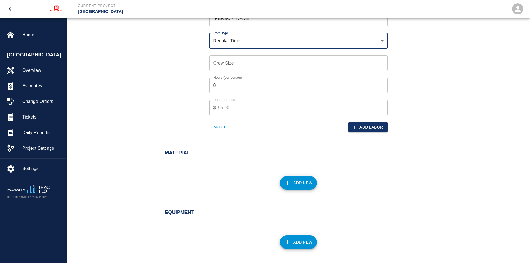
click at [228, 63] on input "Crew Size" at bounding box center [299, 63] width 178 height 16
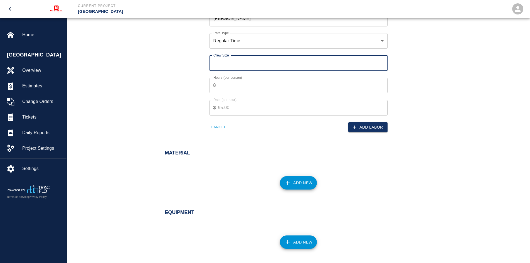
type input "1"
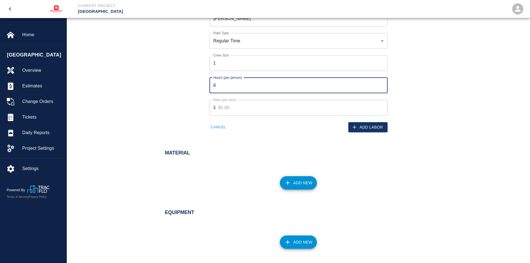
click at [230, 84] on input "8" at bounding box center [299, 86] width 178 height 16
type input "10"
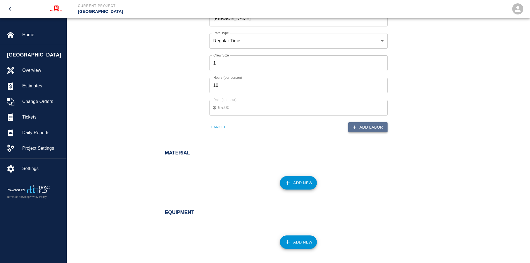
click at [359, 127] on button "Add Labor" at bounding box center [368, 127] width 39 height 10
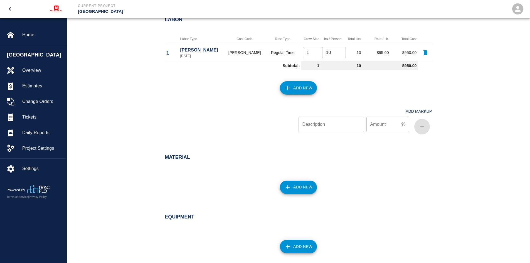
scroll to position [233, 0]
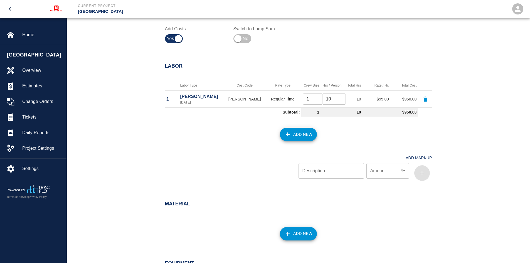
click at [291, 133] on icon "button" at bounding box center [288, 134] width 7 height 7
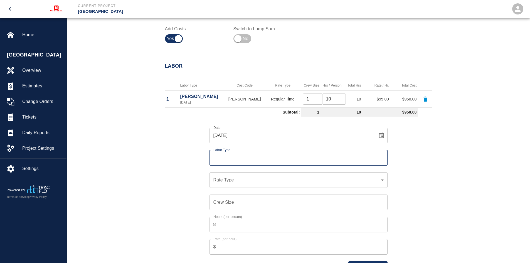
click at [222, 157] on input "Labor Type" at bounding box center [298, 158] width 173 height 11
click at [222, 178] on li "Ironworker (Valid: [DATE])" at bounding box center [299, 183] width 178 height 10
type input "Ironworker"
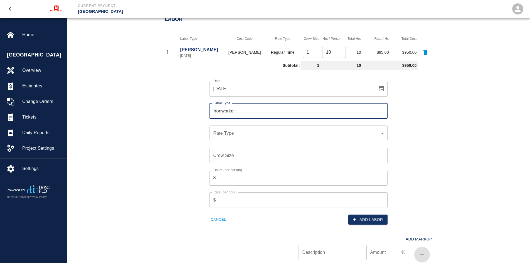
scroll to position [317, 0]
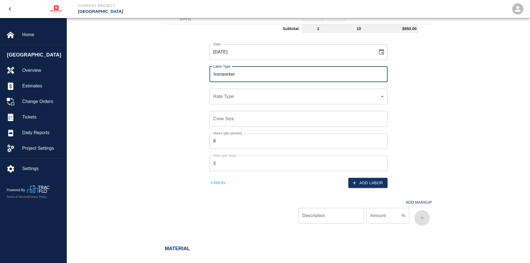
click at [228, 101] on div "​ Rate Type" at bounding box center [299, 97] width 178 height 16
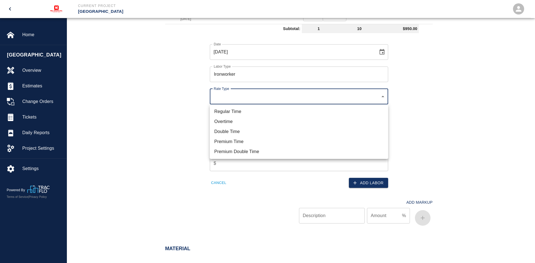
click at [225, 109] on li "Regular Time" at bounding box center [299, 112] width 178 height 10
type input "rate_rt"
type input "85.00"
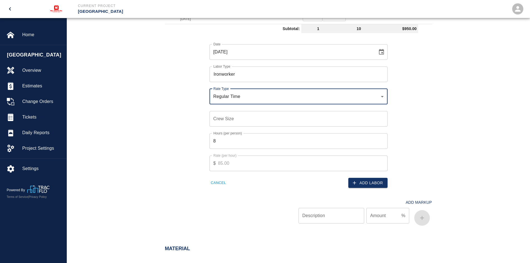
click at [226, 119] on input "Crew Size" at bounding box center [299, 119] width 178 height 16
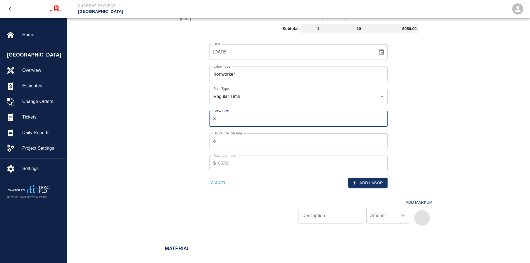
type input "3"
click at [221, 144] on input "8" at bounding box center [299, 141] width 178 height 16
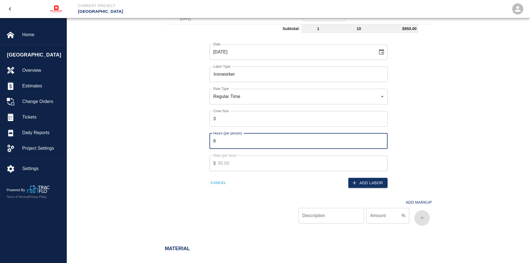
click at [221, 144] on input "8" at bounding box center [299, 141] width 178 height 16
type input "10"
click at [364, 180] on button "Add Labor" at bounding box center [368, 183] width 39 height 10
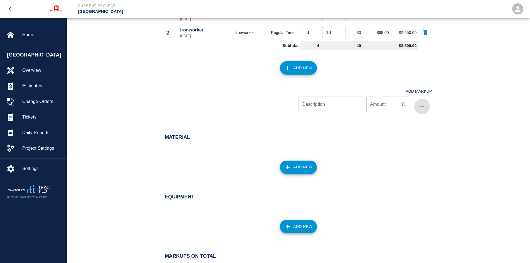
click at [325, 105] on input "Description" at bounding box center [332, 105] width 66 height 16
type input "OH&P"
click at [379, 104] on input "Amount" at bounding box center [383, 105] width 33 height 16
type input "10"
click at [420, 105] on icon "button" at bounding box center [422, 106] width 7 height 7
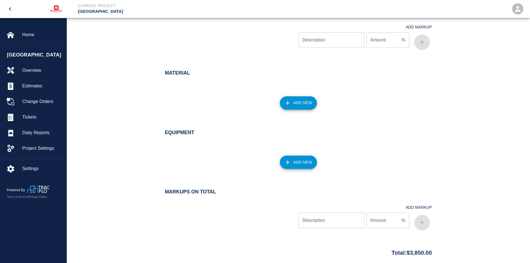
scroll to position [432, 0]
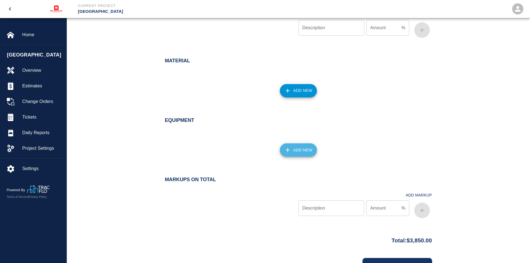
click at [300, 150] on button "Add New" at bounding box center [298, 149] width 37 height 13
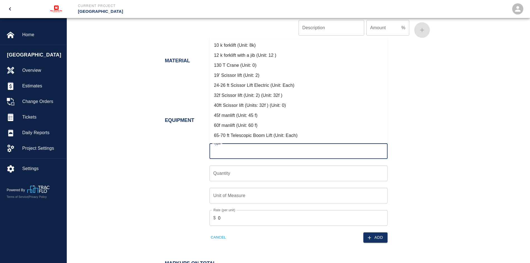
click at [244, 148] on input "Type" at bounding box center [298, 151] width 173 height 11
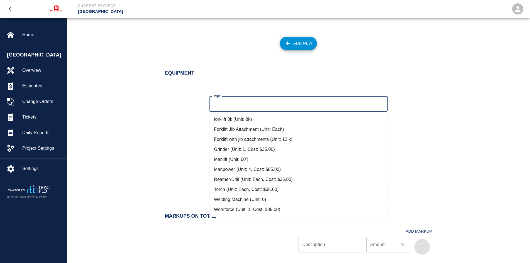
scroll to position [488, 0]
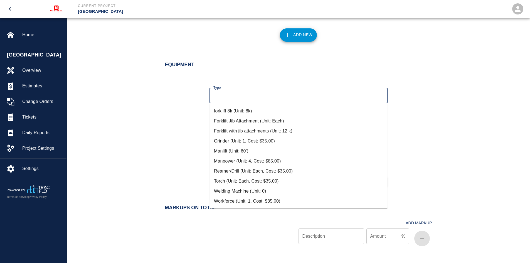
click at [234, 190] on li "Welding Machine (Unit: 0)" at bounding box center [299, 191] width 178 height 10
type input "Welding Machine (Unit: 0)"
type input "0"
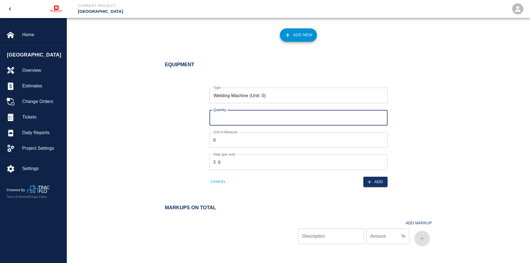
click at [233, 116] on input "Quantity" at bounding box center [299, 118] width 178 height 16
type input "1"
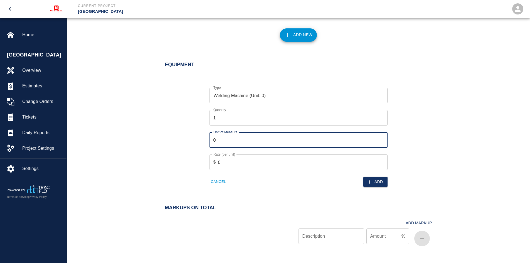
click at [225, 140] on input "0" at bounding box center [299, 140] width 178 height 16
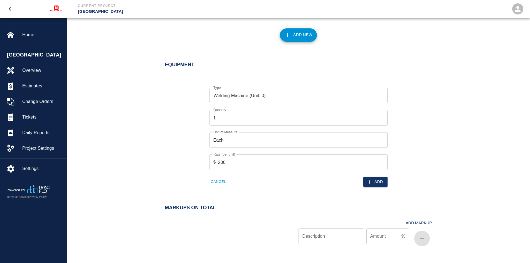
click at [267, 183] on div "Cancel" at bounding box center [249, 178] width 92 height 17
click at [372, 181] on icon "button" at bounding box center [370, 182] width 6 height 6
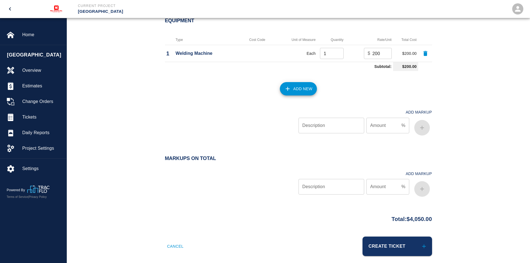
scroll to position [538, 0]
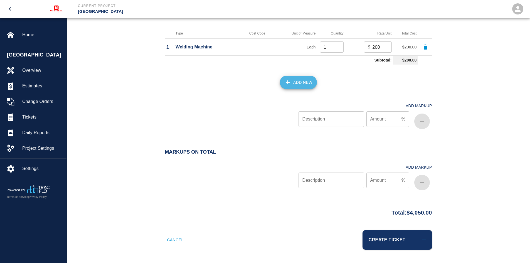
click at [298, 81] on button "Add New" at bounding box center [298, 82] width 37 height 13
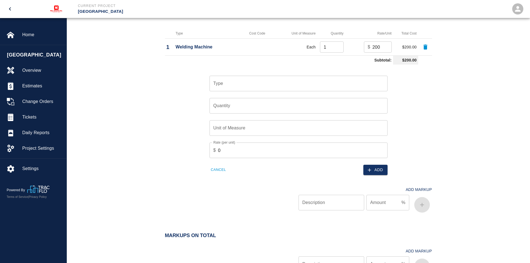
click at [228, 86] on input "Type" at bounding box center [298, 83] width 173 height 11
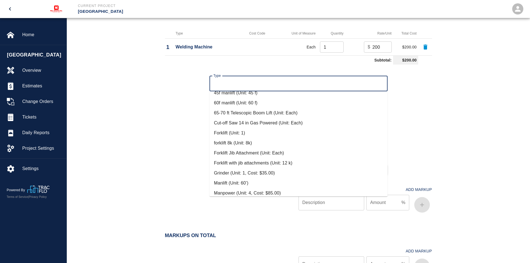
scroll to position [84, 0]
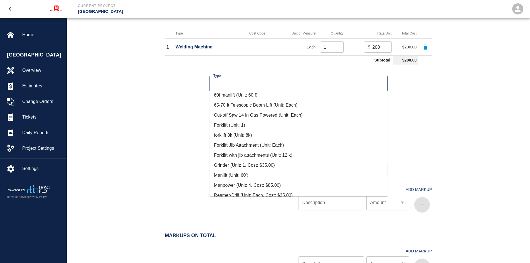
click at [228, 164] on li "Grinder (Unit: 1, Cost: $35.00)" at bounding box center [299, 165] width 178 height 10
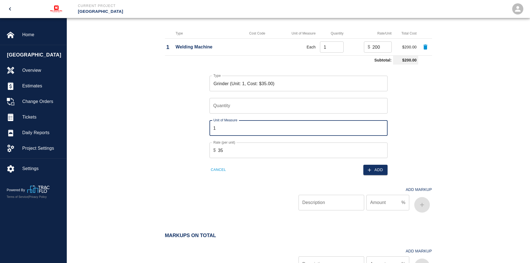
click at [227, 129] on input "1" at bounding box center [299, 128] width 178 height 16
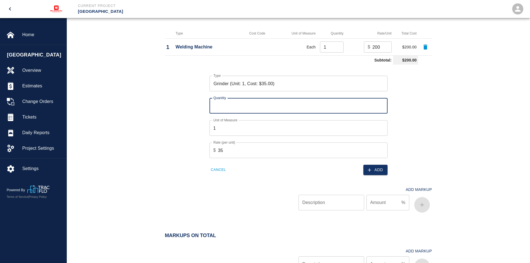
click at [227, 109] on input "Quantity" at bounding box center [299, 106] width 178 height 16
click at [229, 128] on input "1" at bounding box center [299, 128] width 178 height 16
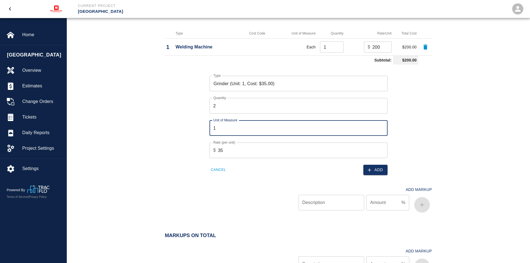
click at [229, 128] on input "1" at bounding box center [299, 128] width 178 height 16
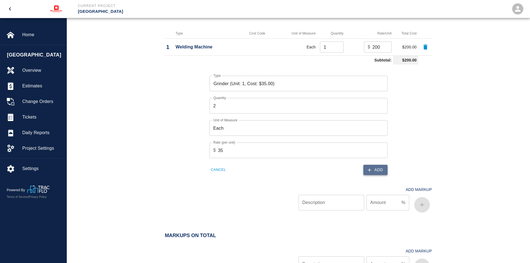
click at [377, 169] on button "Add" at bounding box center [376, 170] width 24 height 10
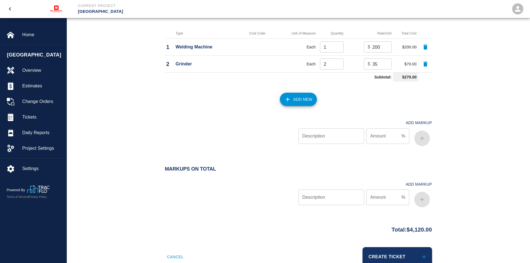
click at [297, 96] on button "Add New" at bounding box center [298, 99] width 37 height 13
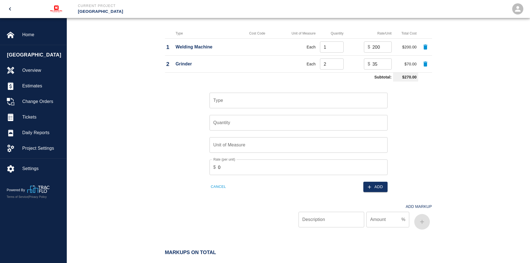
click at [296, 97] on input "Type" at bounding box center [298, 100] width 173 height 11
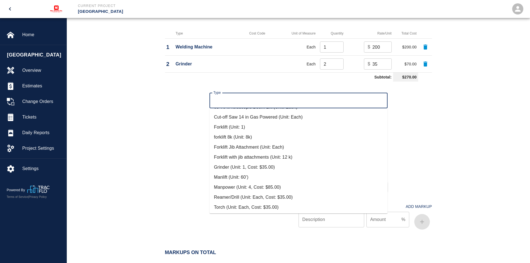
scroll to position [111, 0]
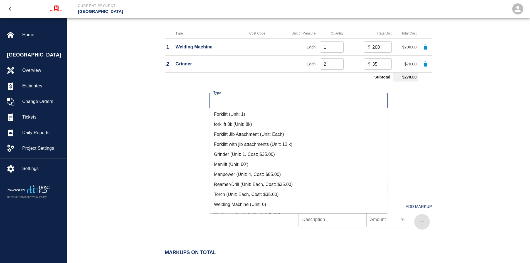
click at [266, 183] on li "Reamer/Drill (Unit: Each, Cost: $35.00)" at bounding box center [299, 185] width 178 height 10
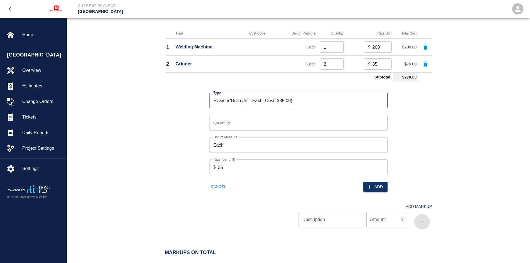
click at [212, 123] on input "Quantity" at bounding box center [299, 123] width 178 height 16
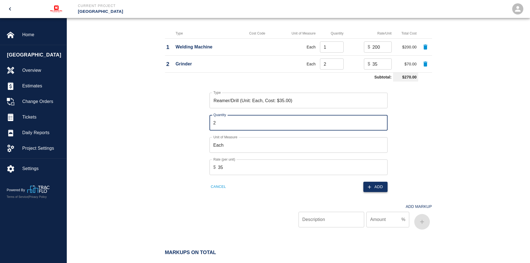
click at [385, 188] on button "Add" at bounding box center [376, 187] width 24 height 10
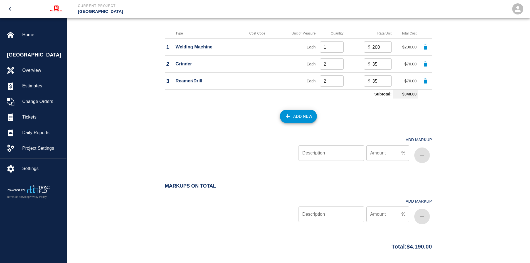
click at [295, 116] on button "Add New" at bounding box center [298, 116] width 37 height 13
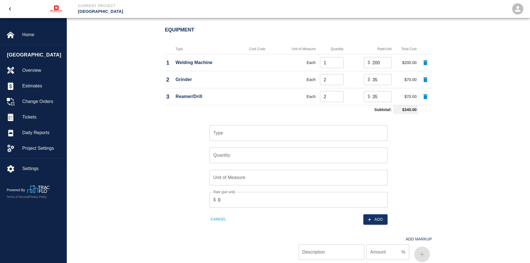
scroll to position [510, 0]
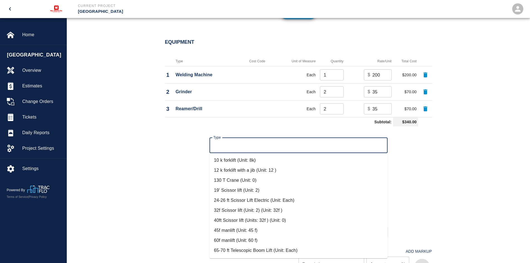
click at [229, 144] on input "Type" at bounding box center [298, 145] width 173 height 11
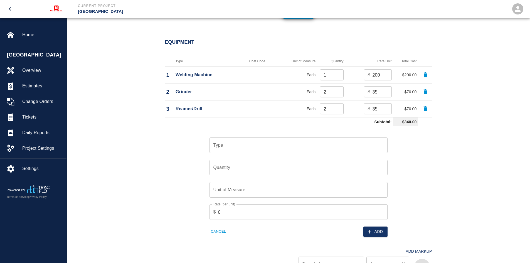
click at [191, 146] on div "Type Type Quantity Quantity Unit of Measure Unit of Measure Rate (per unit) $ 0…" at bounding box center [295, 183] width 274 height 108
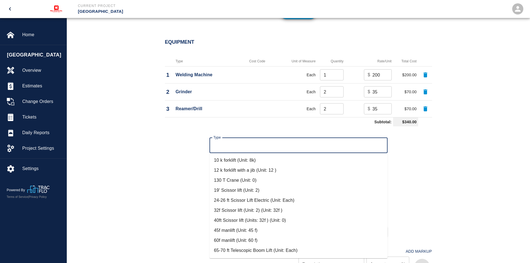
click at [245, 144] on input "Type" at bounding box center [298, 145] width 173 height 11
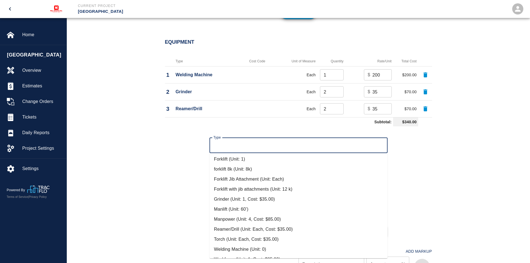
scroll to position [120, 0]
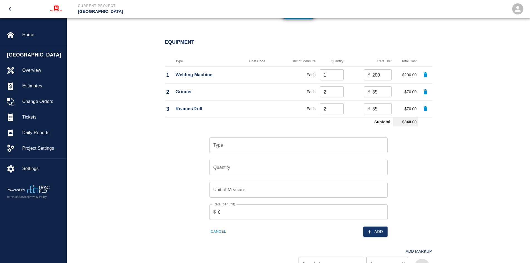
click at [161, 187] on div "Type Type Quantity Quantity Unit of Measure Unit of Measure Rate (per unit) $ 0…" at bounding box center [295, 183] width 274 height 108
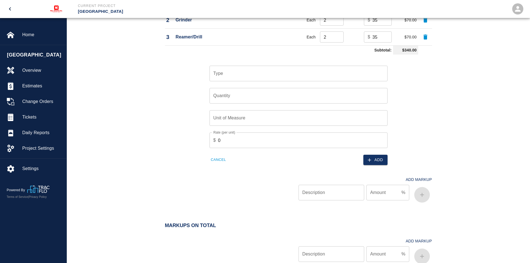
scroll to position [594, 0]
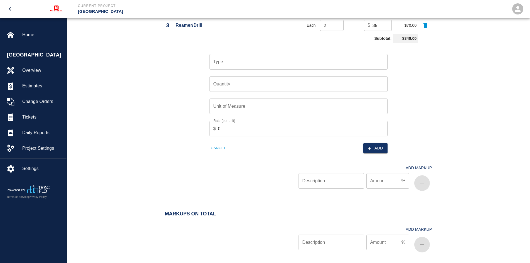
click at [332, 184] on input "Description" at bounding box center [332, 181] width 66 height 16
click at [427, 181] on button "button" at bounding box center [423, 183] width 16 height 16
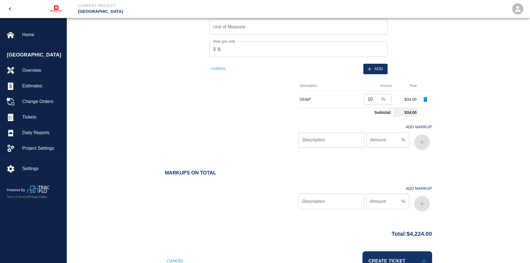
scroll to position [694, 0]
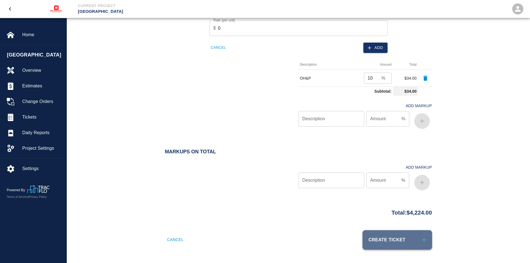
click at [393, 235] on button "Create Ticket" at bounding box center [398, 239] width 70 height 19
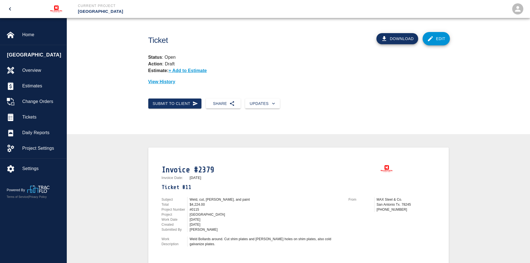
click at [401, 39] on button "Download" at bounding box center [398, 38] width 42 height 11
drag, startPoint x: 33, startPoint y: 116, endPoint x: 37, endPoint y: 116, distance: 3.9
click at [33, 116] on span "Tickets" at bounding box center [42, 117] width 40 height 7
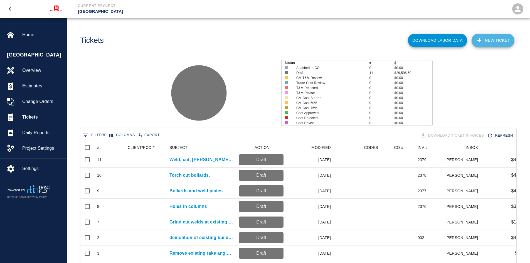
click at [481, 39] on icon at bounding box center [479, 40] width 7 height 7
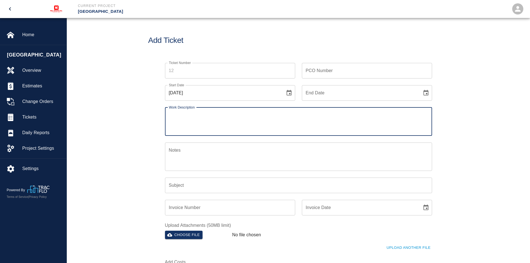
click at [176, 126] on textarea "Work Description" at bounding box center [298, 121] width 259 height 19
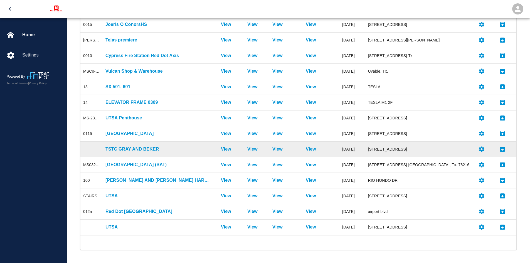
scroll to position [123, 0]
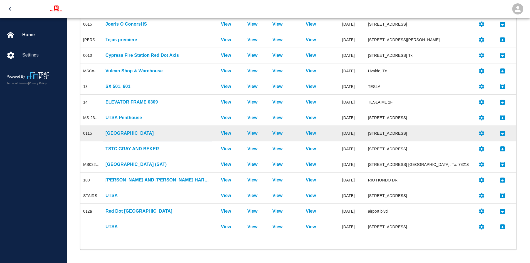
click at [126, 133] on p "[GEOGRAPHIC_DATA]" at bounding box center [158, 133] width 104 height 7
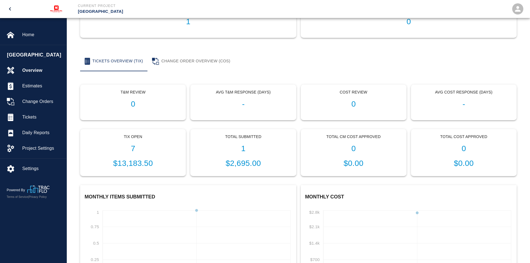
scroll to position [84, 0]
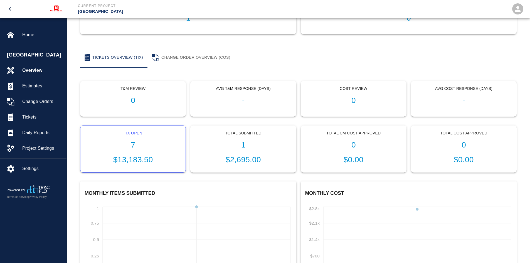
click at [143, 158] on p "$13,183.50" at bounding box center [133, 160] width 96 height 12
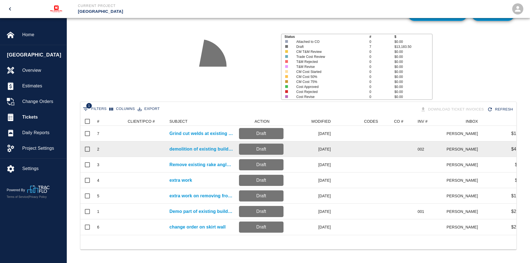
scroll to position [30, 0]
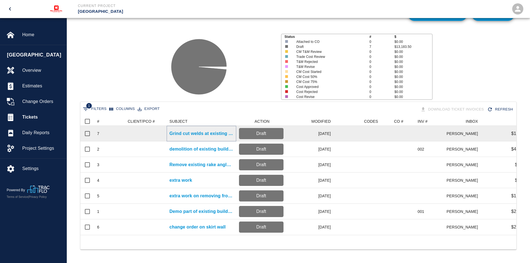
click at [203, 131] on p "Grind cut welds at existing frame to have it ready..." at bounding box center [202, 133] width 64 height 7
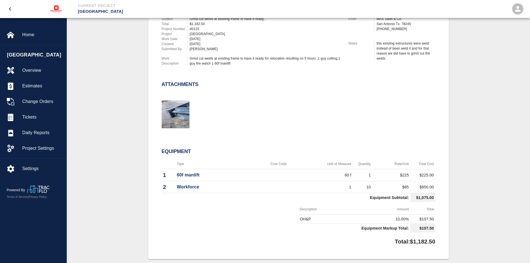
scroll to position [167, 0]
